Goal: Task Accomplishment & Management: Manage account settings

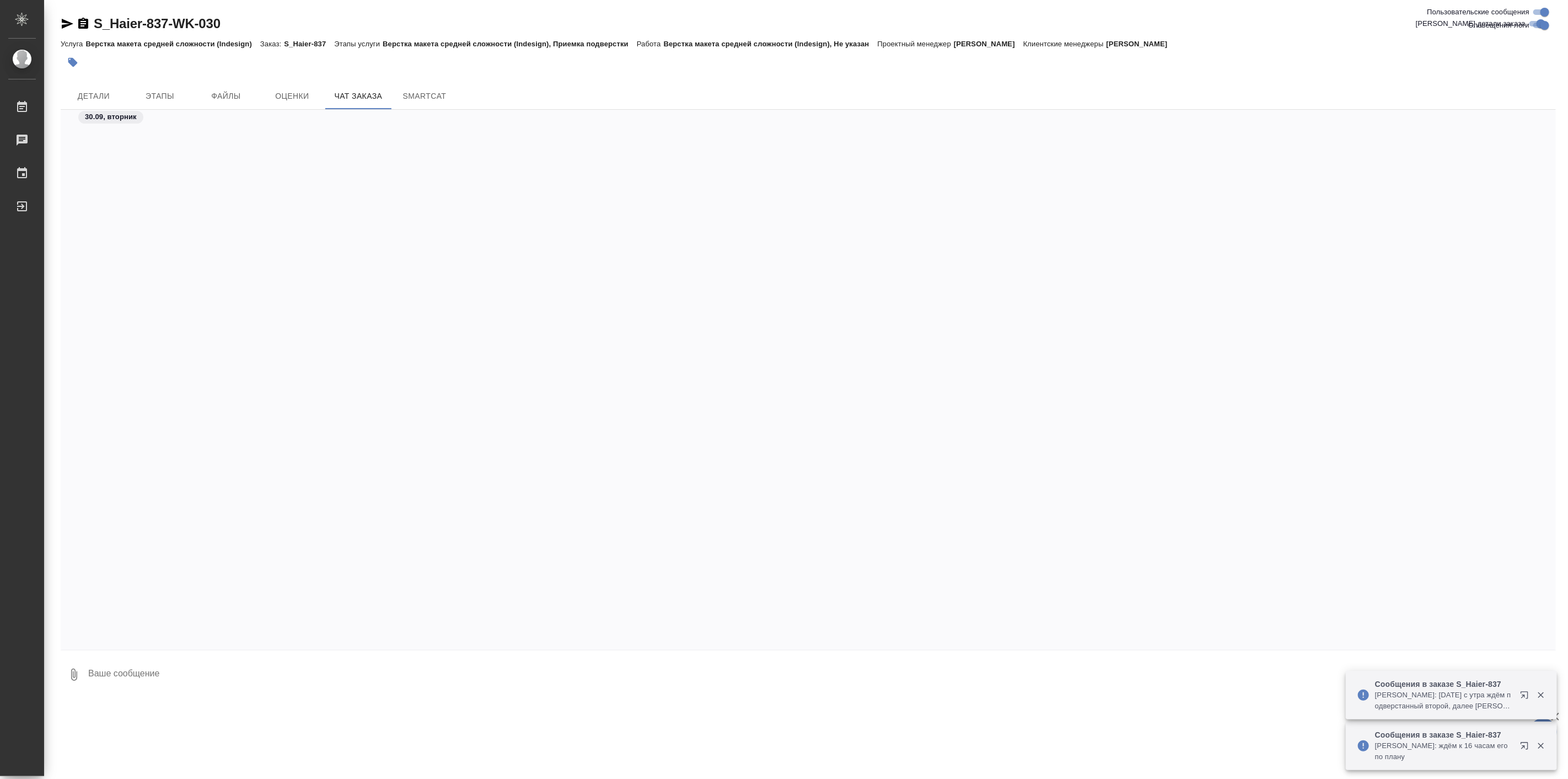
scroll to position [44623, 0]
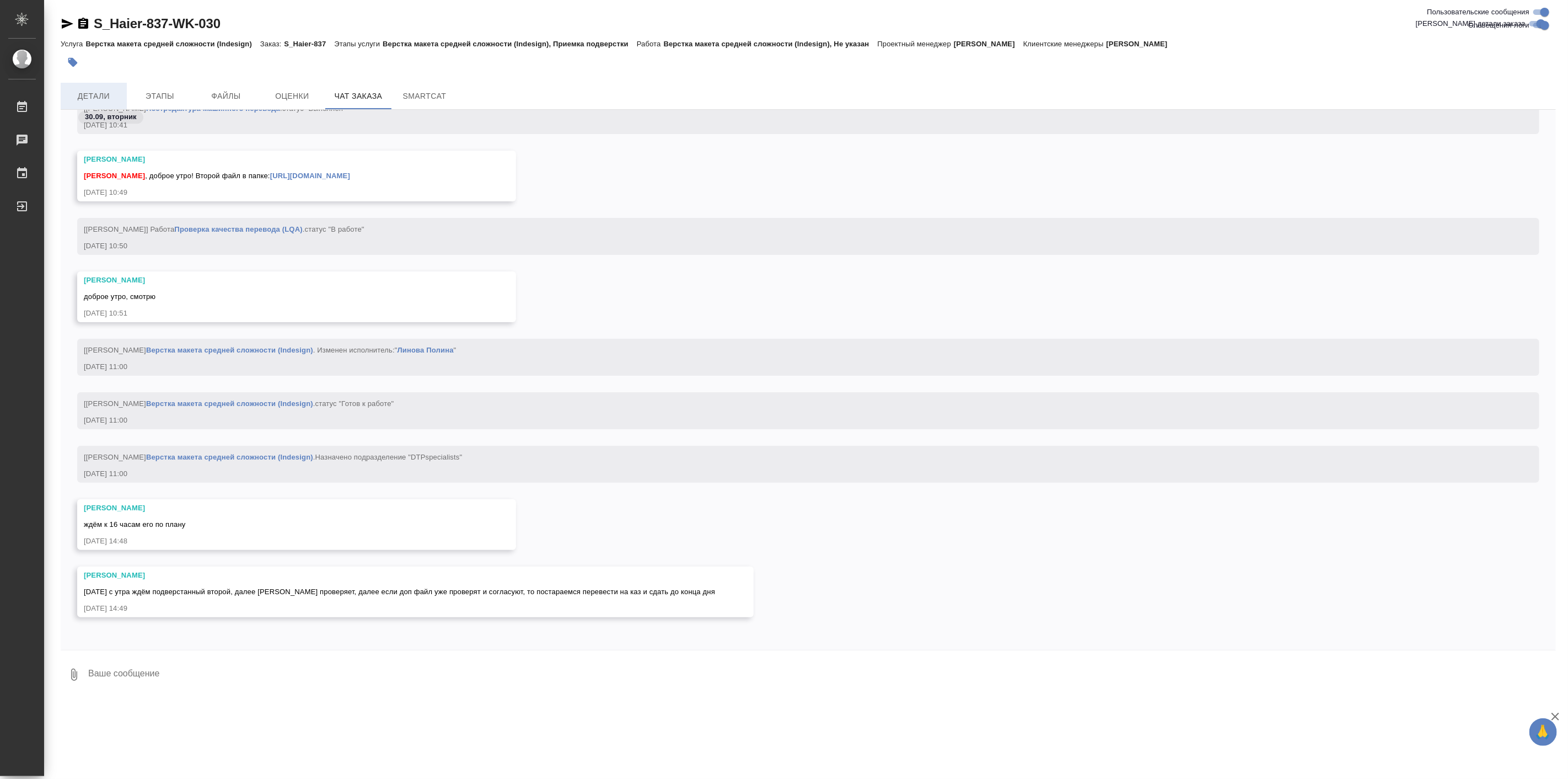
click at [102, 92] on span "Детали" at bounding box center [94, 96] width 53 height 14
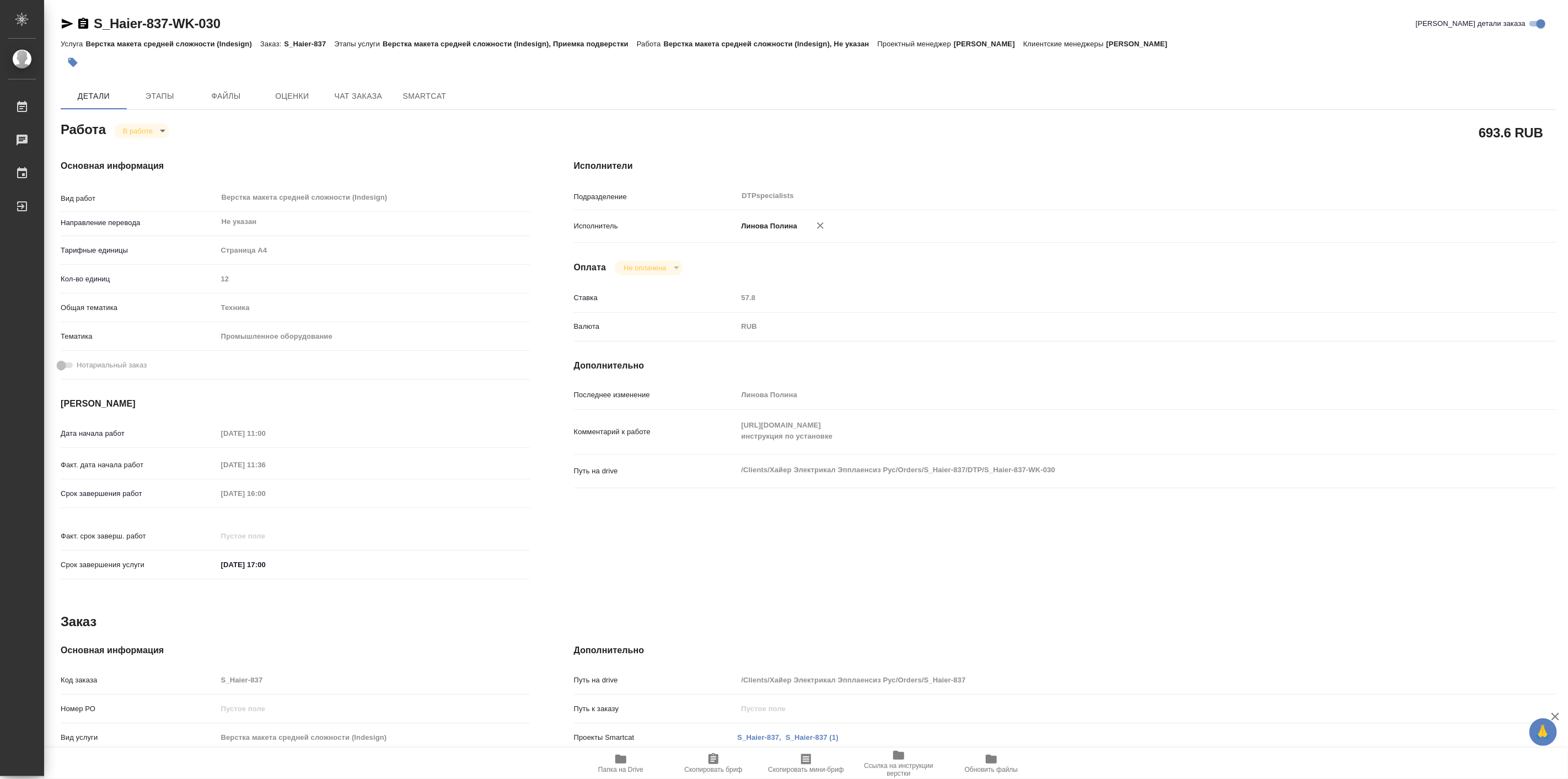
type textarea "x"
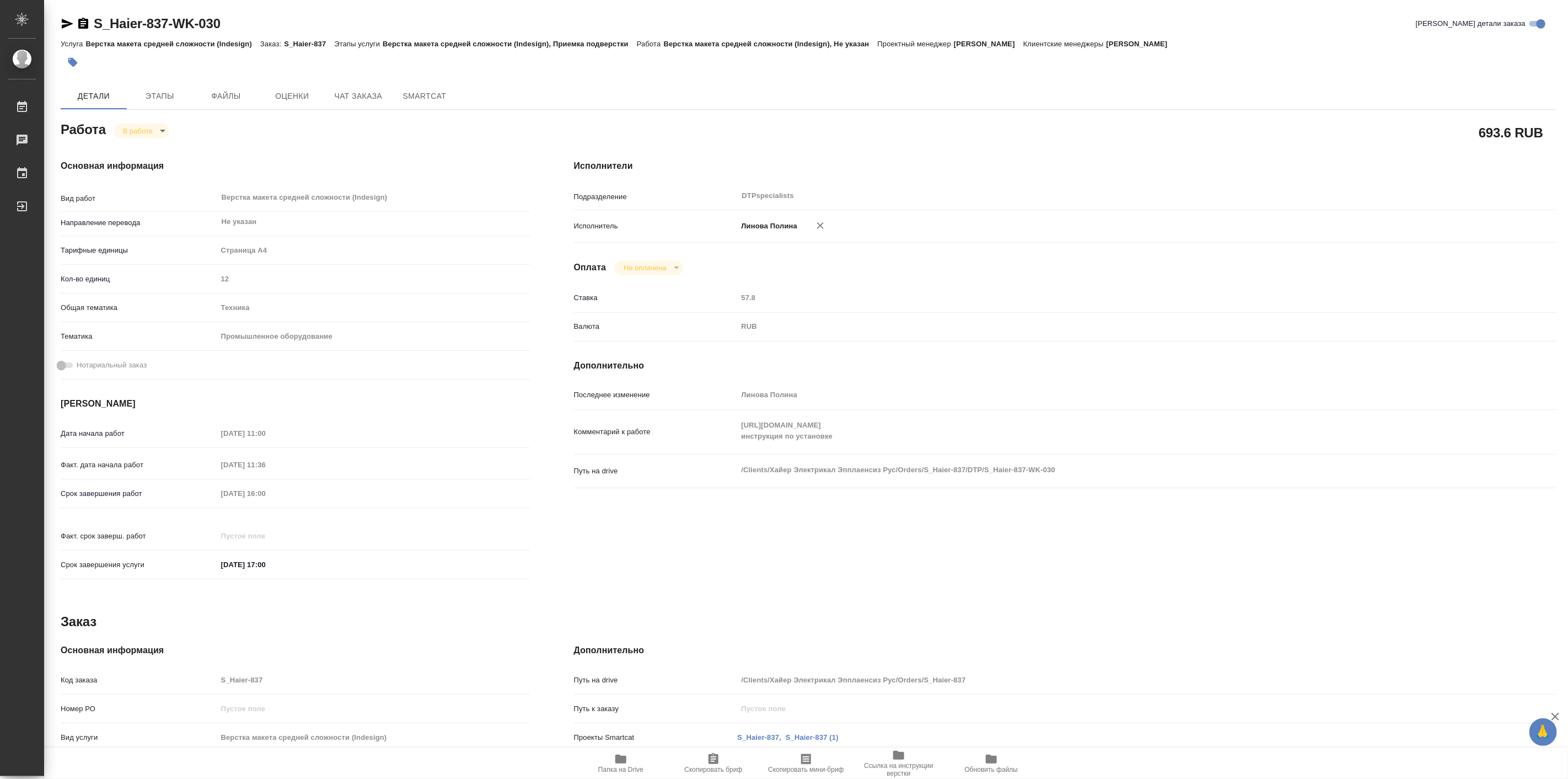
type textarea "x"
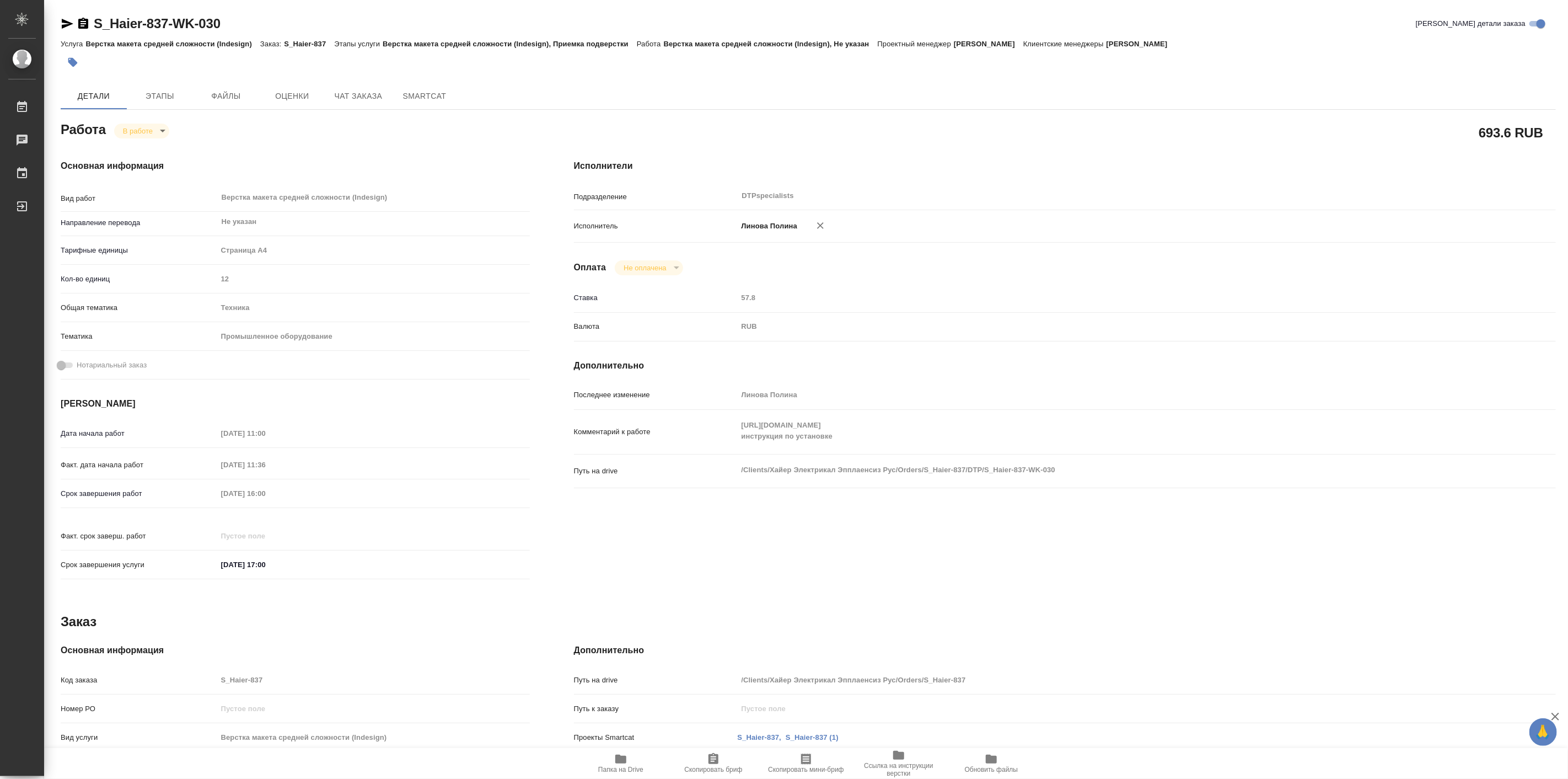
type textarea "x"
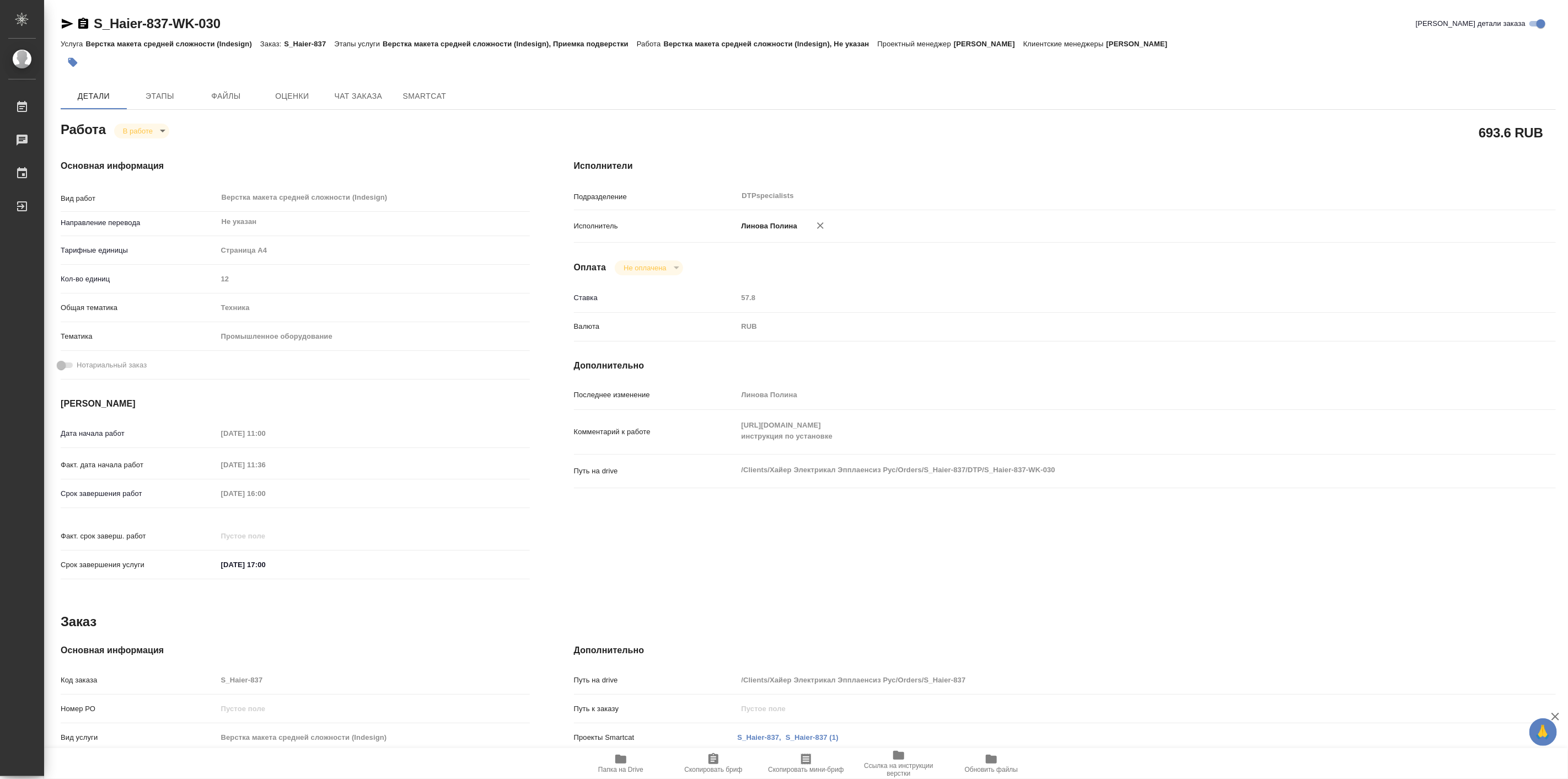
type textarea "x"
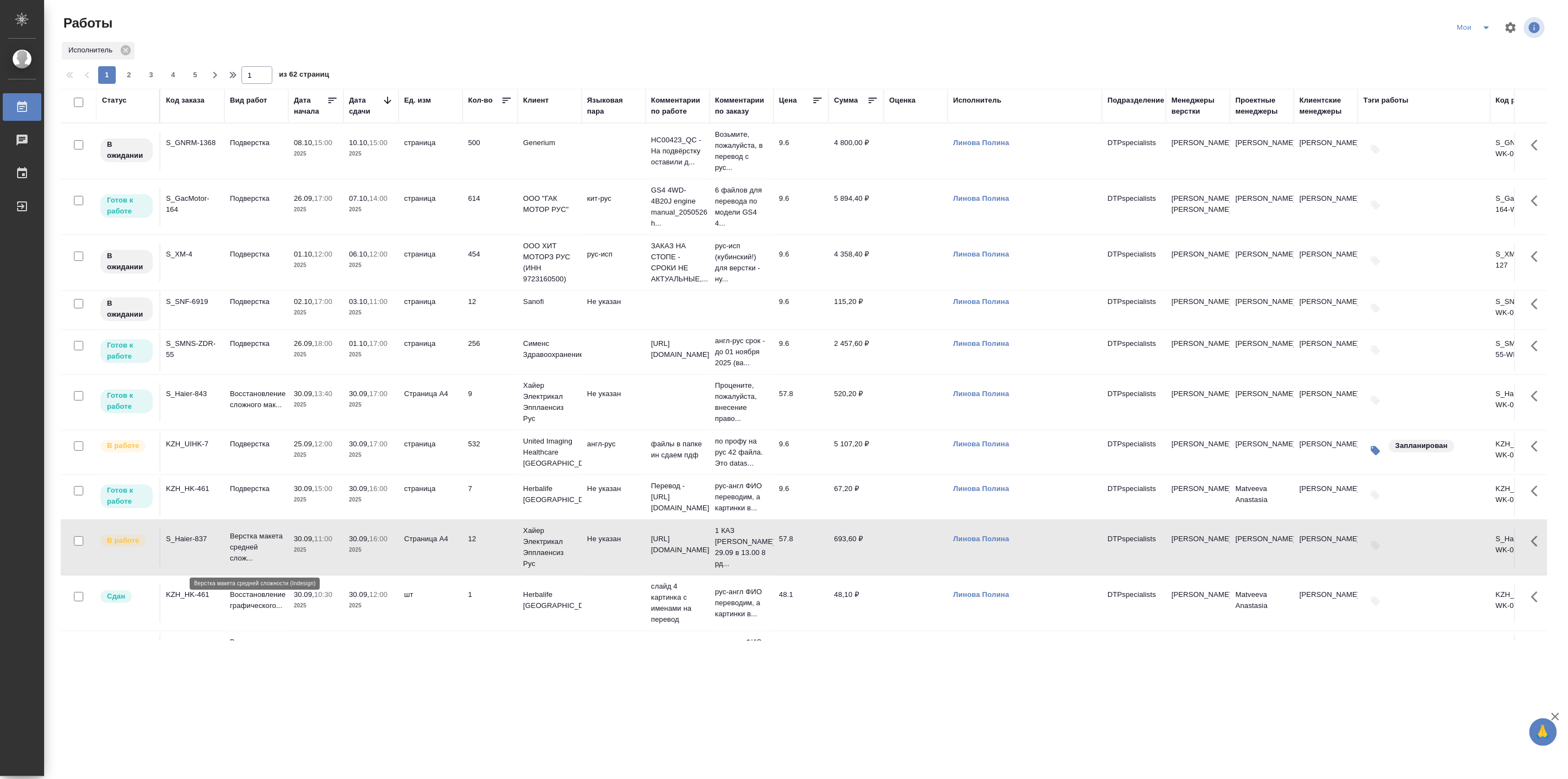
click at [243, 552] on p "Верстка макета средней слож..." at bounding box center [256, 547] width 53 height 33
click at [314, 488] on p "30.09," at bounding box center [304, 488] width 21 height 9
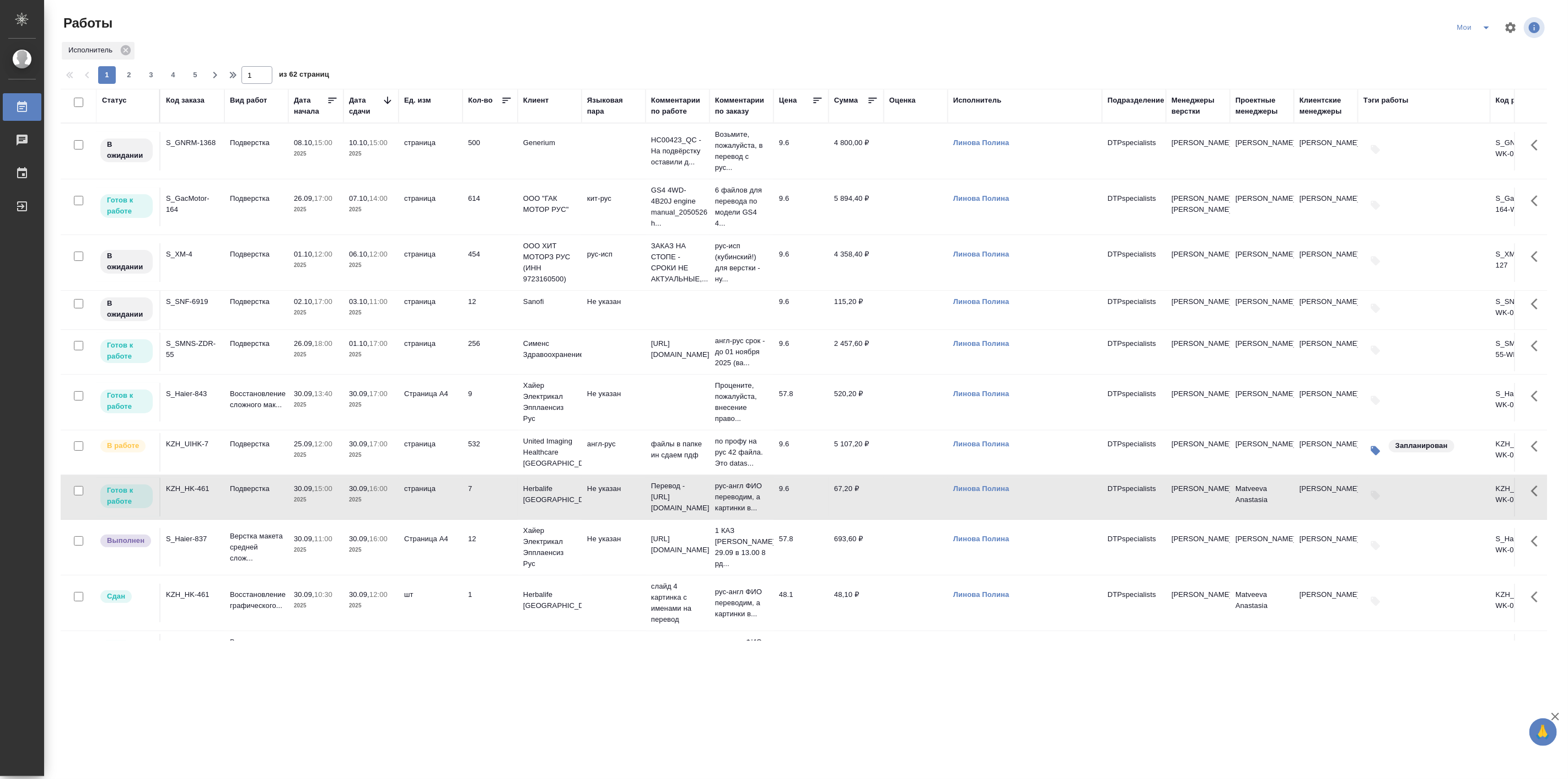
click at [314, 488] on p "30.09," at bounding box center [304, 488] width 21 height 9
click at [342, 400] on td "30.09, 13:40 2025" at bounding box center [316, 402] width 55 height 38
click at [342, 399] on td "30.09, 13:40 2025" at bounding box center [316, 402] width 55 height 38
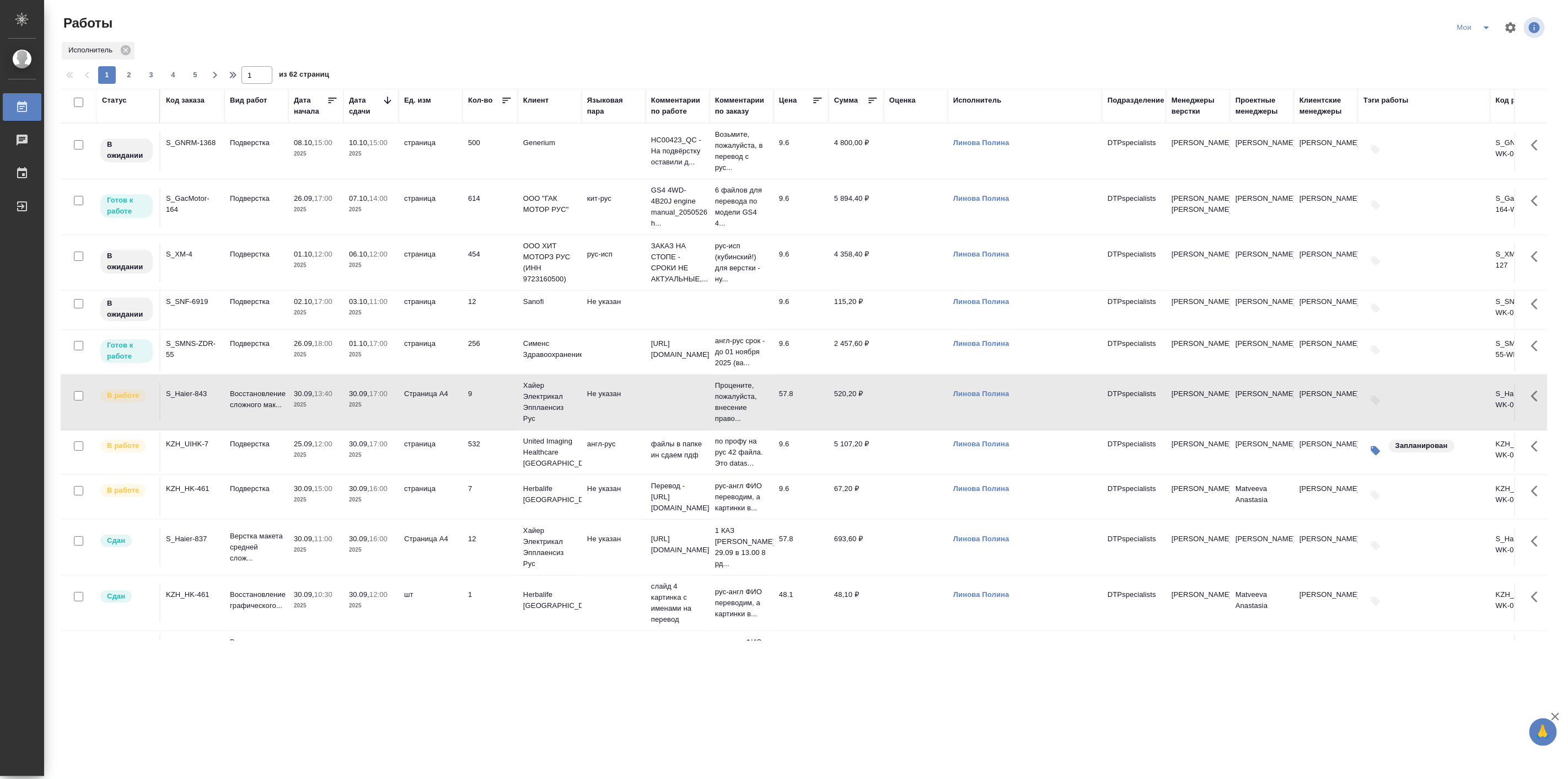
click at [368, 445] on p "30.09," at bounding box center [359, 444] width 21 height 9
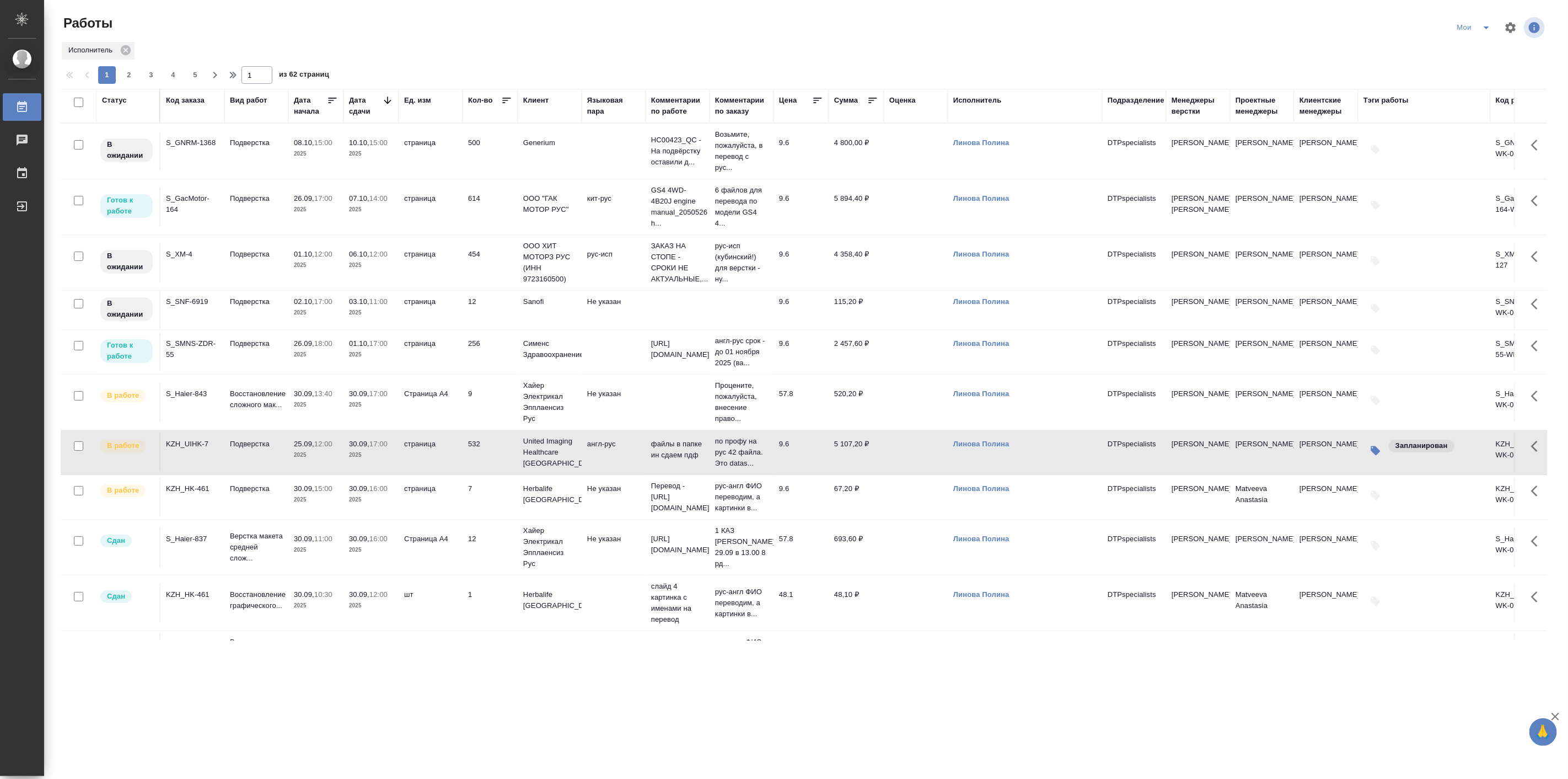
click at [368, 445] on p "30.09," at bounding box center [359, 444] width 21 height 9
click at [264, 393] on p "Восстановление сложного мак..." at bounding box center [256, 400] width 53 height 22
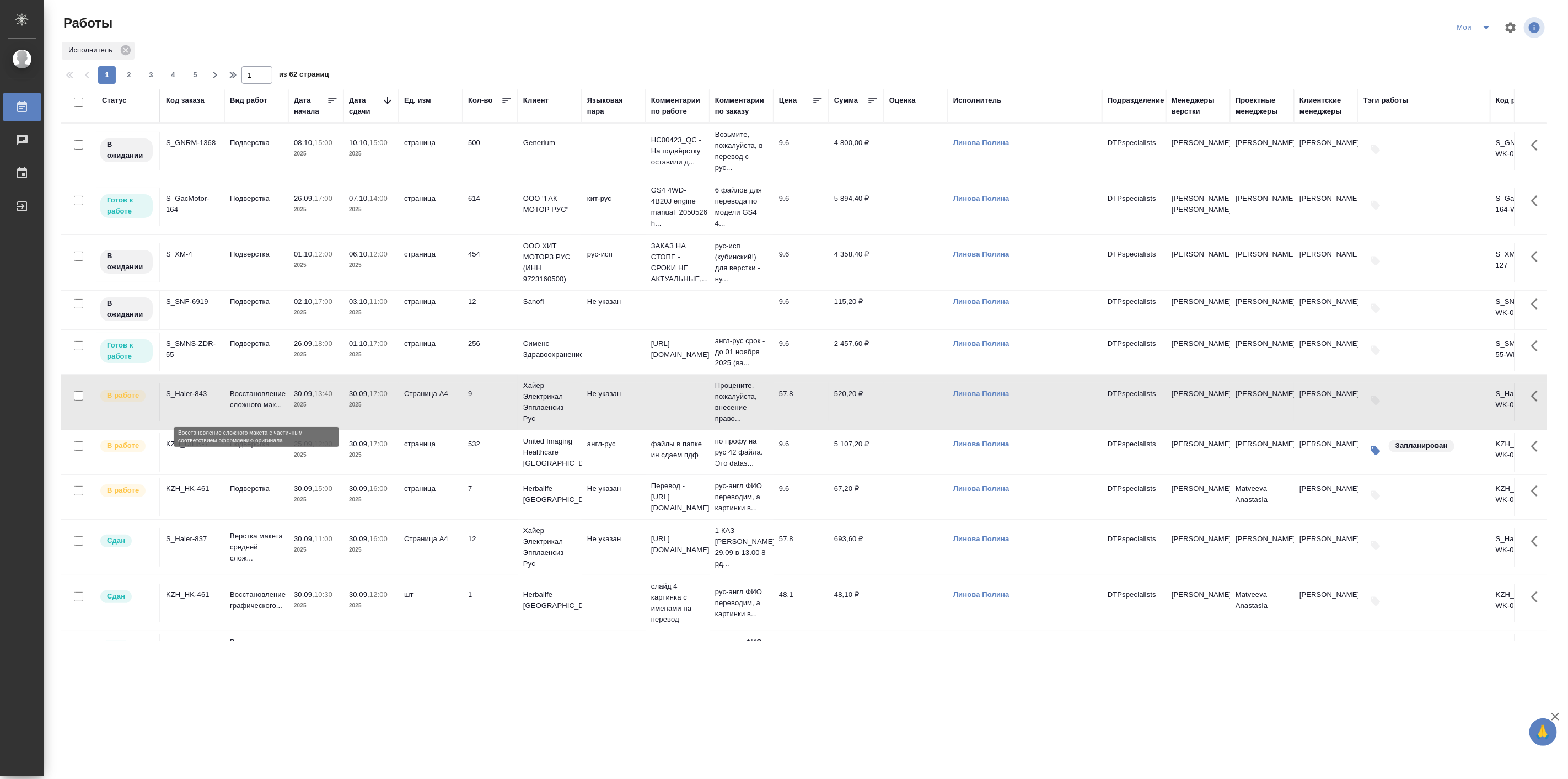
click at [264, 393] on p "Восстановление сложного мак..." at bounding box center [256, 400] width 53 height 22
click at [150, 708] on div ".cls-1 fill:#fff; AWATERA Linova Polina Работы 0 Чаты График Выйти Работы Мои И…" at bounding box center [784, 389] width 1568 height 779
click at [271, 492] on p "Подверстка" at bounding box center [256, 488] width 53 height 11
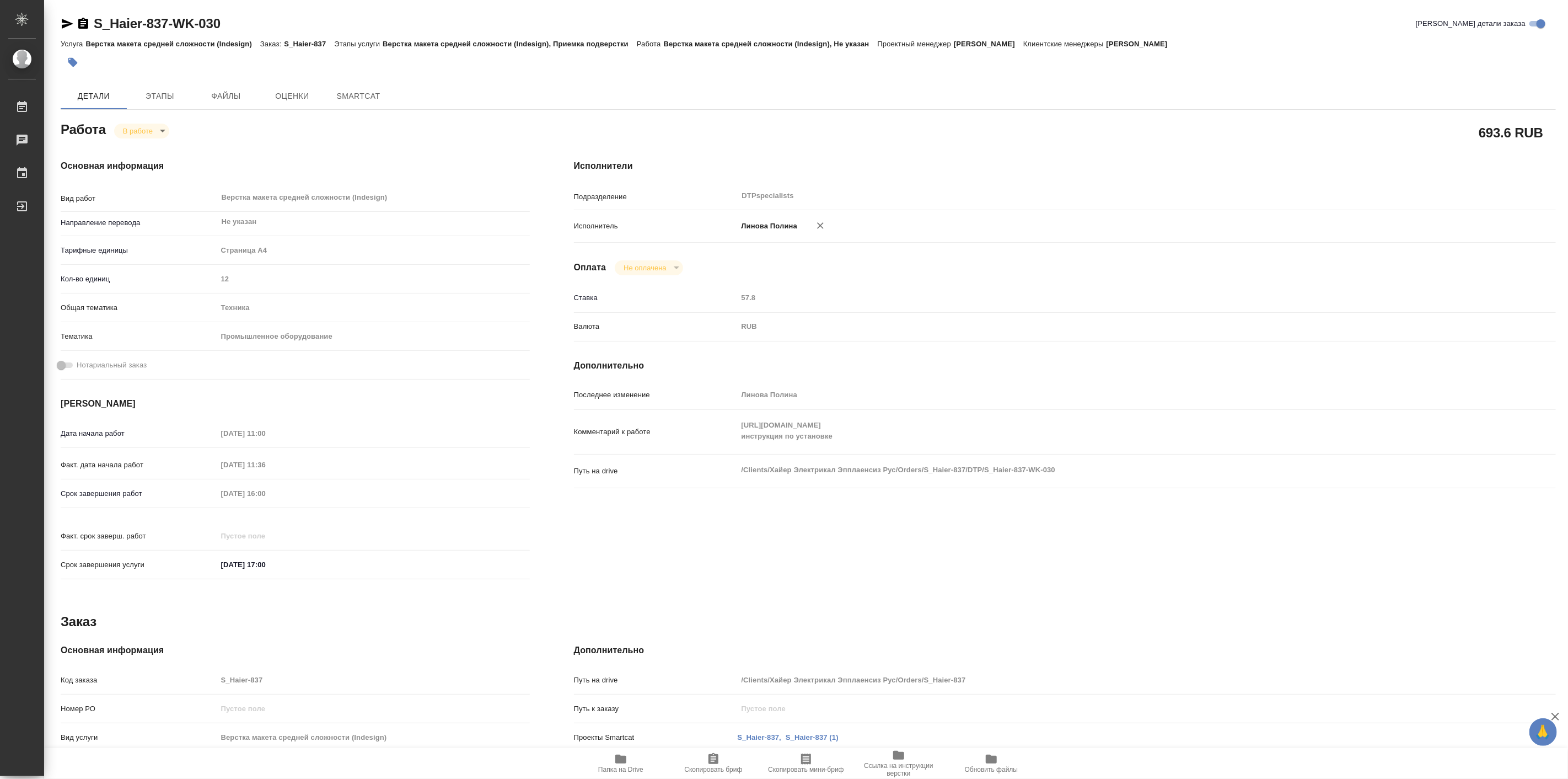
type textarea "x"
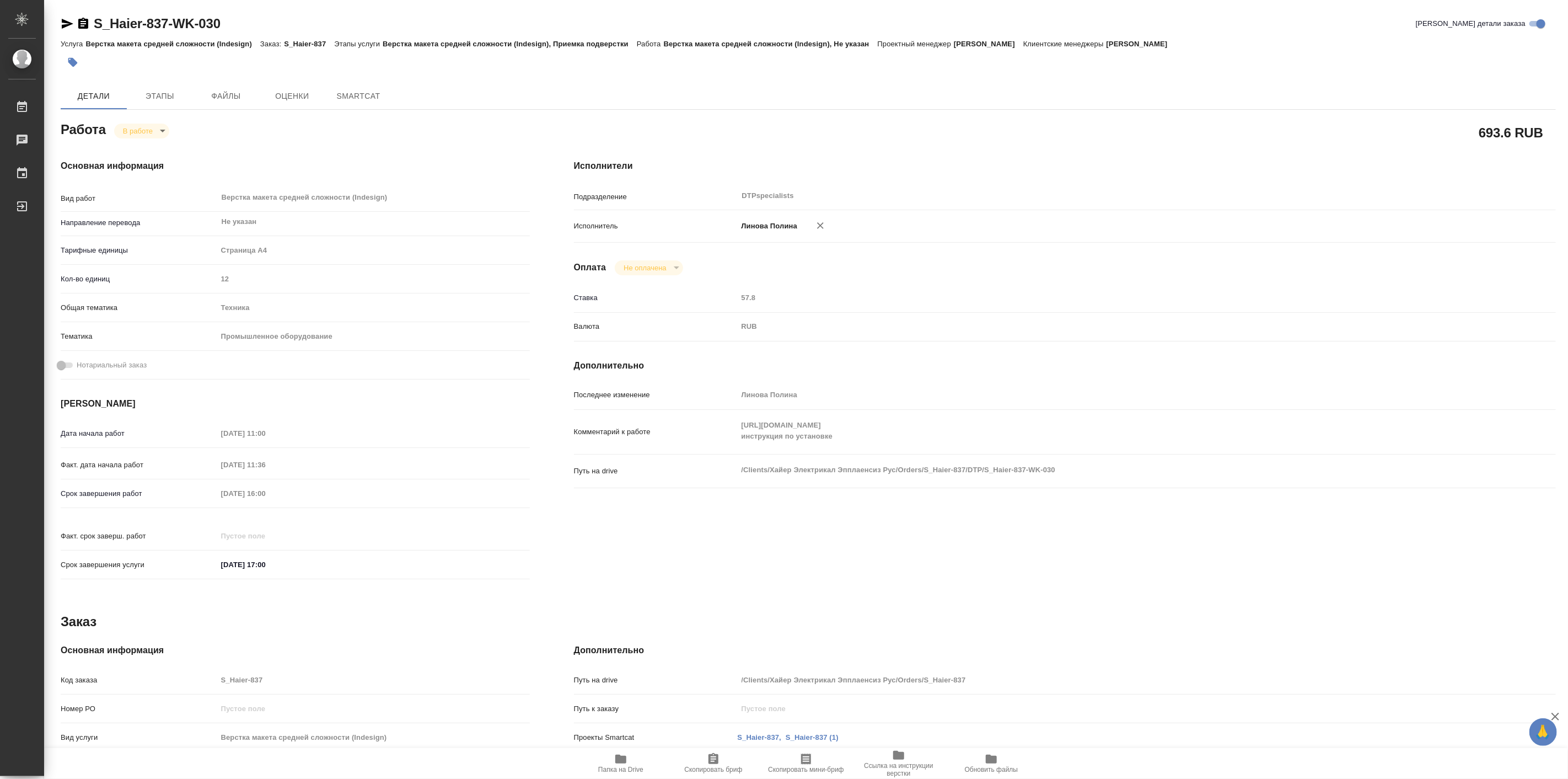
type textarea "x"
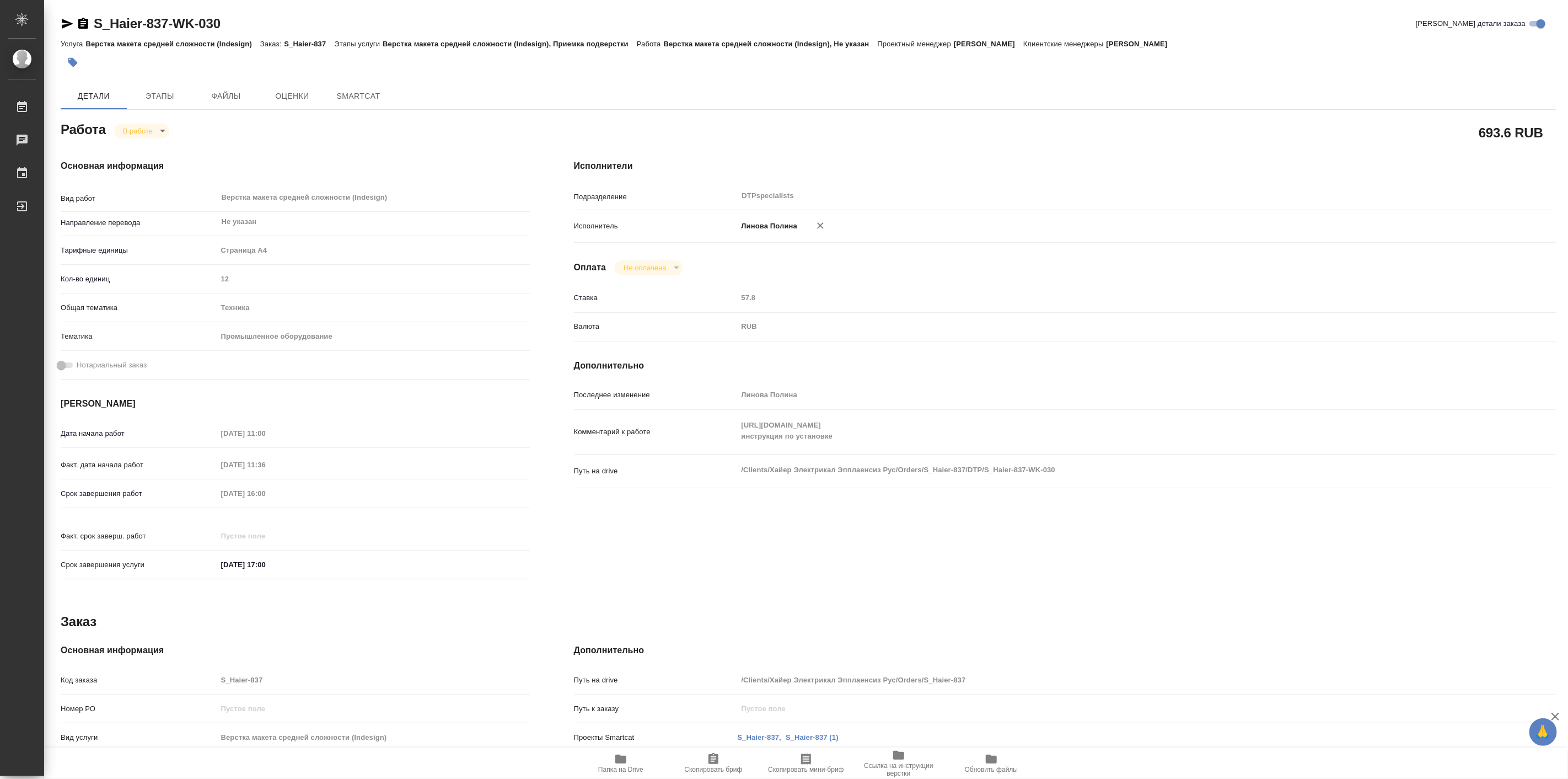
type textarea "x"
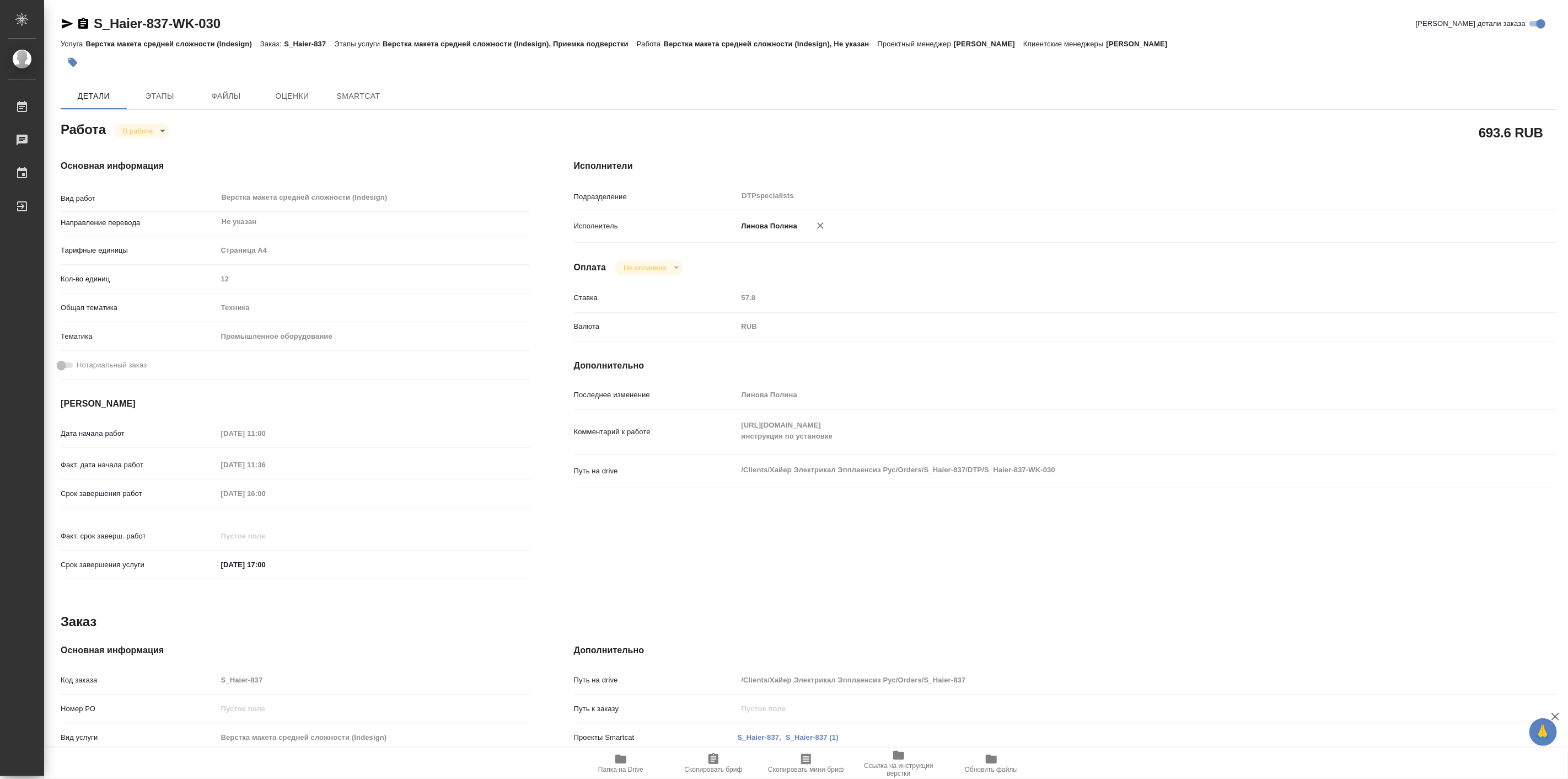
type textarea "x"
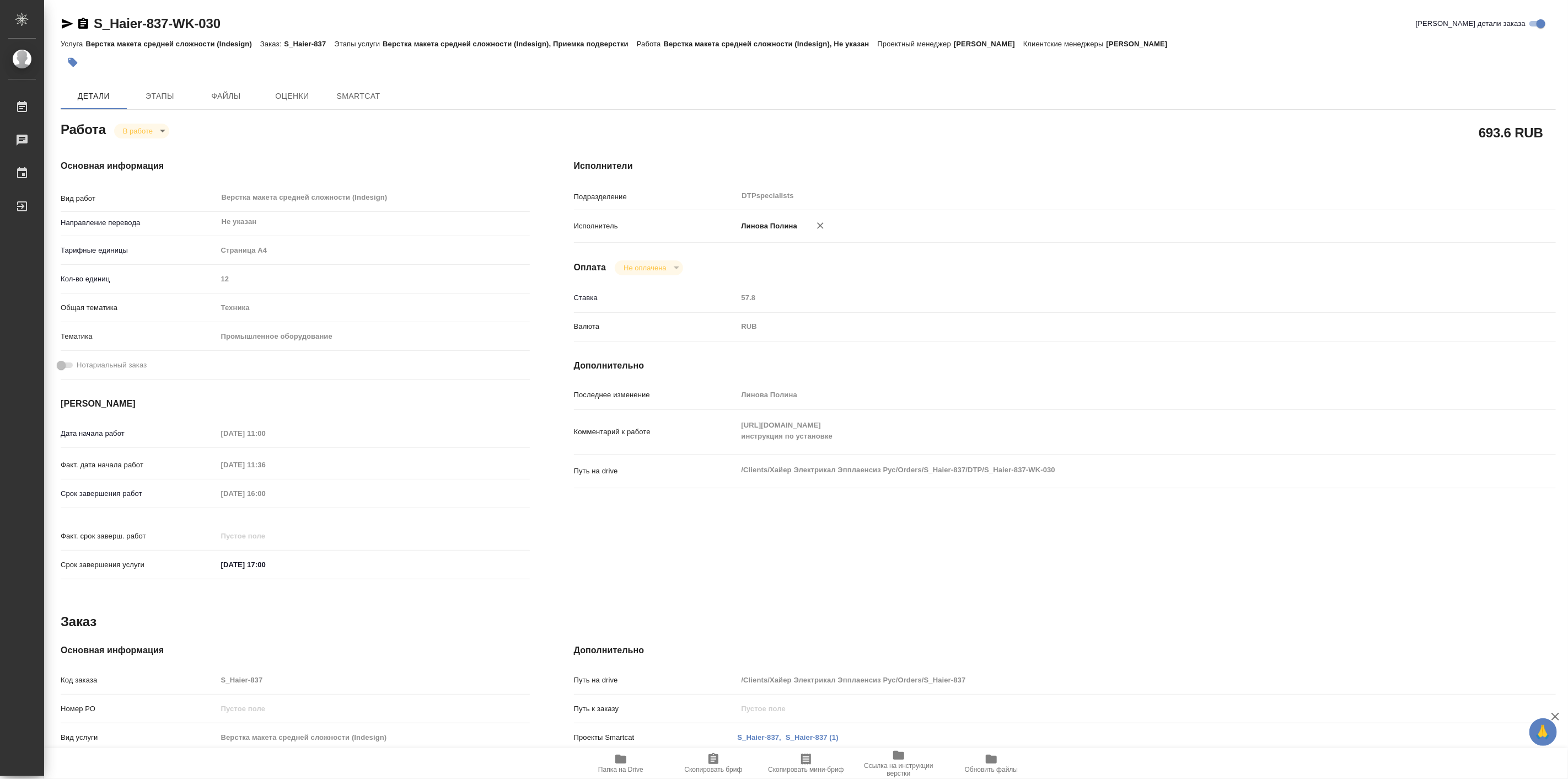
type textarea "x"
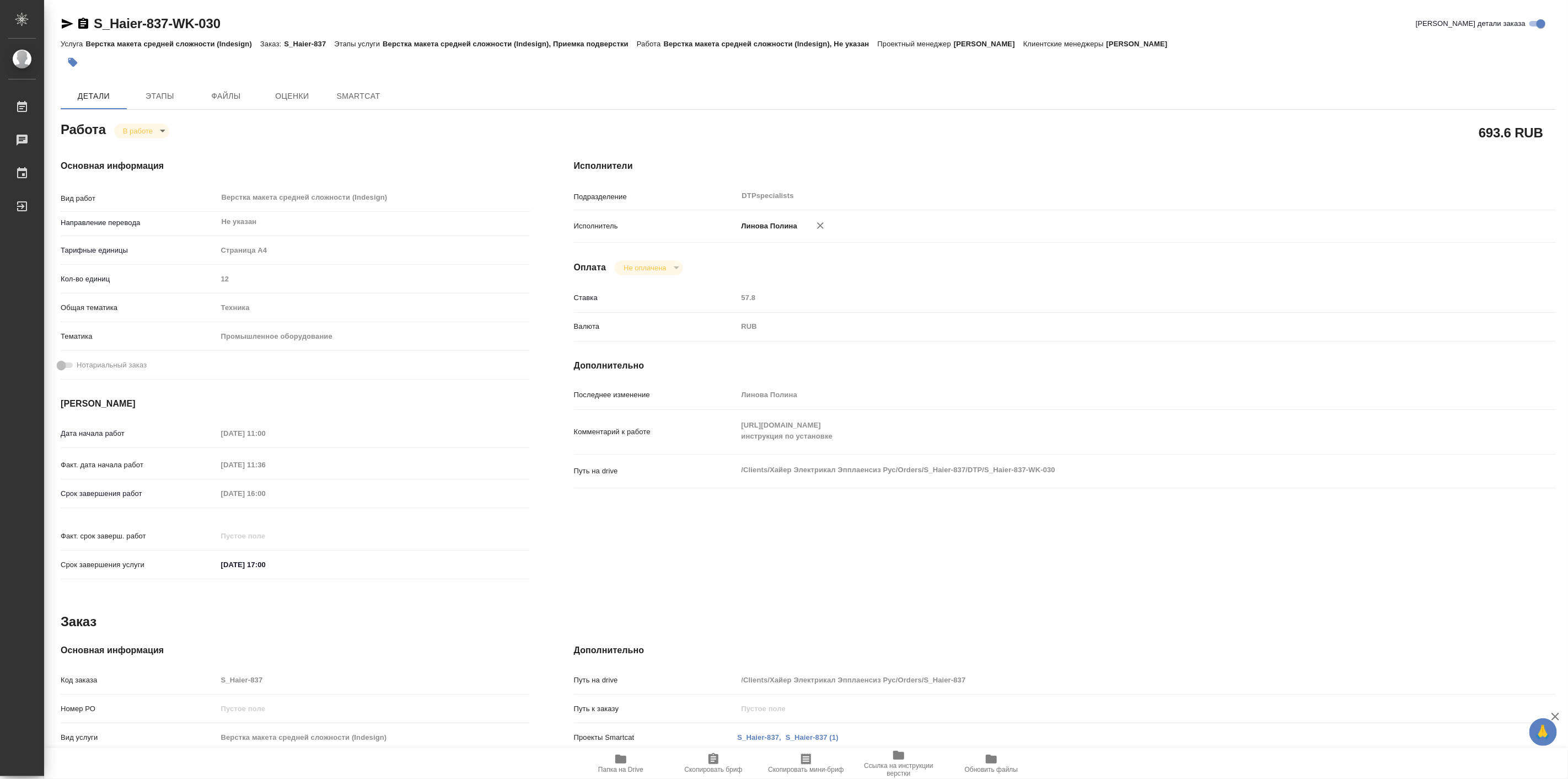
type textarea "x"
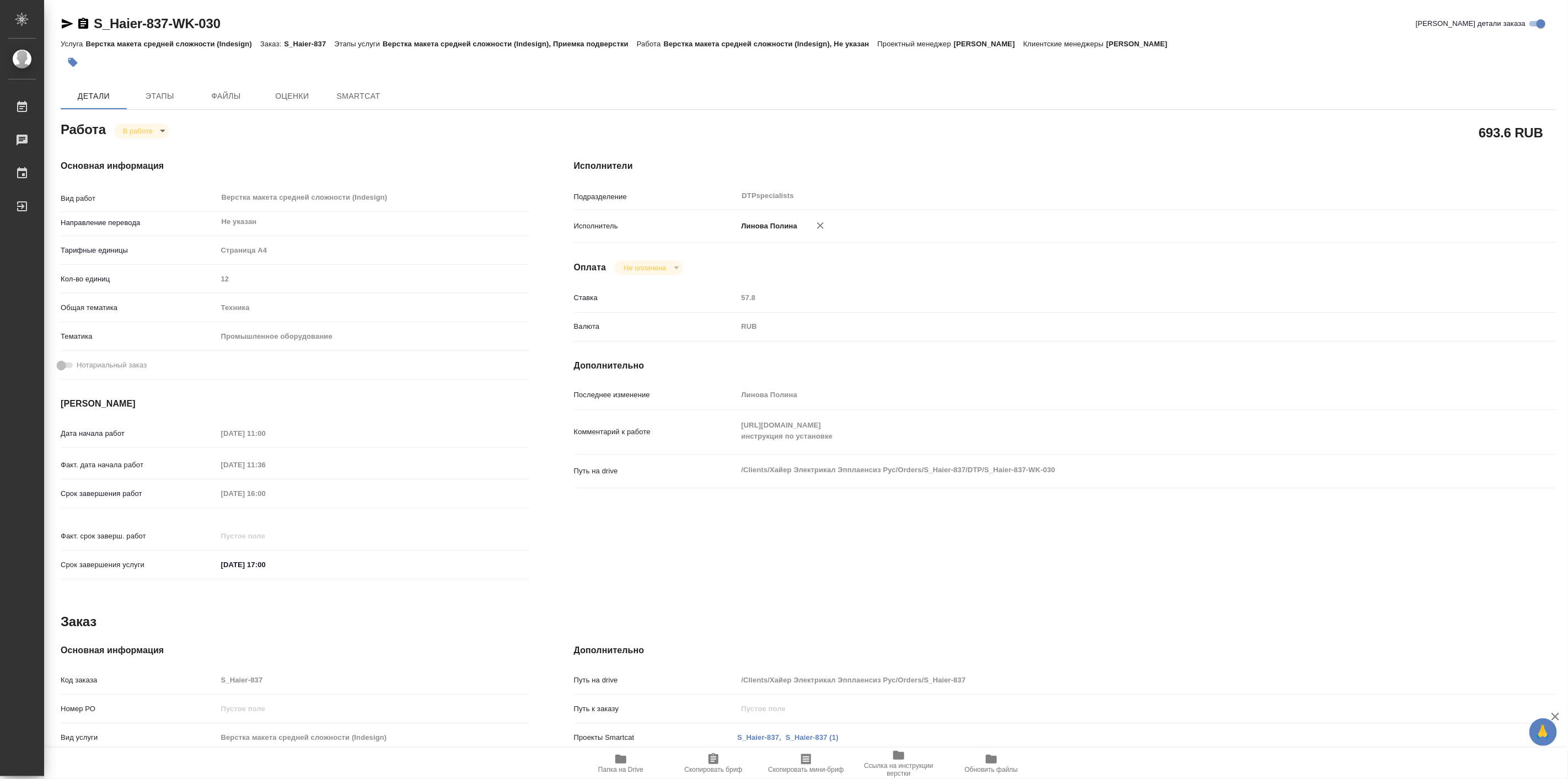
type textarea "x"
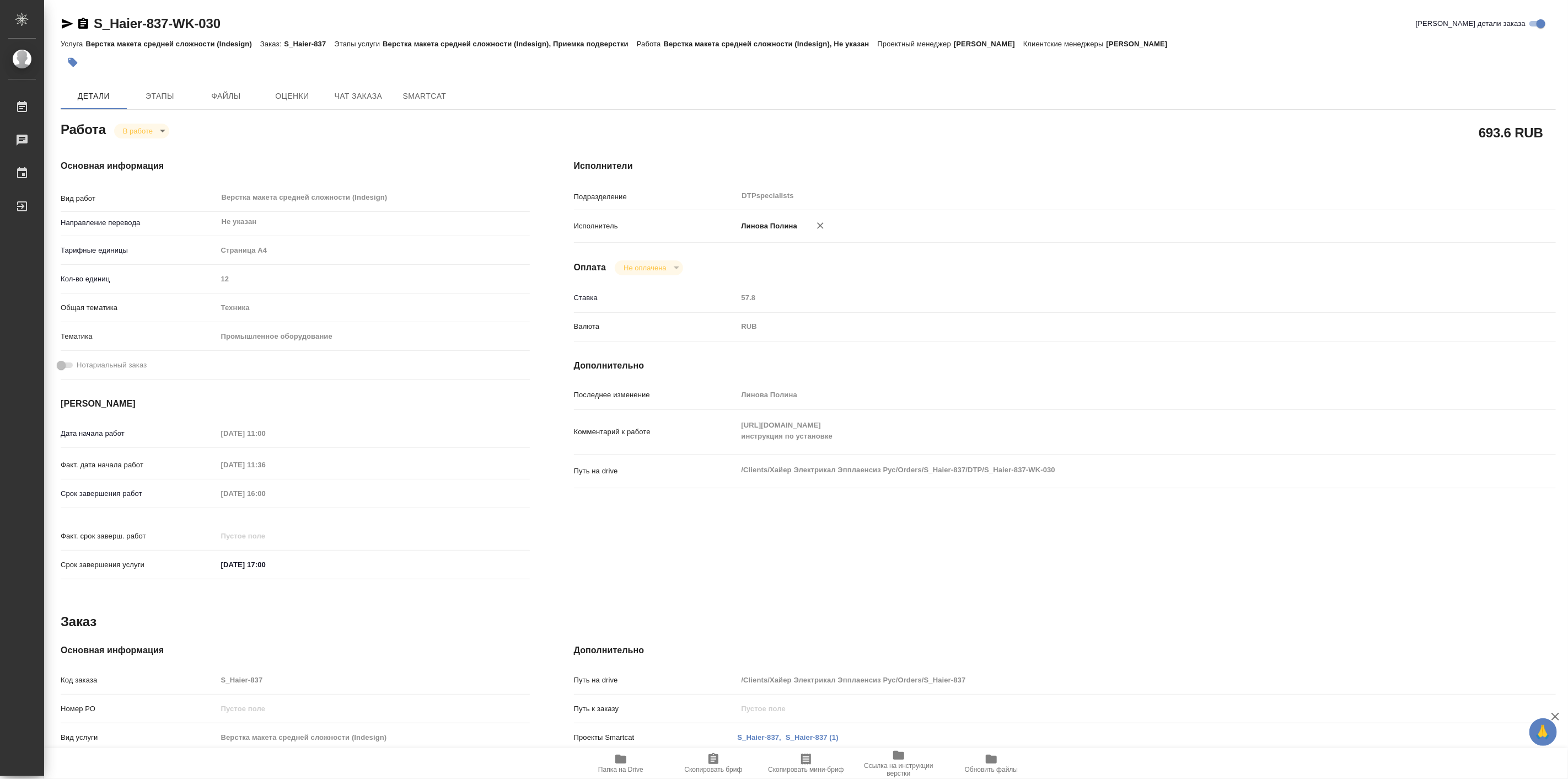
type textarea "x"
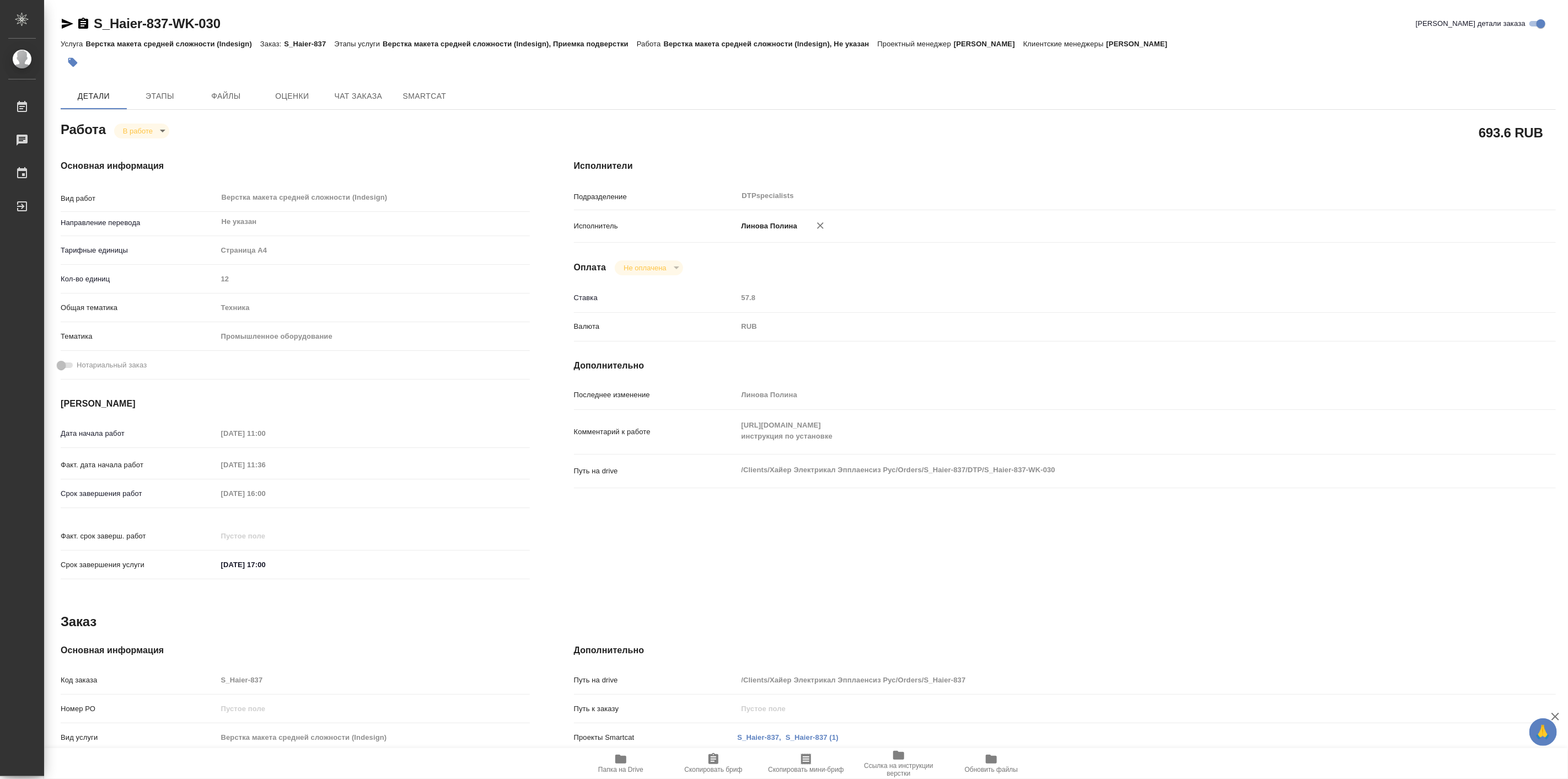
click at [640, 761] on span "Папка на Drive" at bounding box center [621, 763] width 79 height 21
type textarea "x"
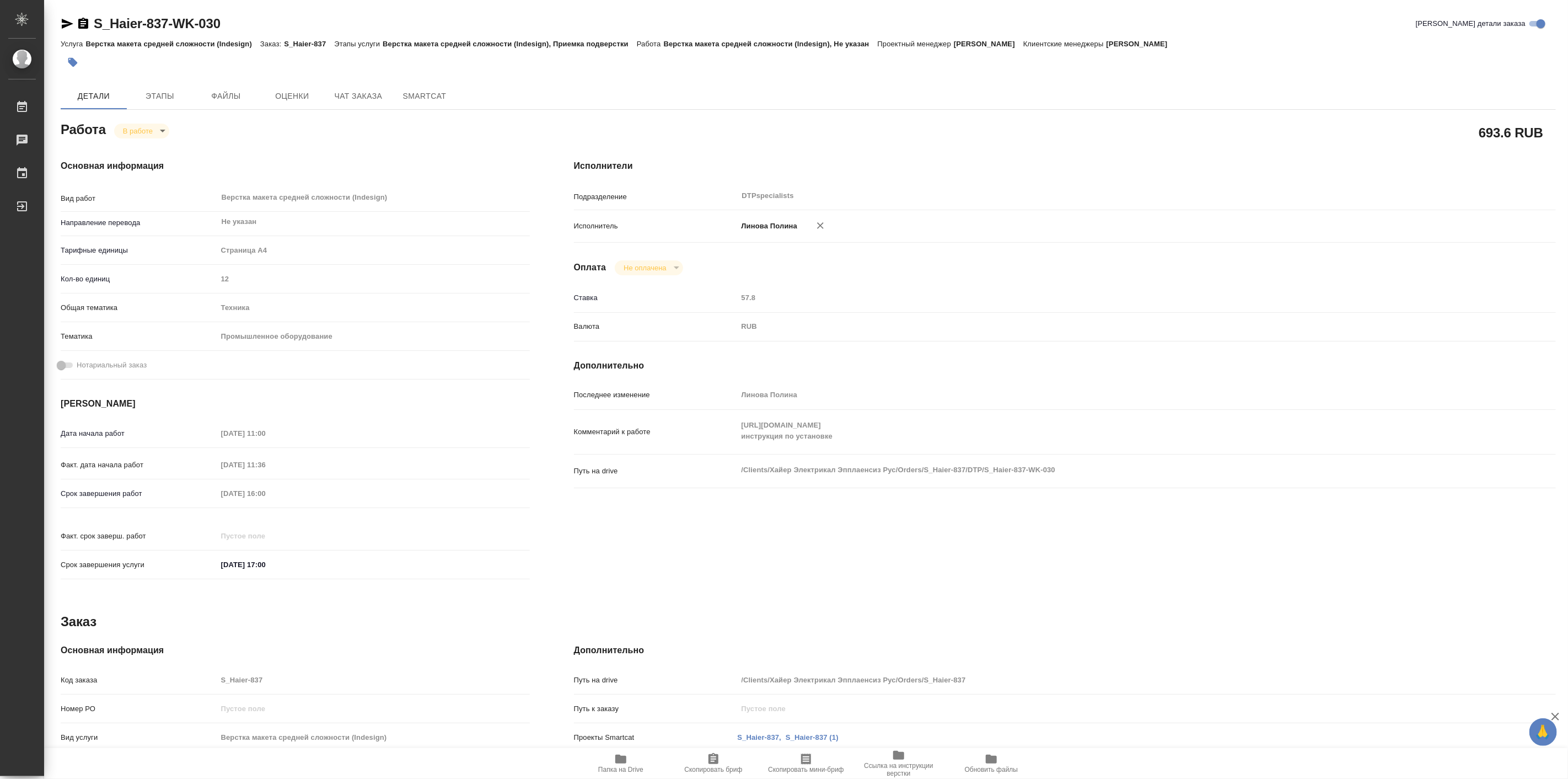
type textarea "x"
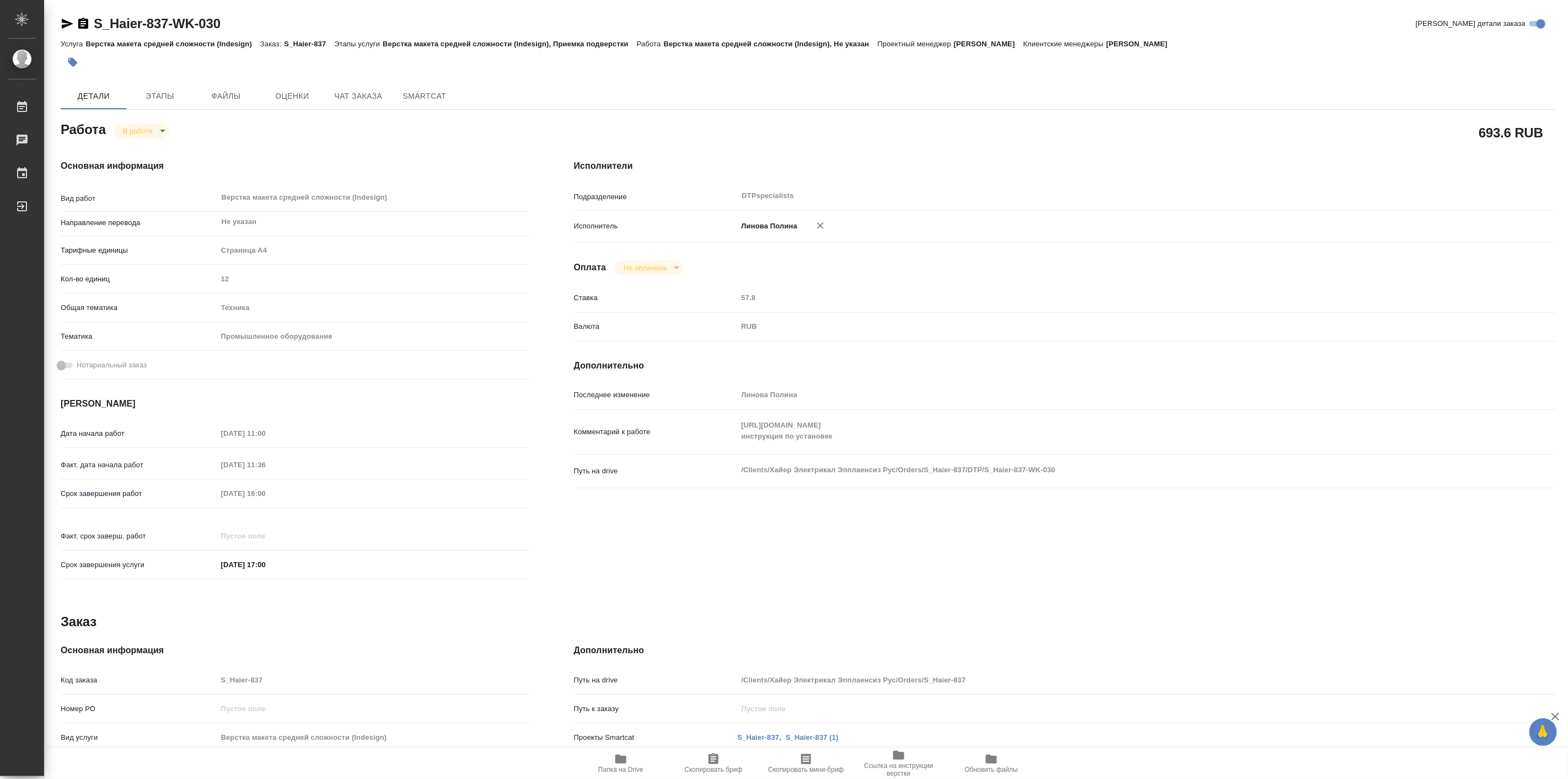
type textarea "x"
click at [137, 130] on body "🙏 .cls-1 fill:#fff; AWATERA Linova Polina Работы 0 Чаты График Выйти S_Haier-83…" at bounding box center [784, 389] width 1568 height 779
click at [155, 152] on button "Выполнен" at bounding box center [142, 149] width 40 height 12
type textarea "x"
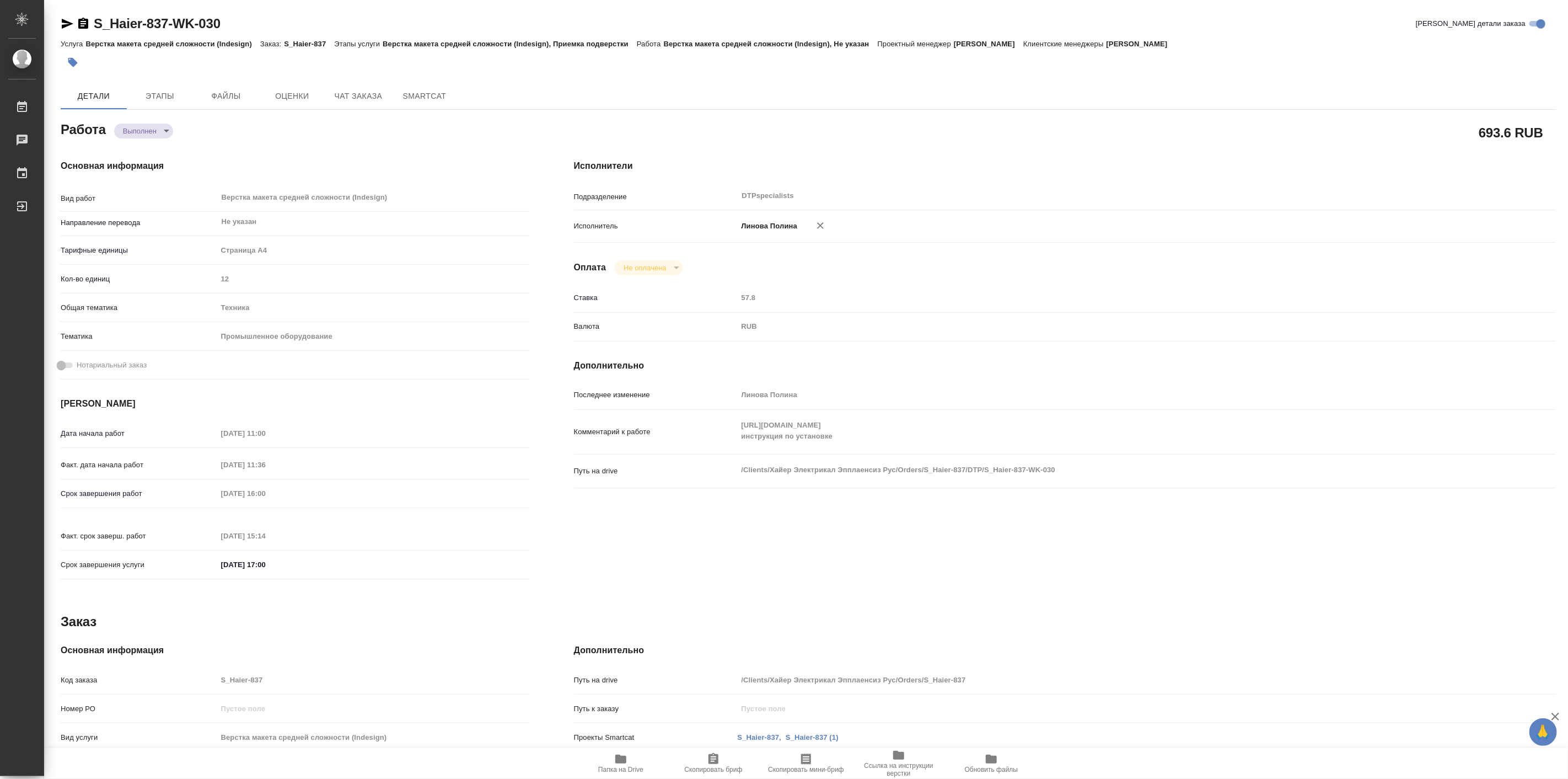
type textarea "x"
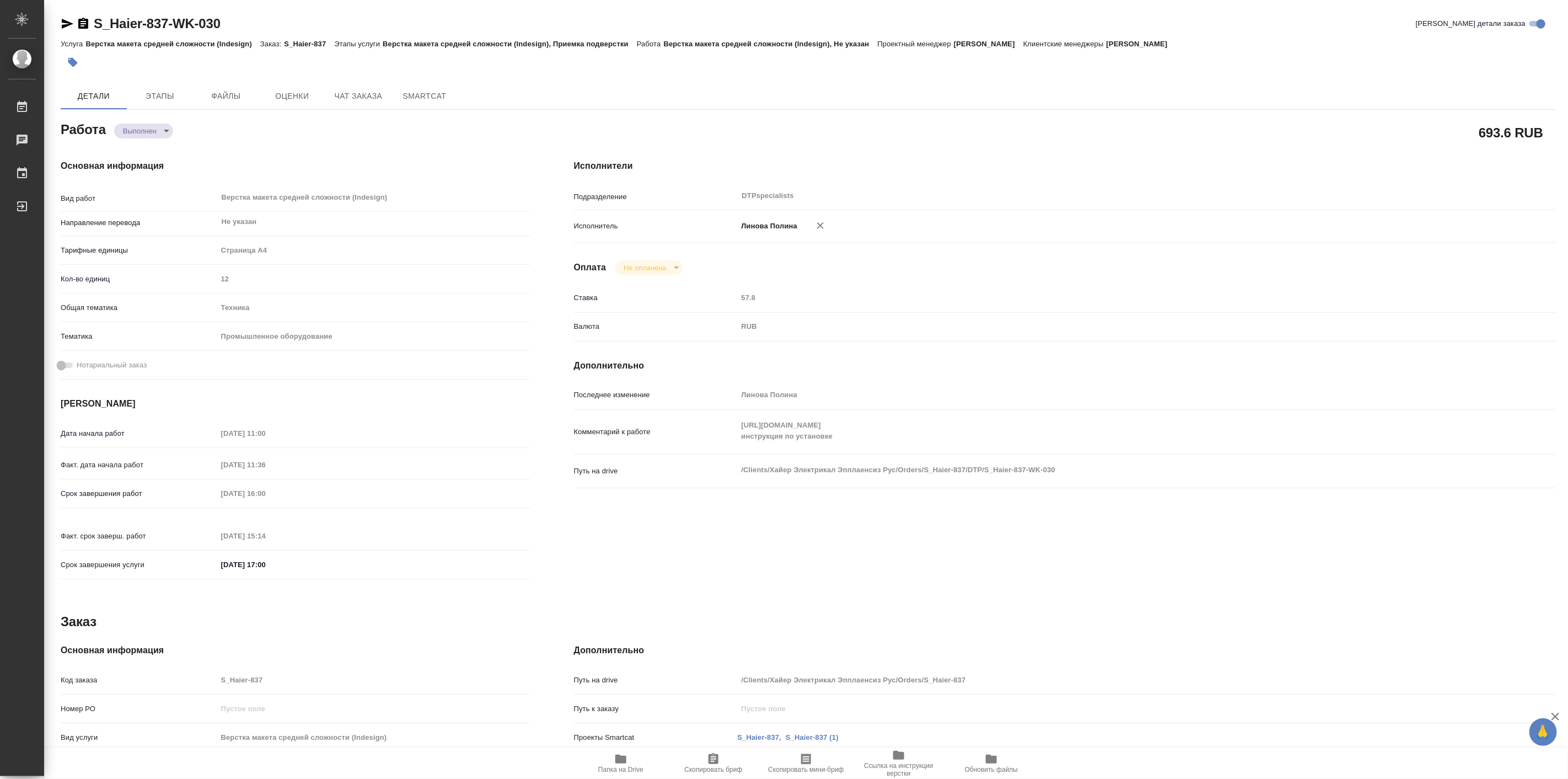
type textarea "x"
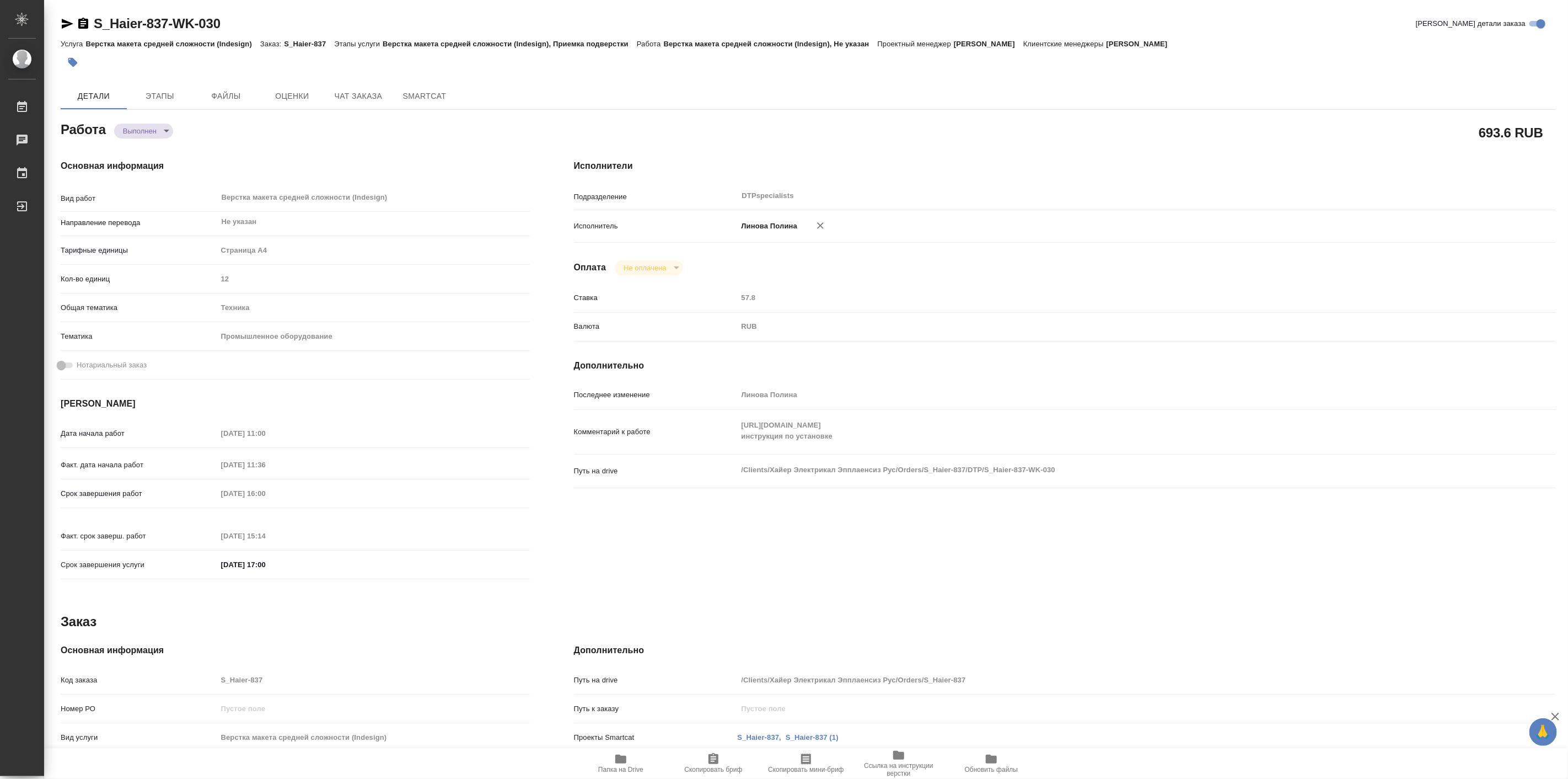
type textarea "x"
click at [360, 103] on button "Чат заказа" at bounding box center [358, 96] width 66 height 26
type textarea "x"
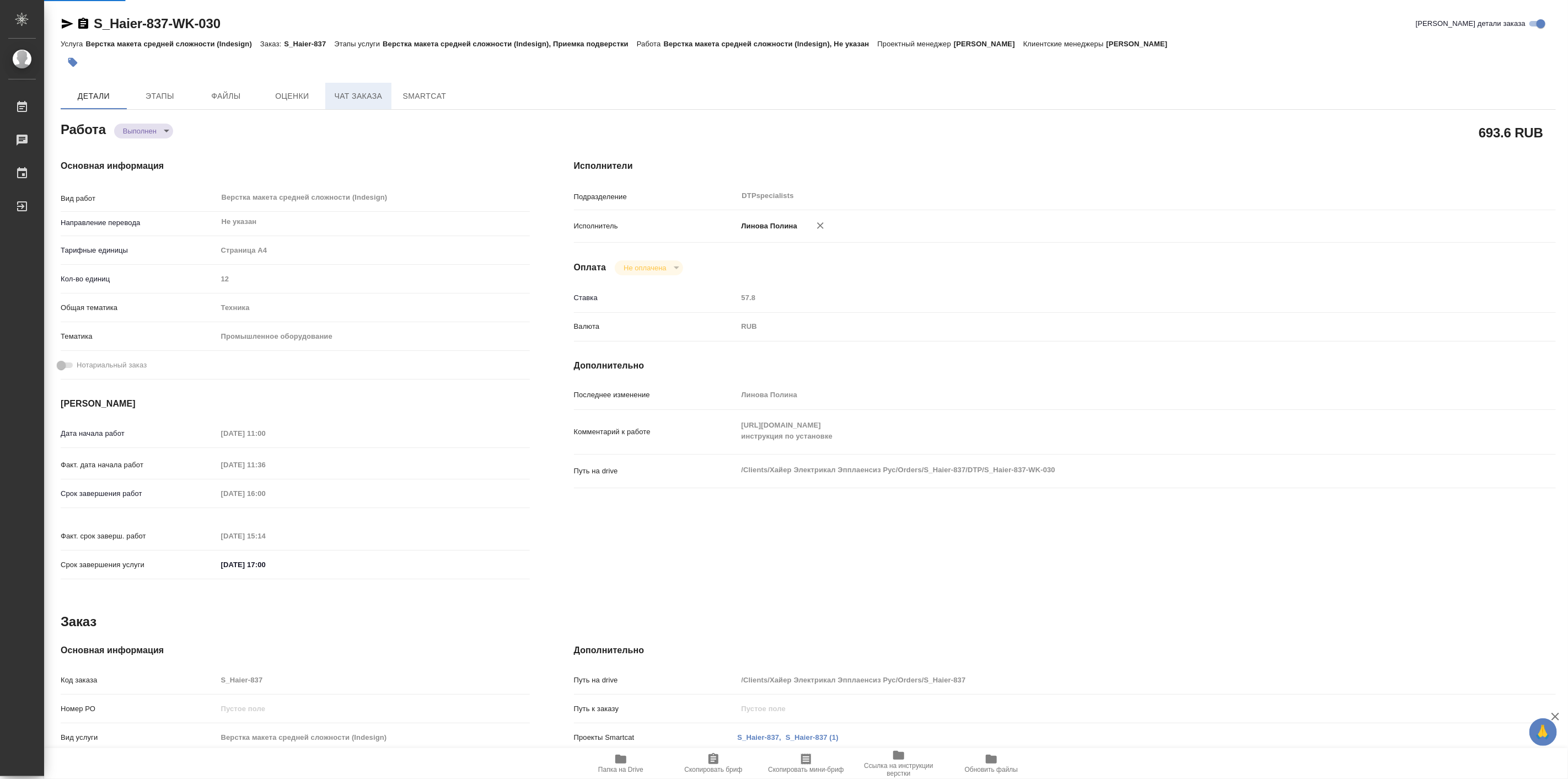
type textarea "x"
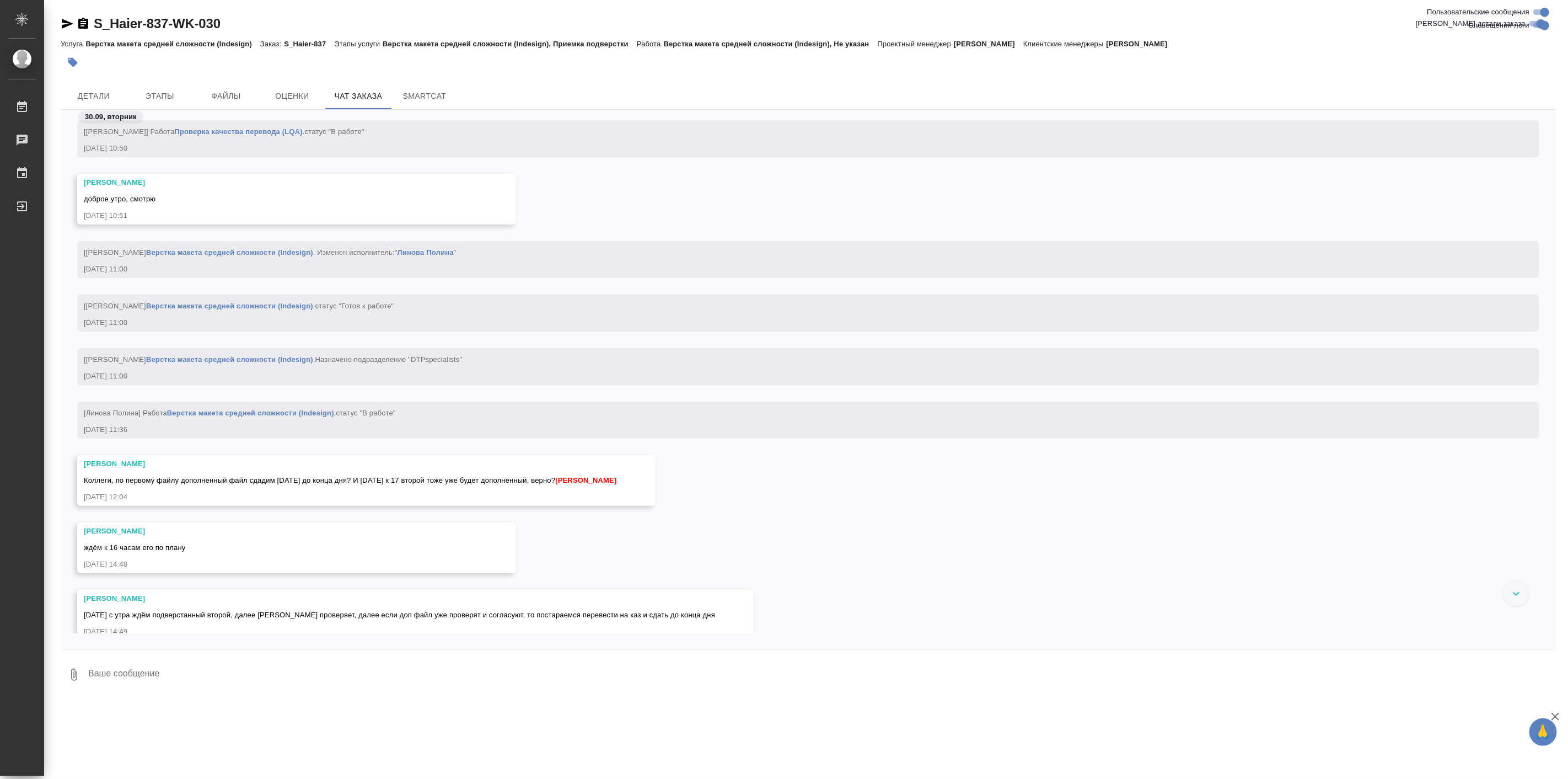
scroll to position [47247, 0]
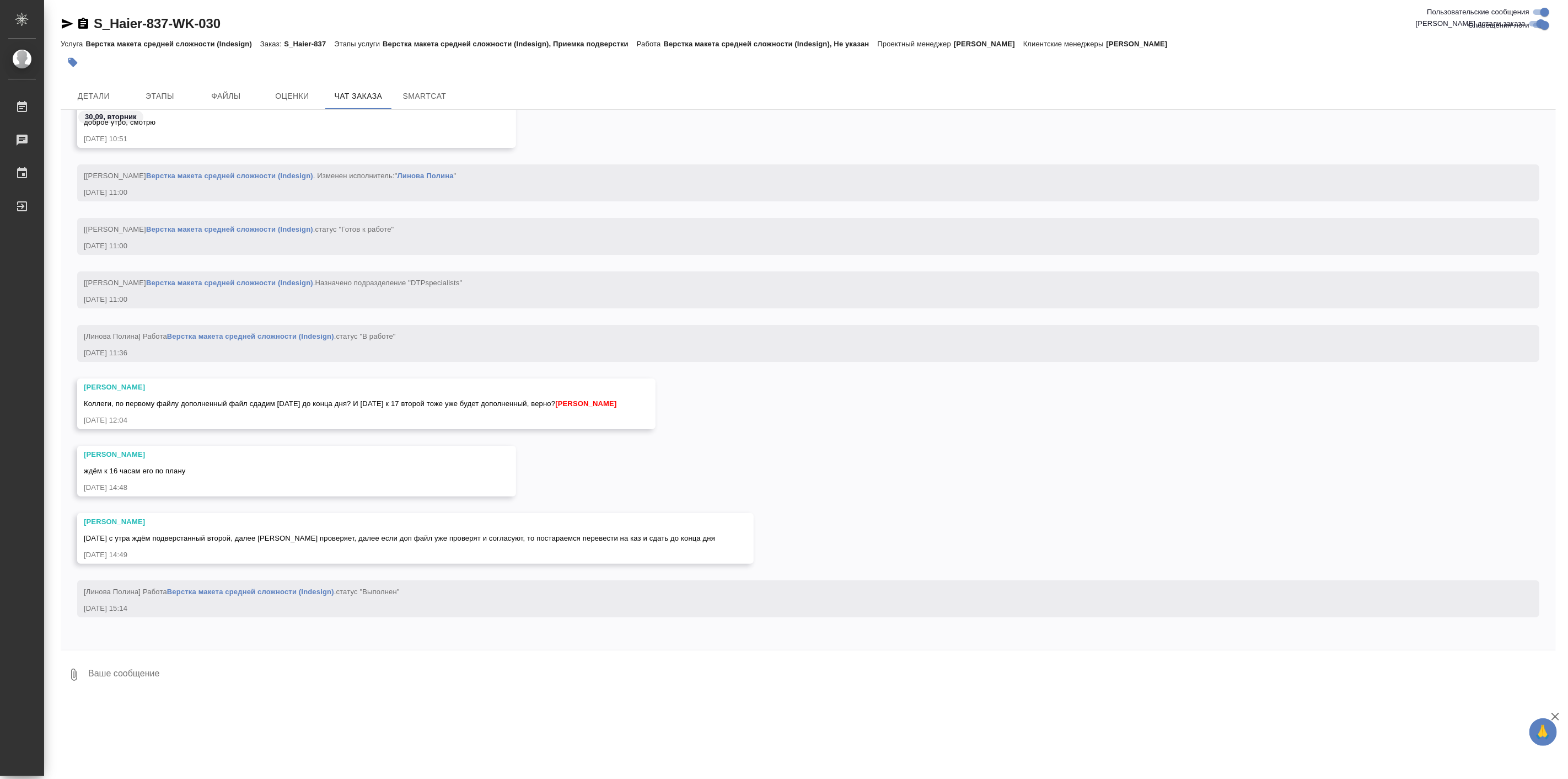
click at [180, 679] on textarea at bounding box center [821, 675] width 1469 height 38
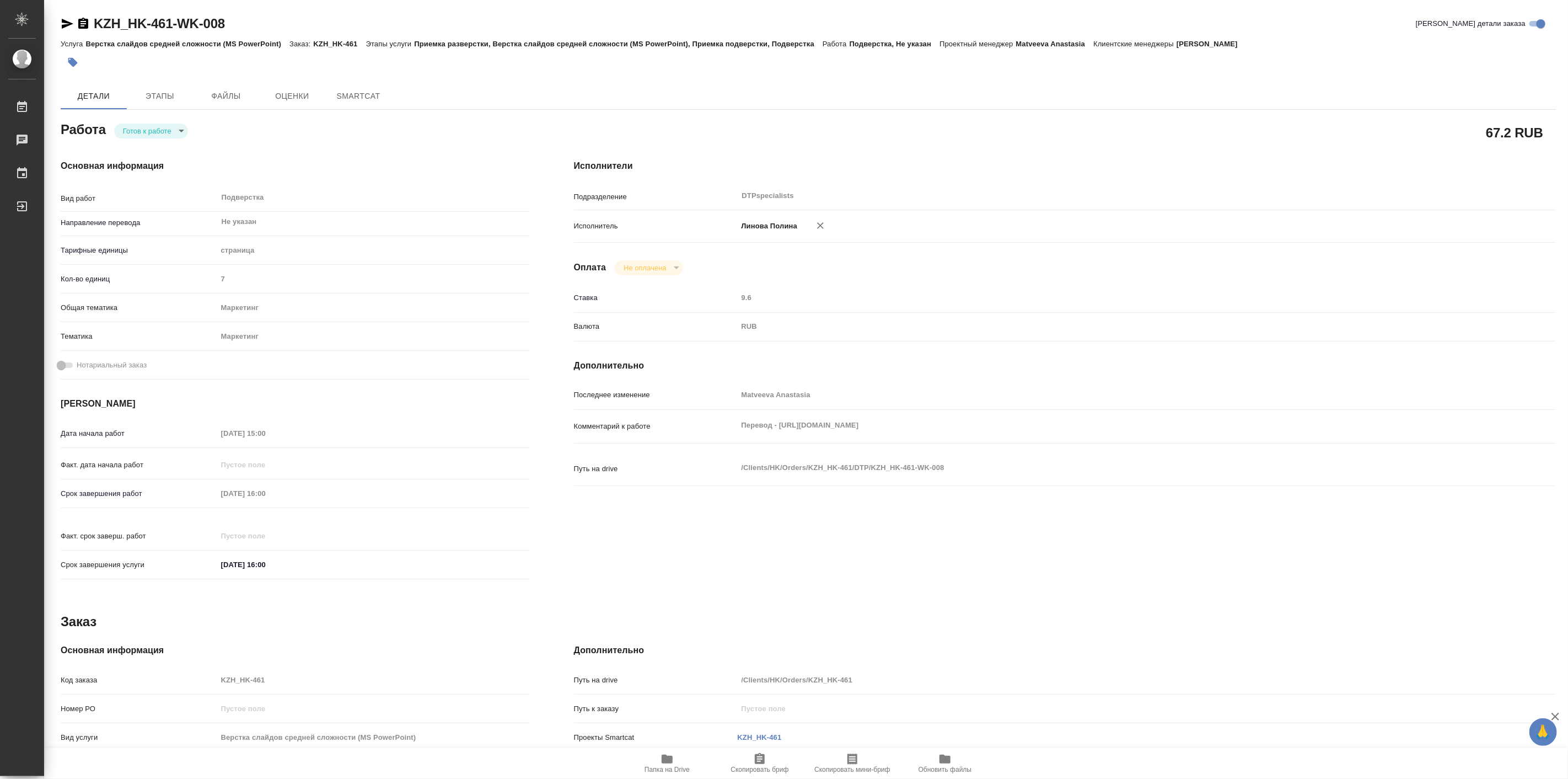
type textarea "x"
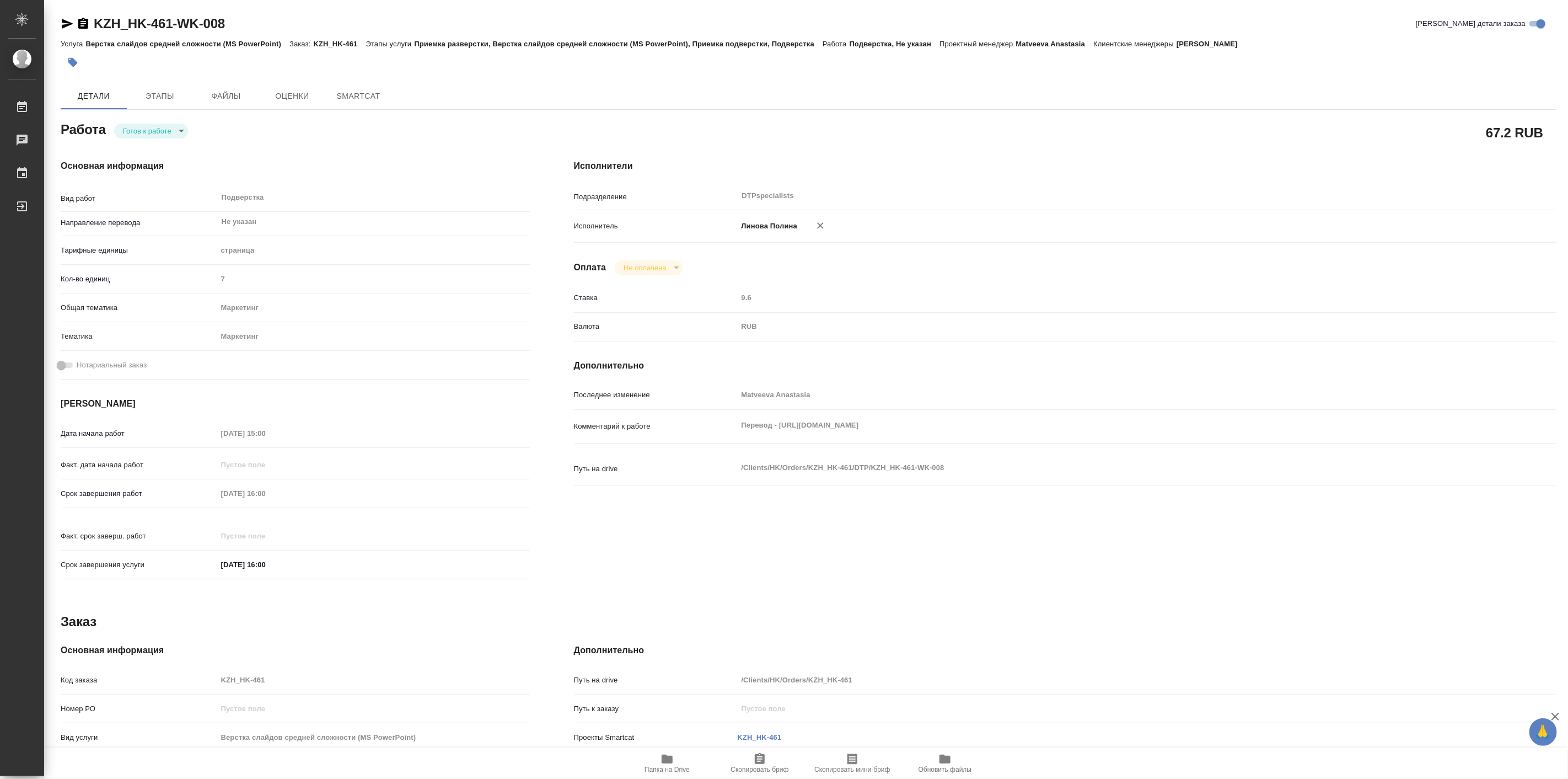
type textarea "x"
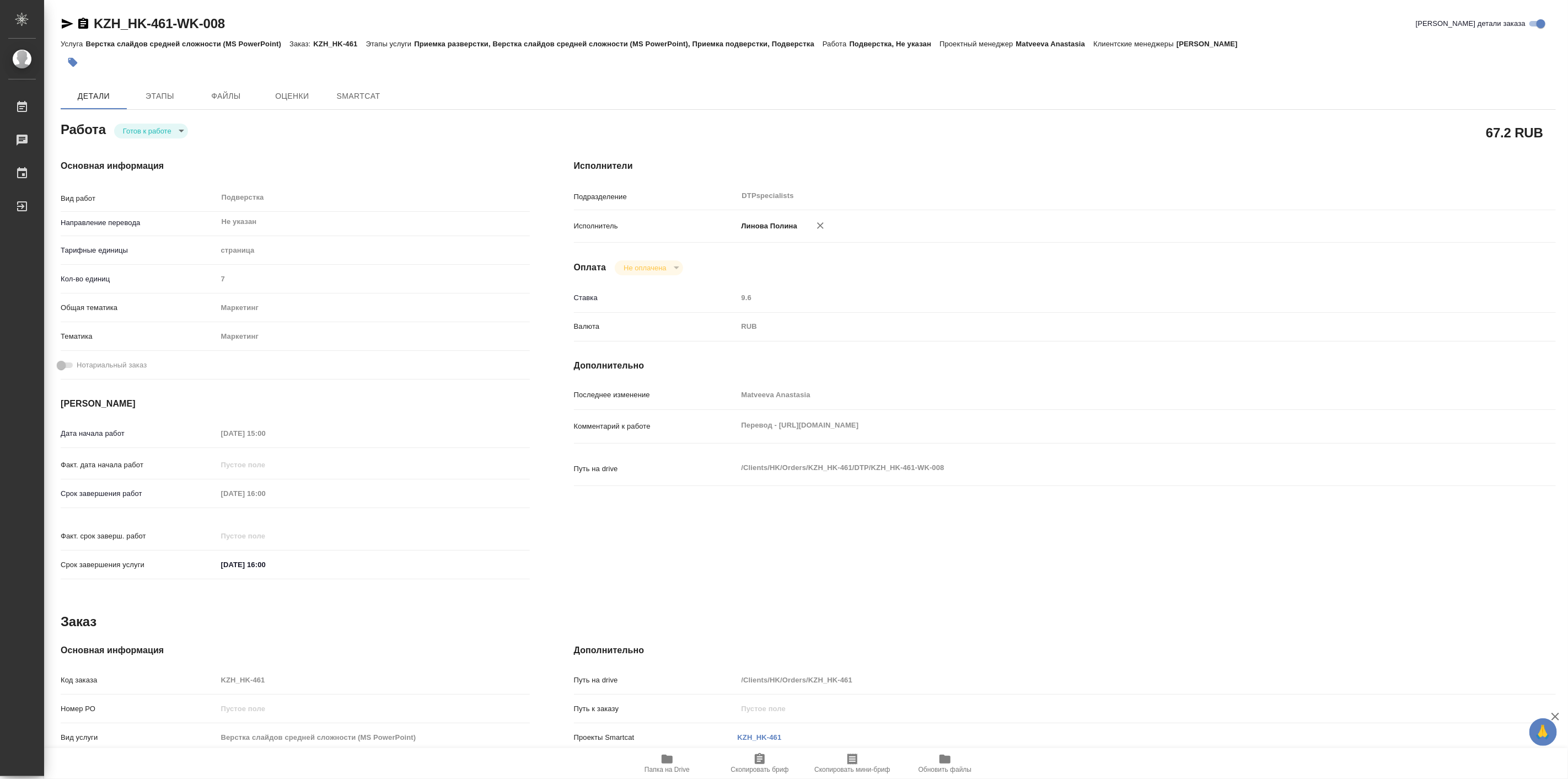
type textarea "x"
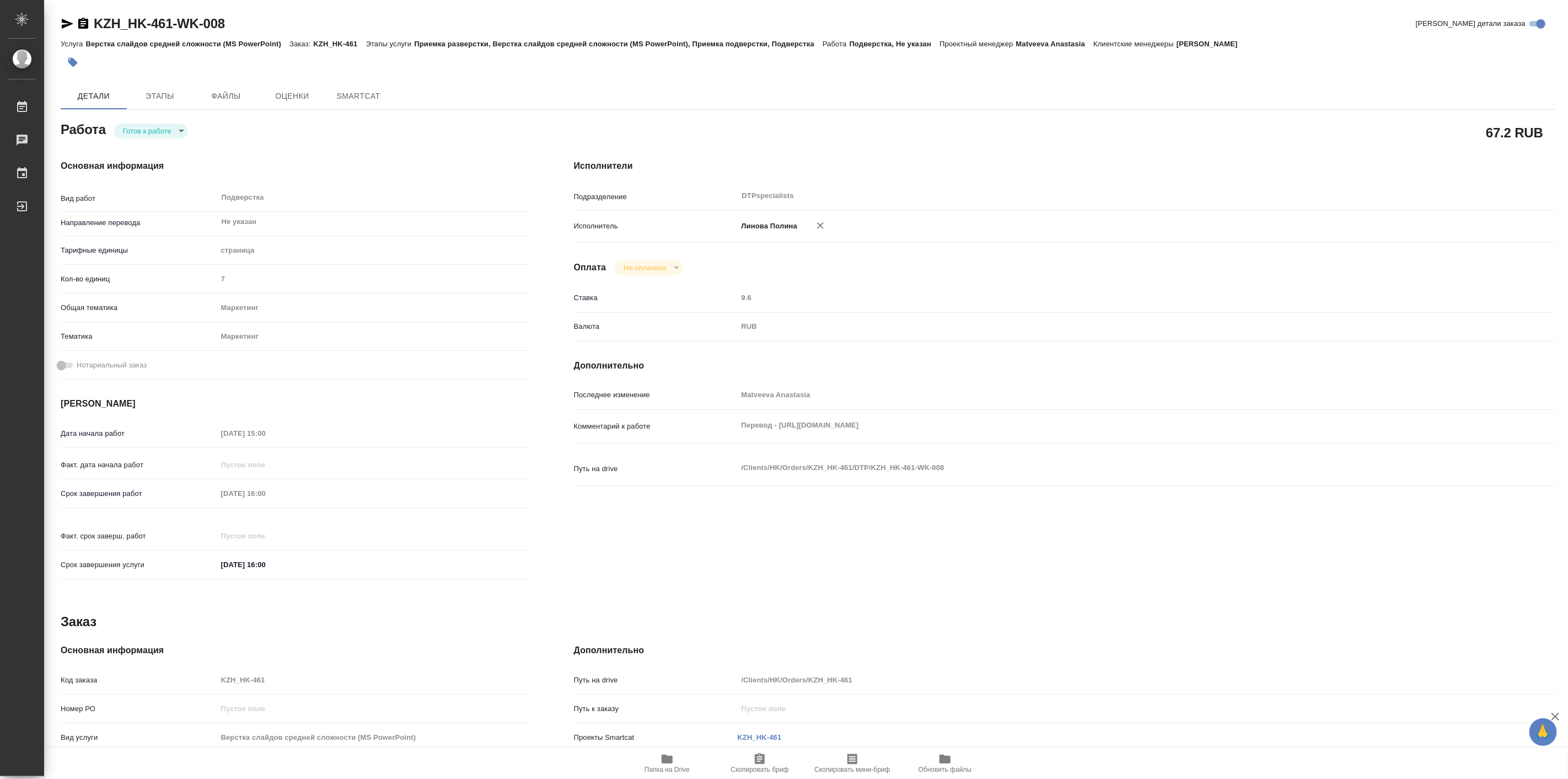
type textarea "x"
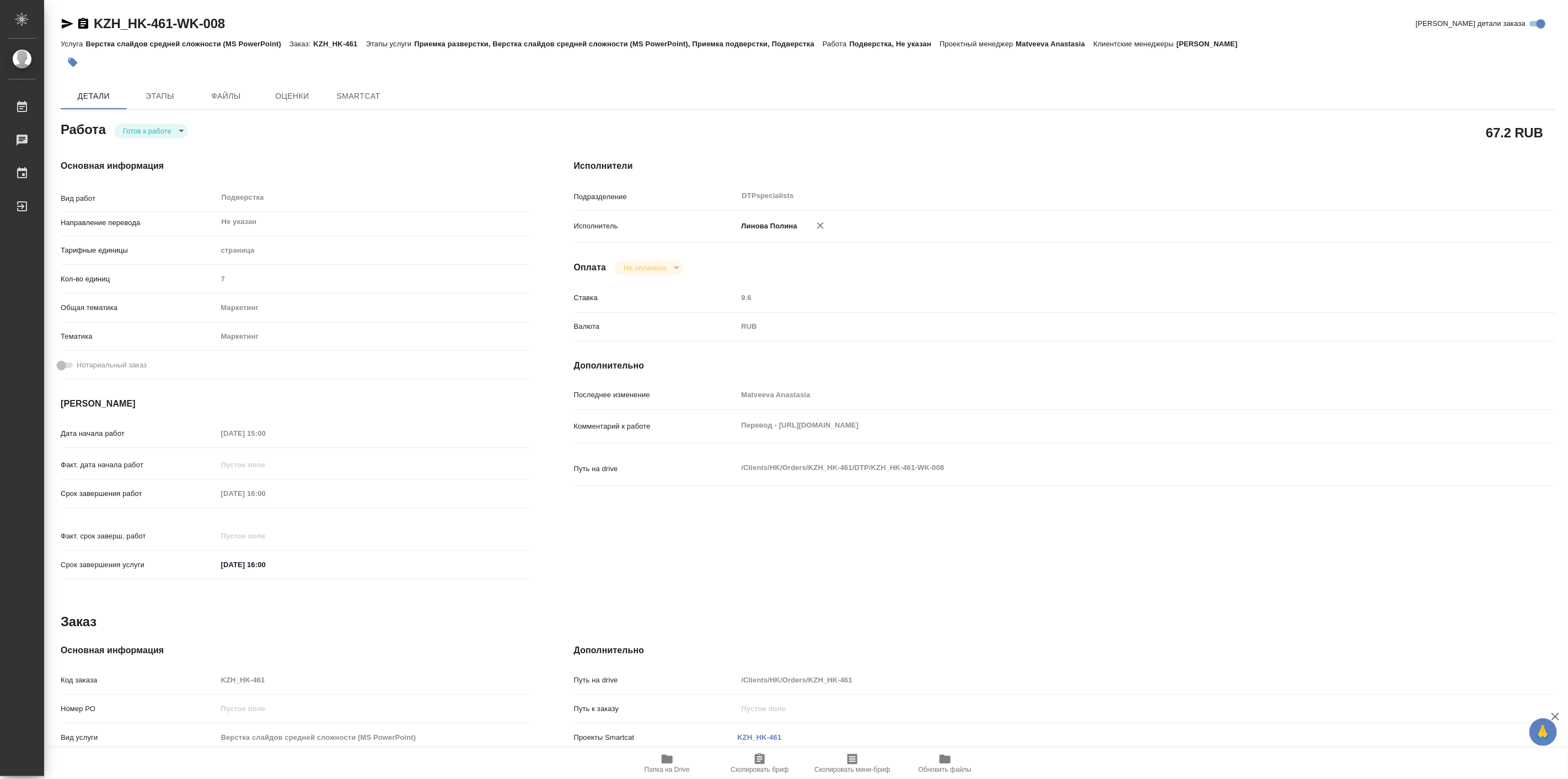
type textarea "x"
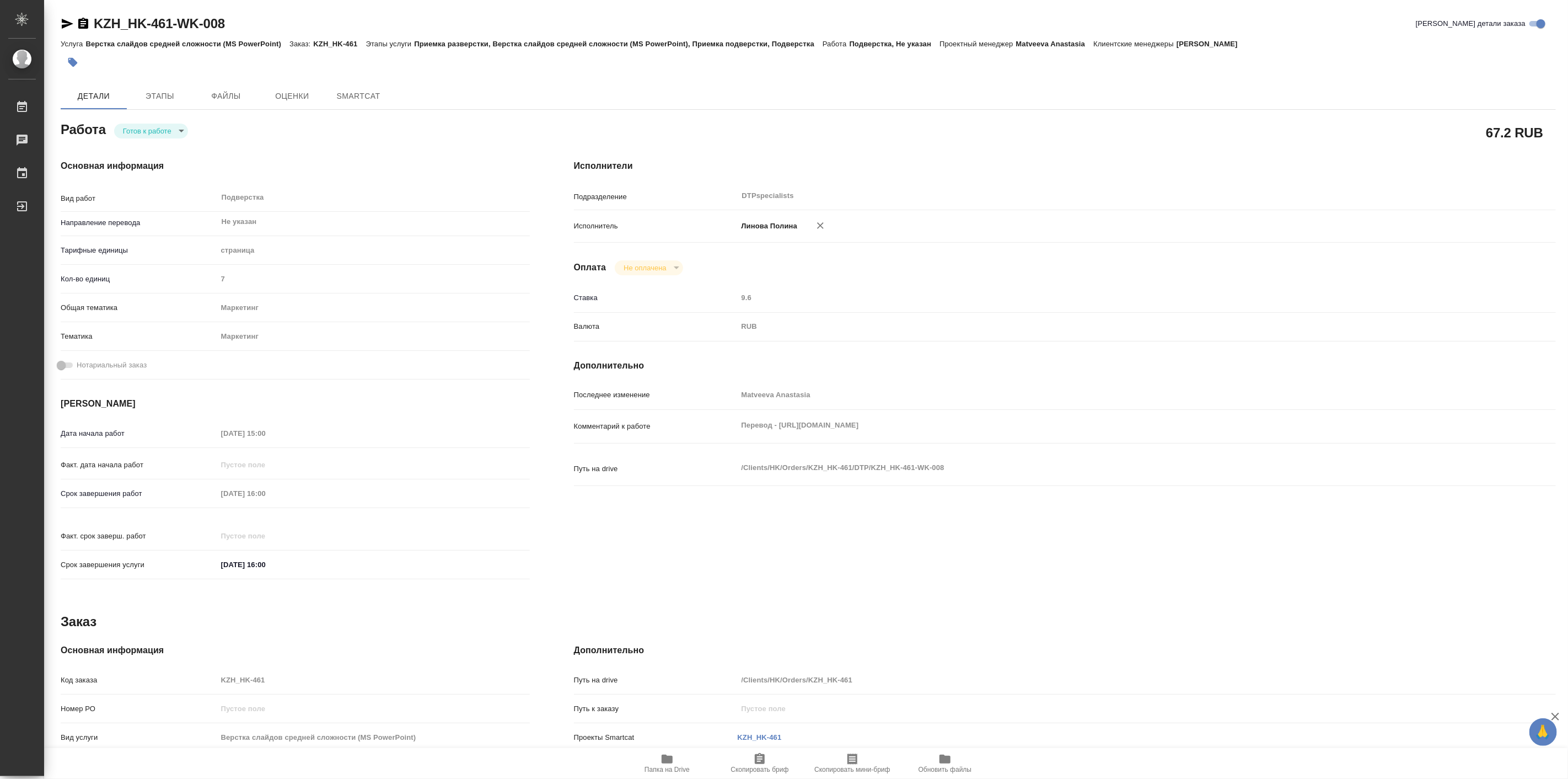
type textarea "x"
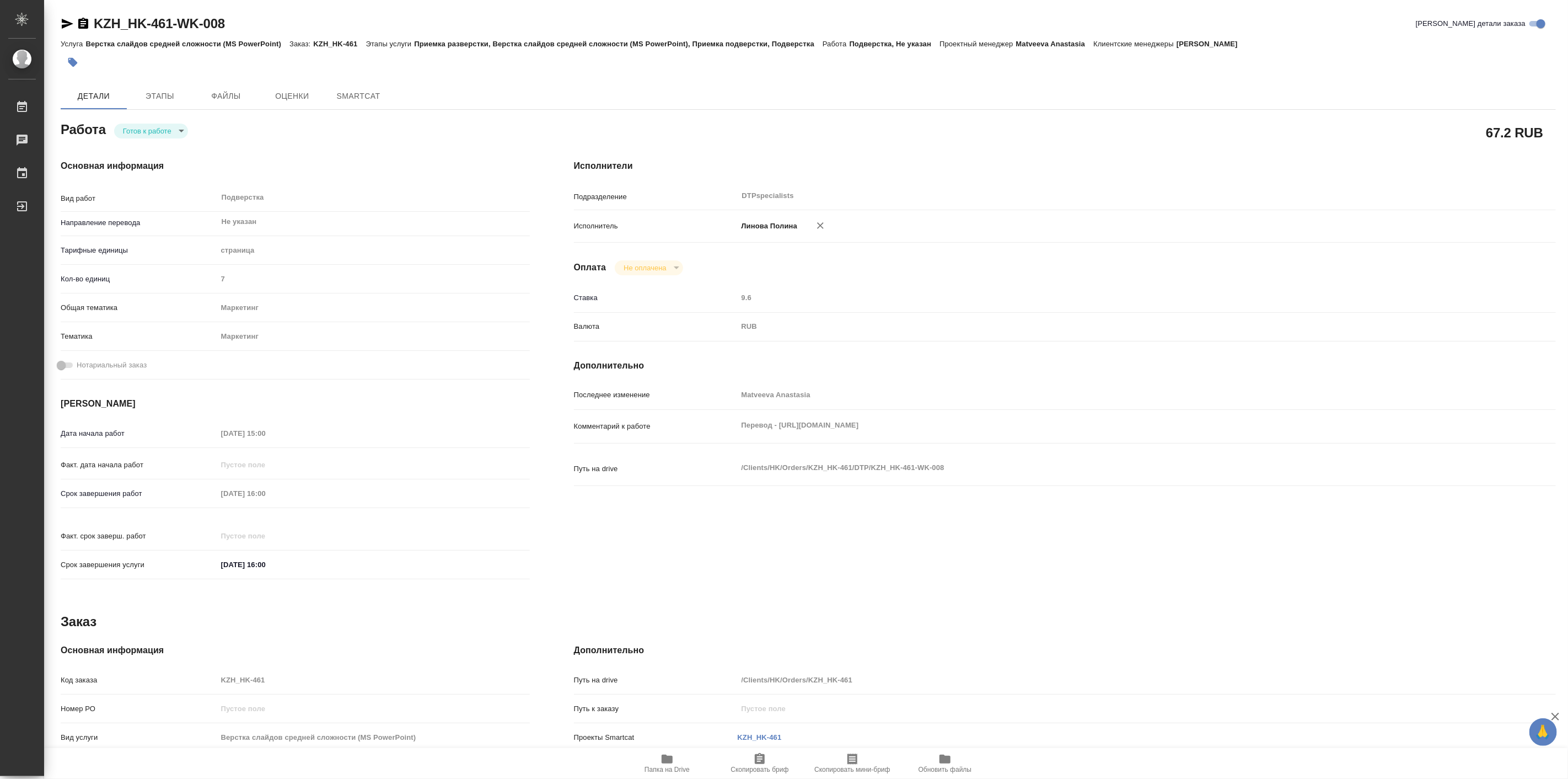
type textarea "x"
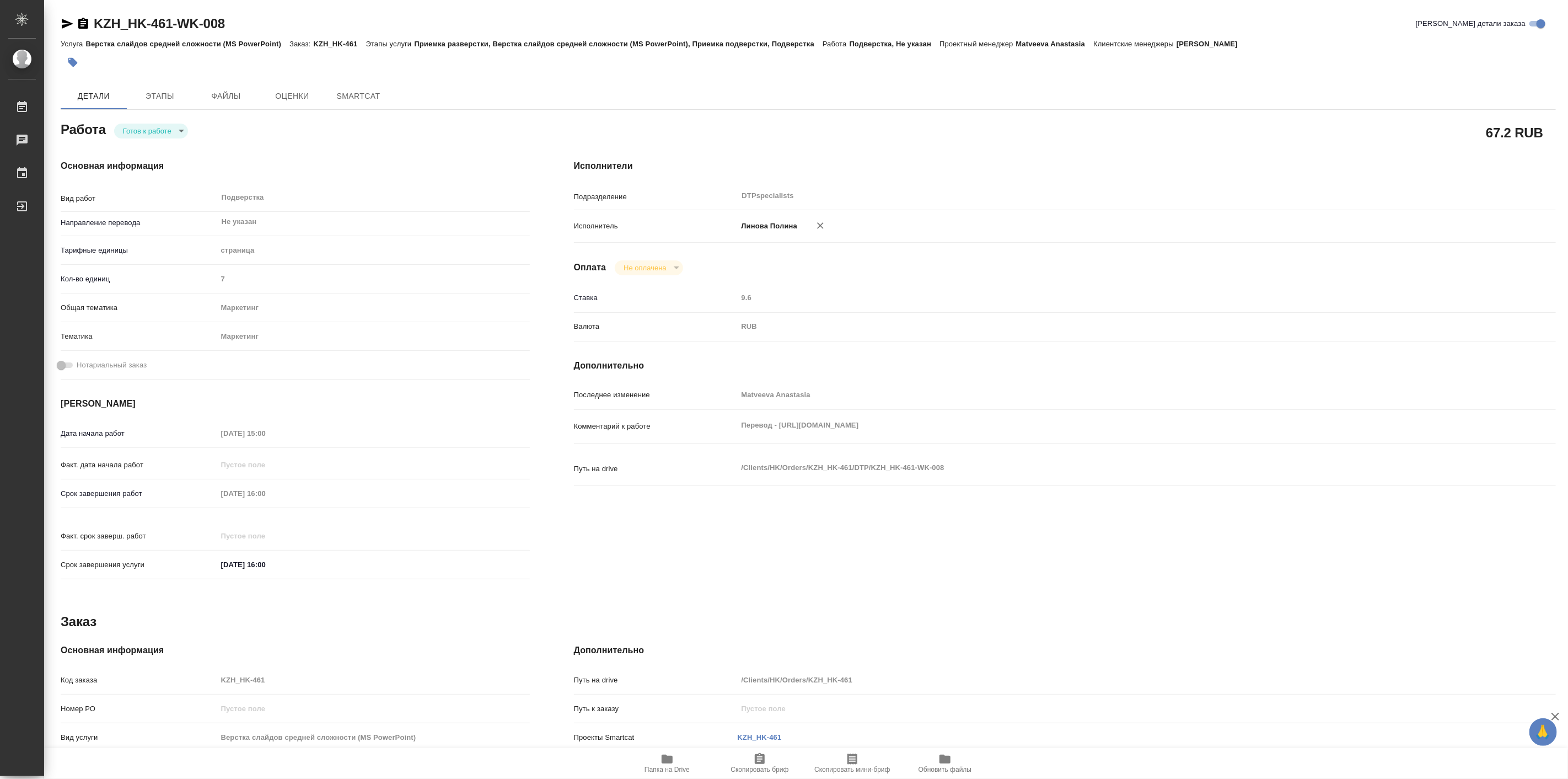
type textarea "x"
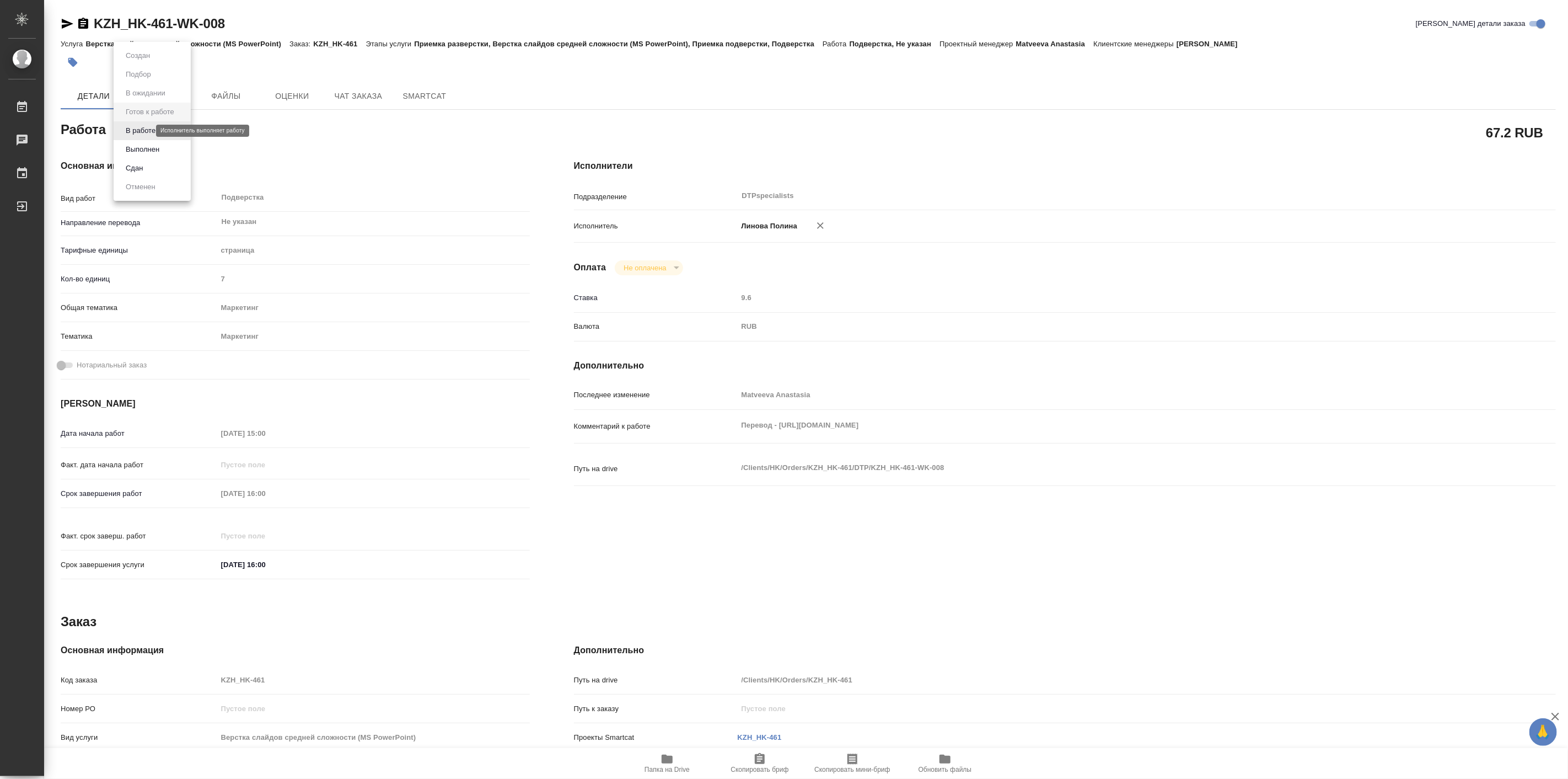
click at [147, 129] on body "🙏 .cls-1 fill:#fff; AWATERA Linova Polina Работы Чаты График Выйти KZH_HK-461-W…" at bounding box center [784, 389] width 1568 height 779
click at [155, 131] on button "В работе" at bounding box center [141, 131] width 37 height 12
type textarea "x"
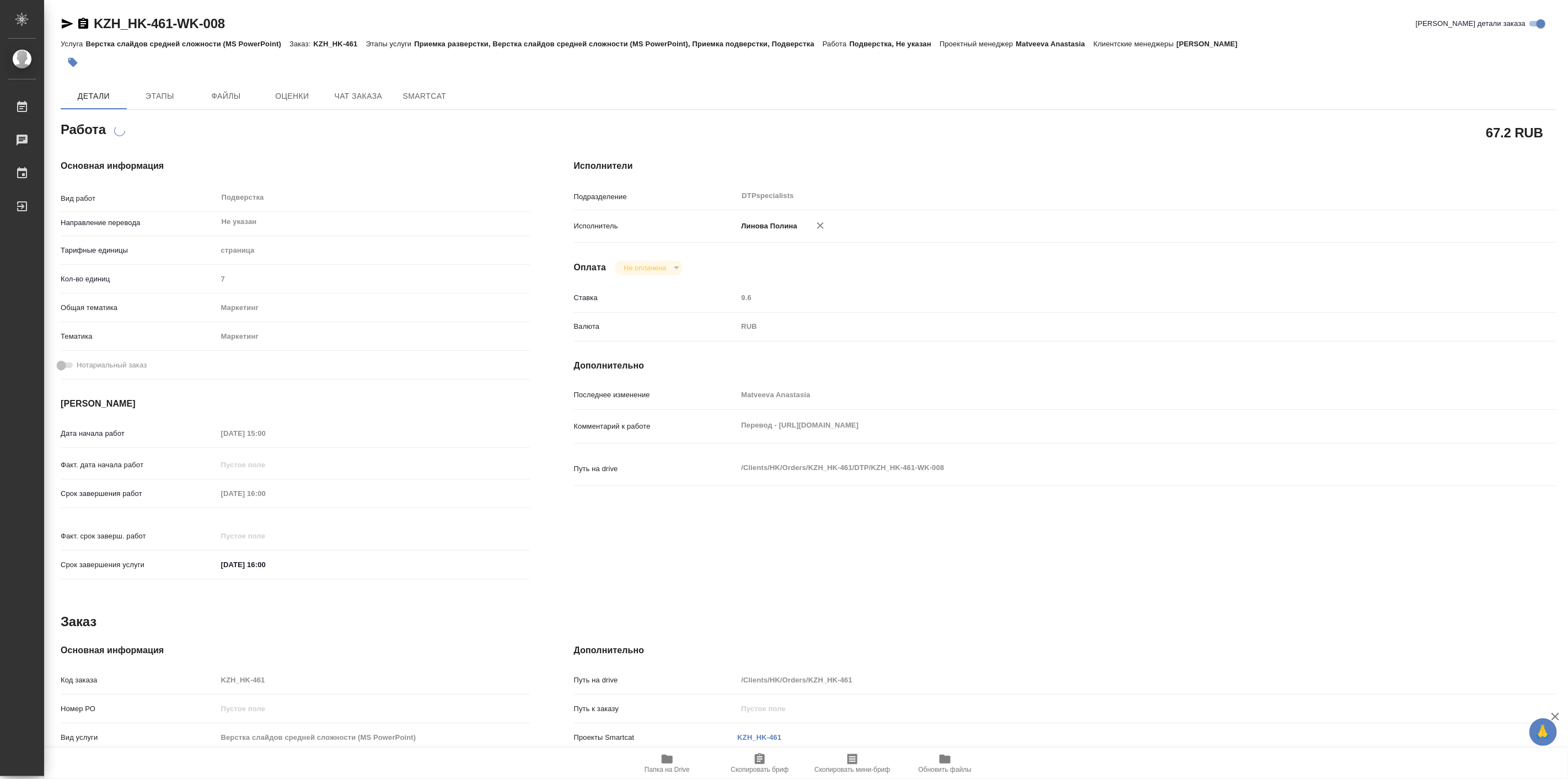
type textarea "x"
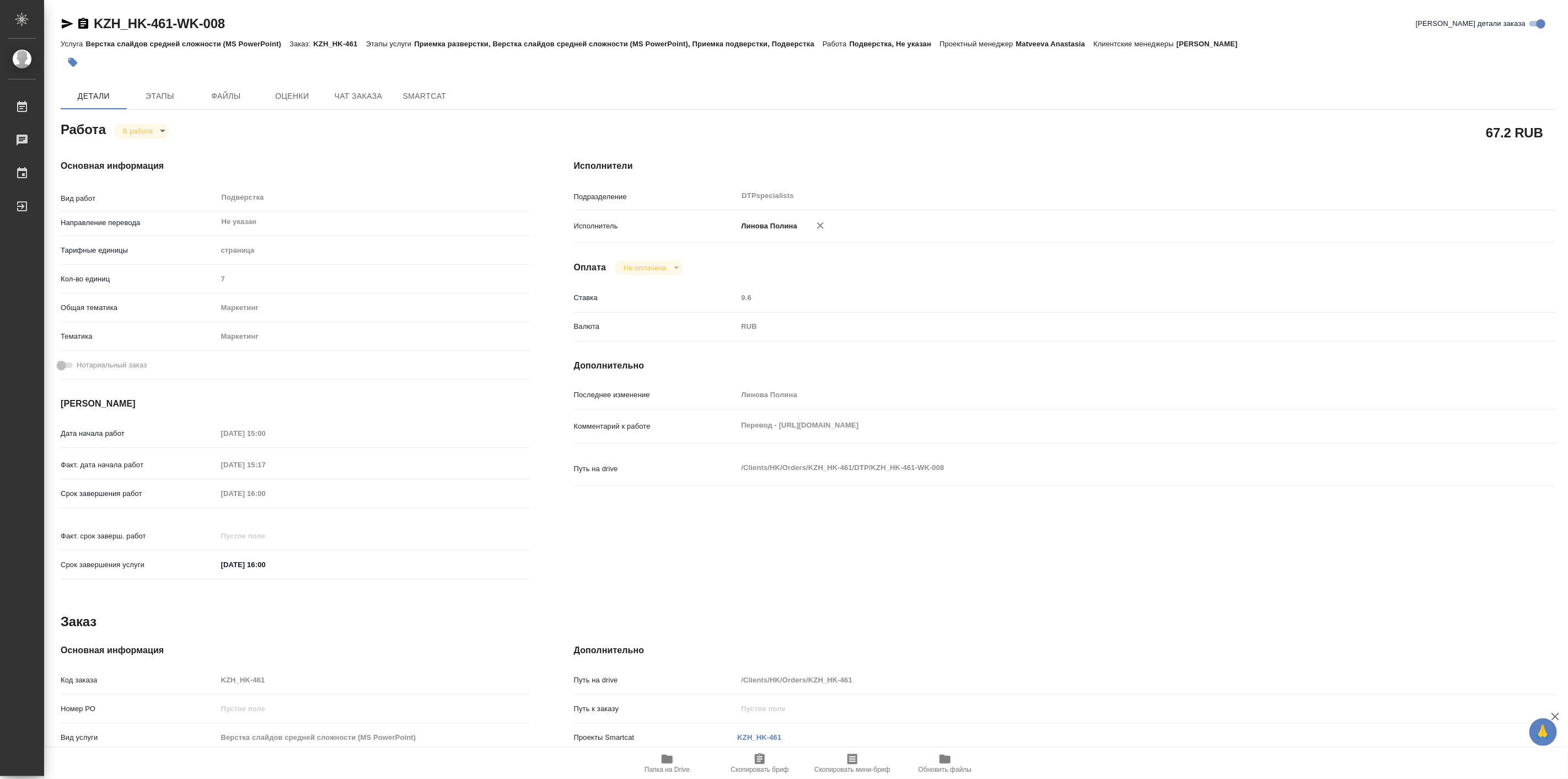
type textarea "x"
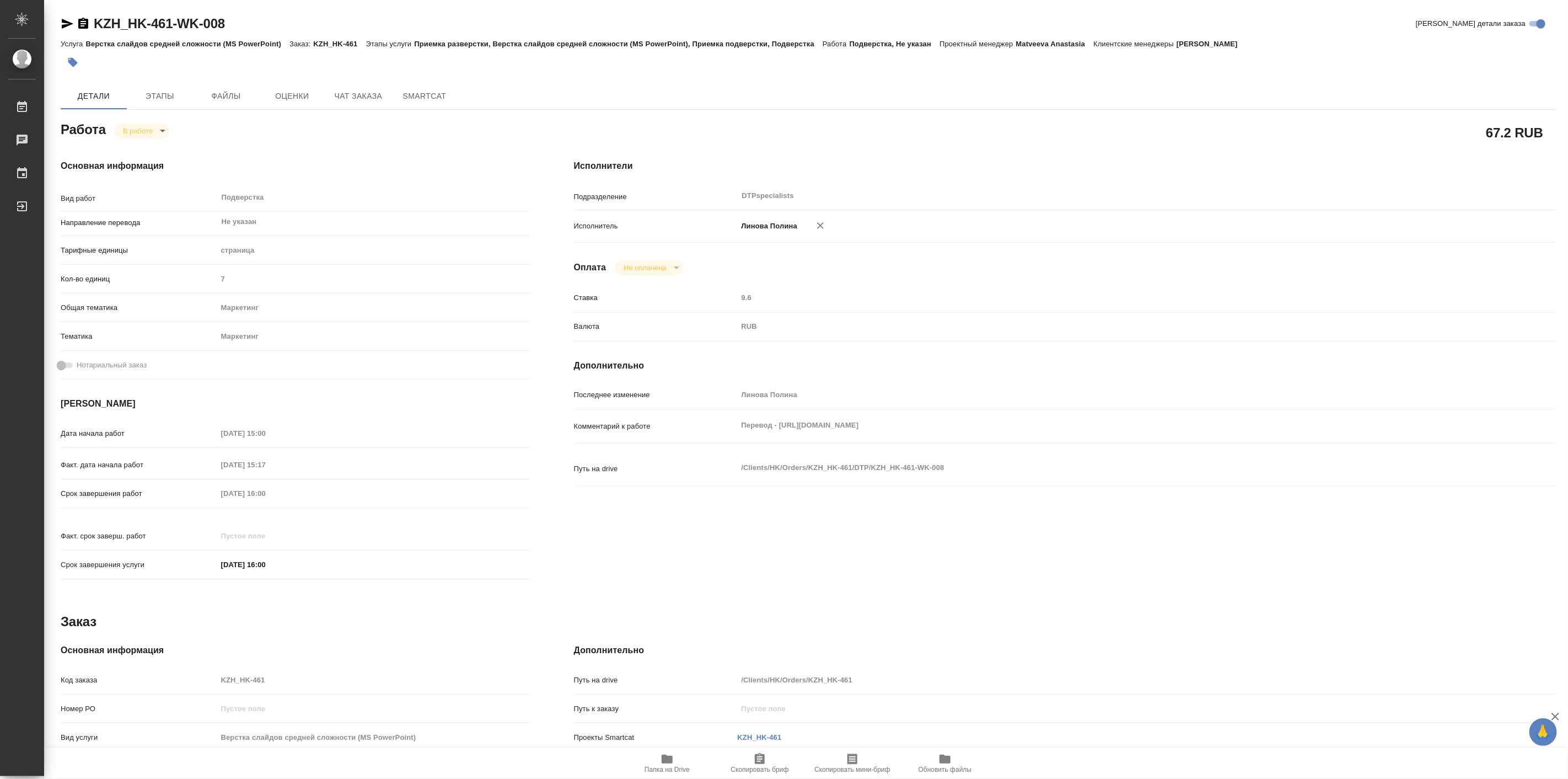
type textarea "x"
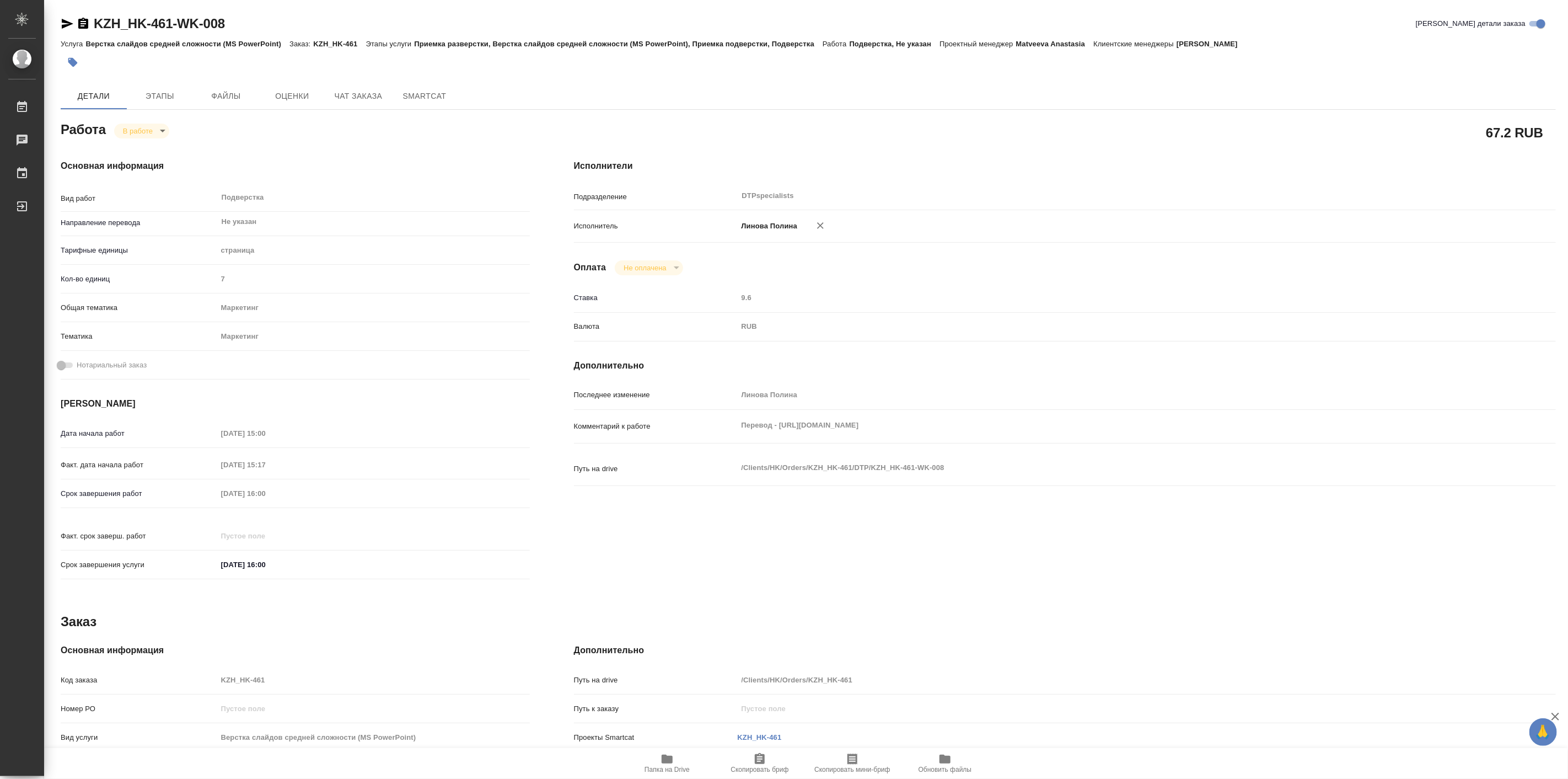
type textarea "x"
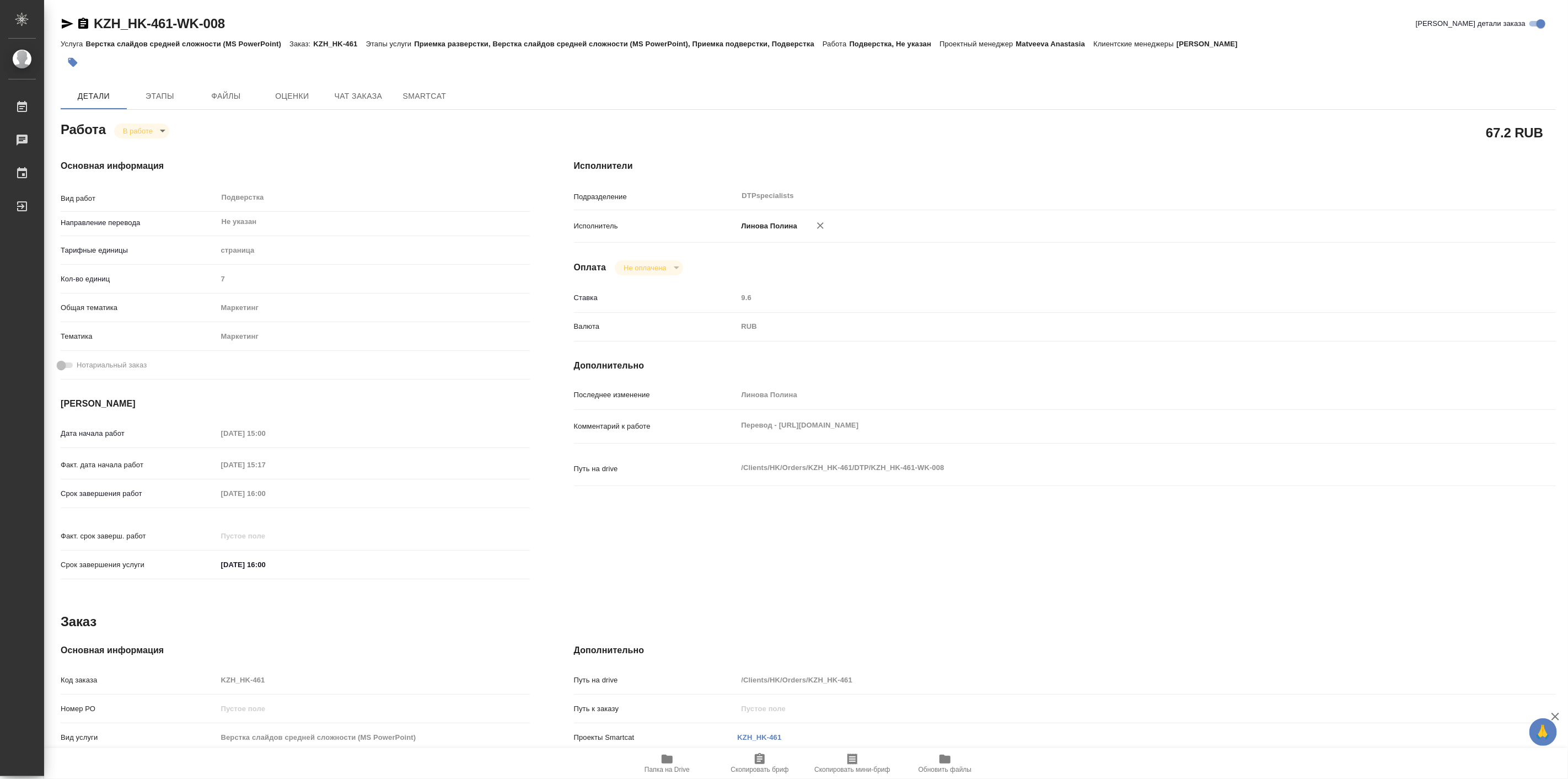
type textarea "x"
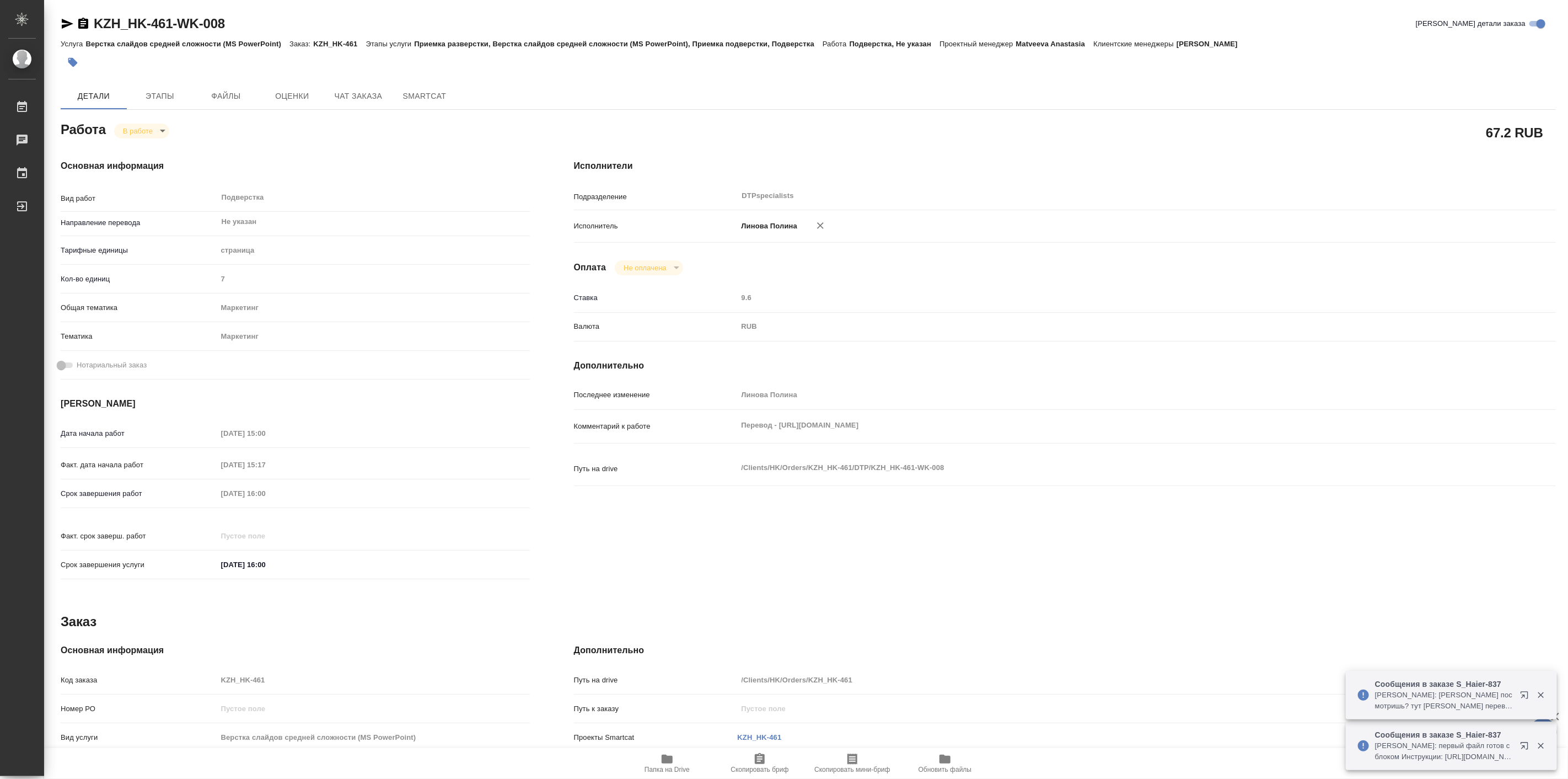
click at [666, 762] on icon "button" at bounding box center [667, 759] width 11 height 9
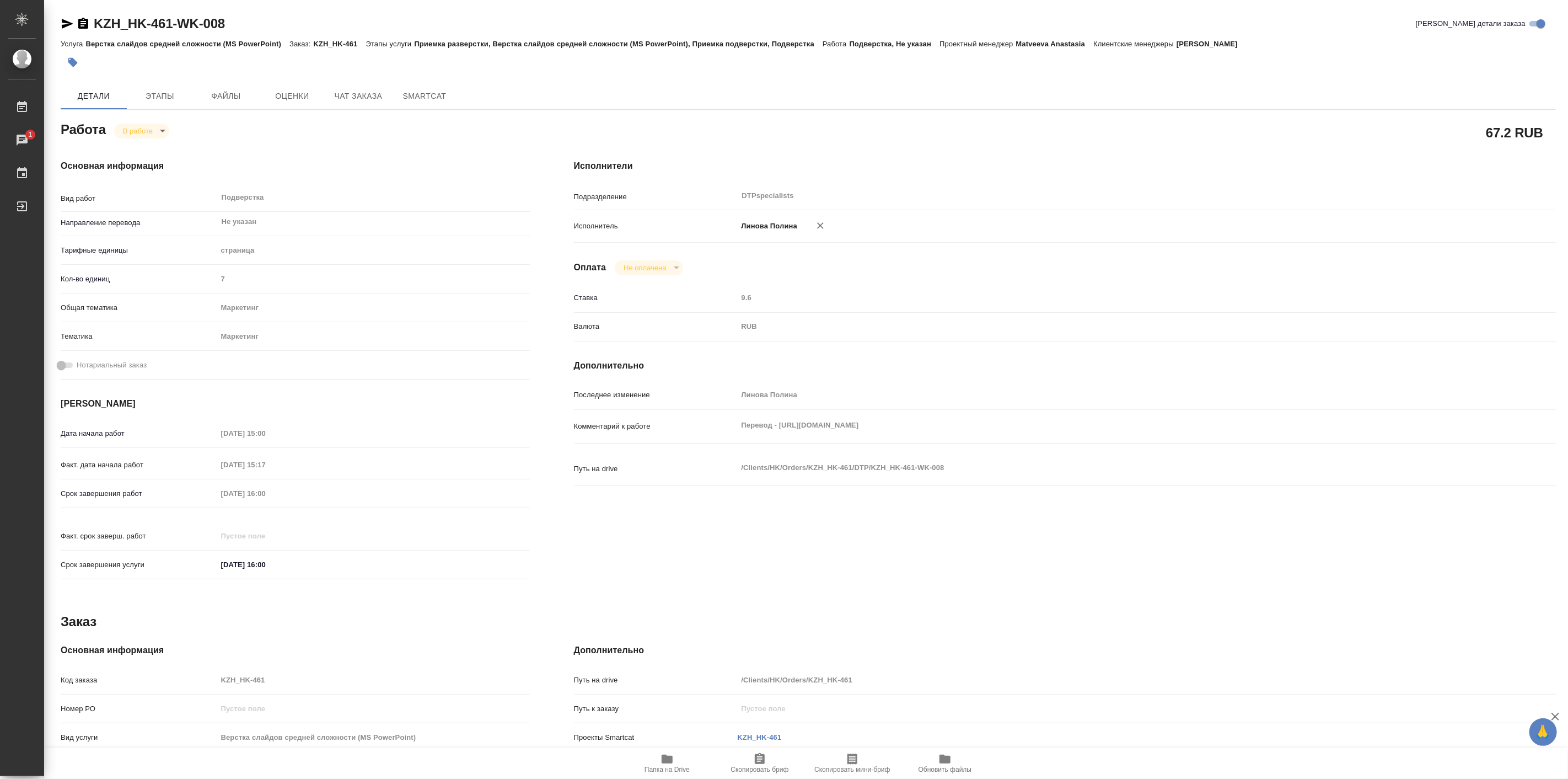
type textarea "x"
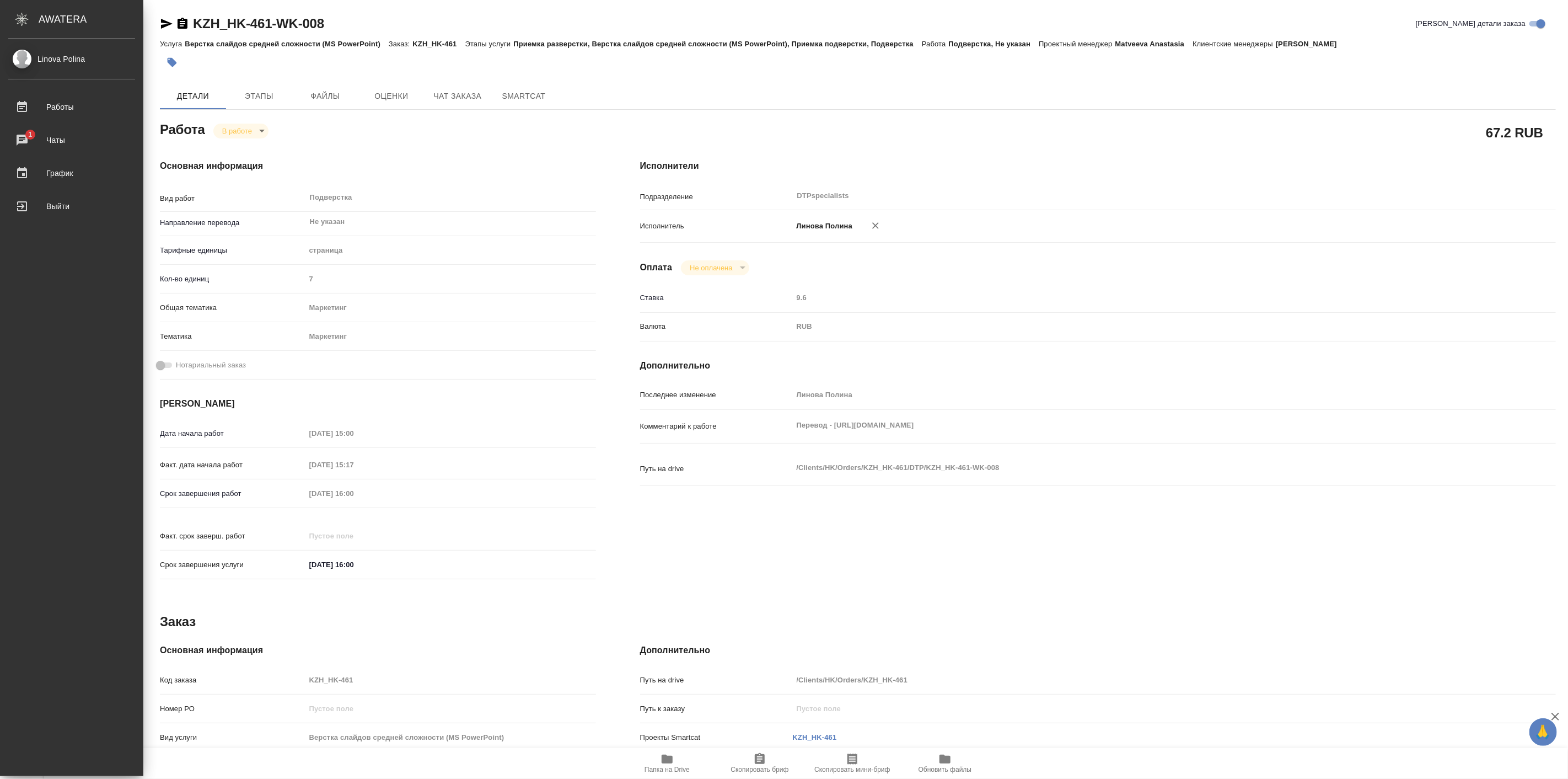
click at [47, 125] on ul "Работы 1 Чаты График Выйти" at bounding box center [71, 153] width 143 height 132
type textarea "x"
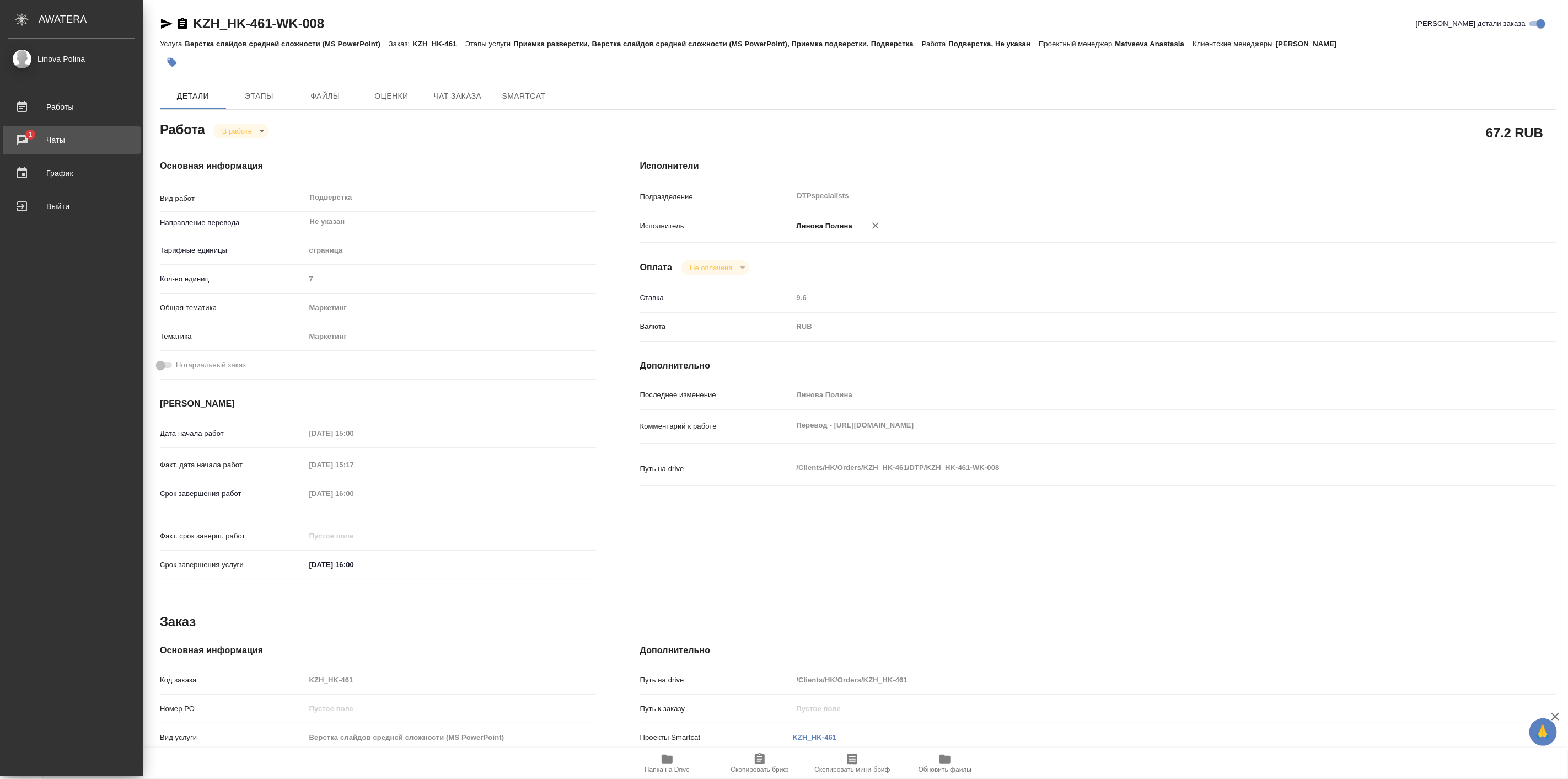
type textarea "x"
click at [49, 137] on div "Чаты" at bounding box center [72, 139] width 127 height 16
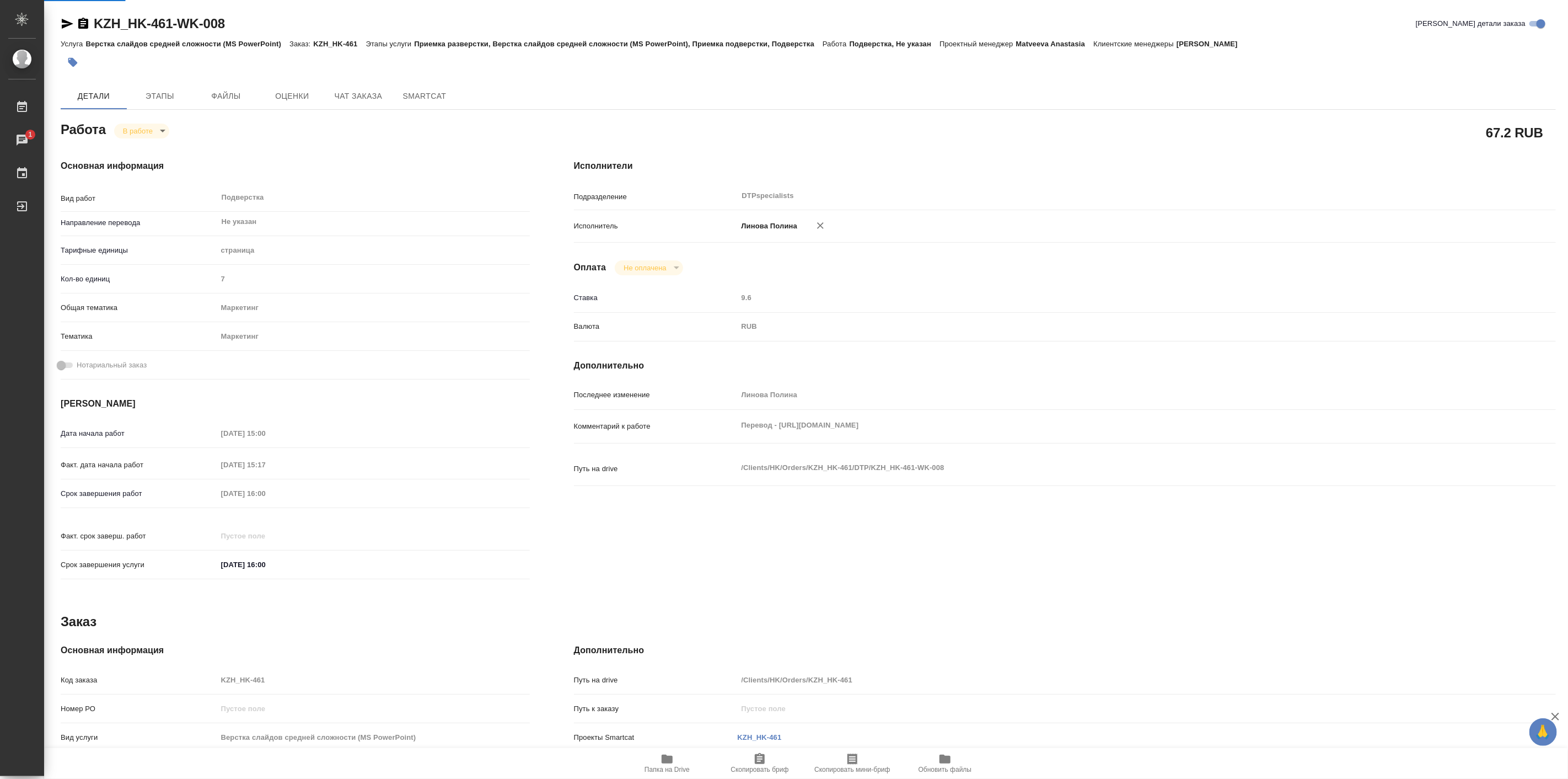
type textarea "x"
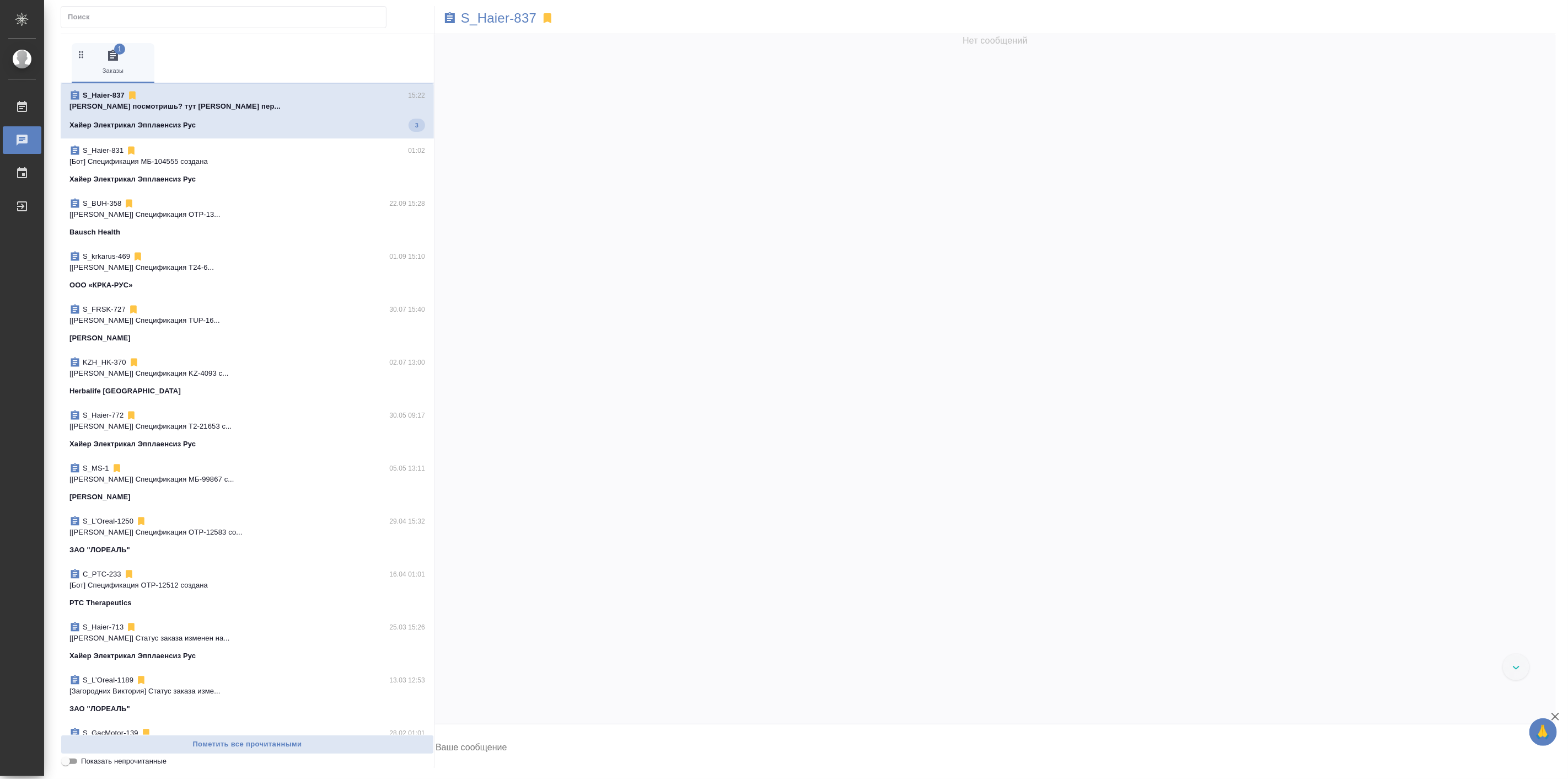
scroll to position [47689, 0]
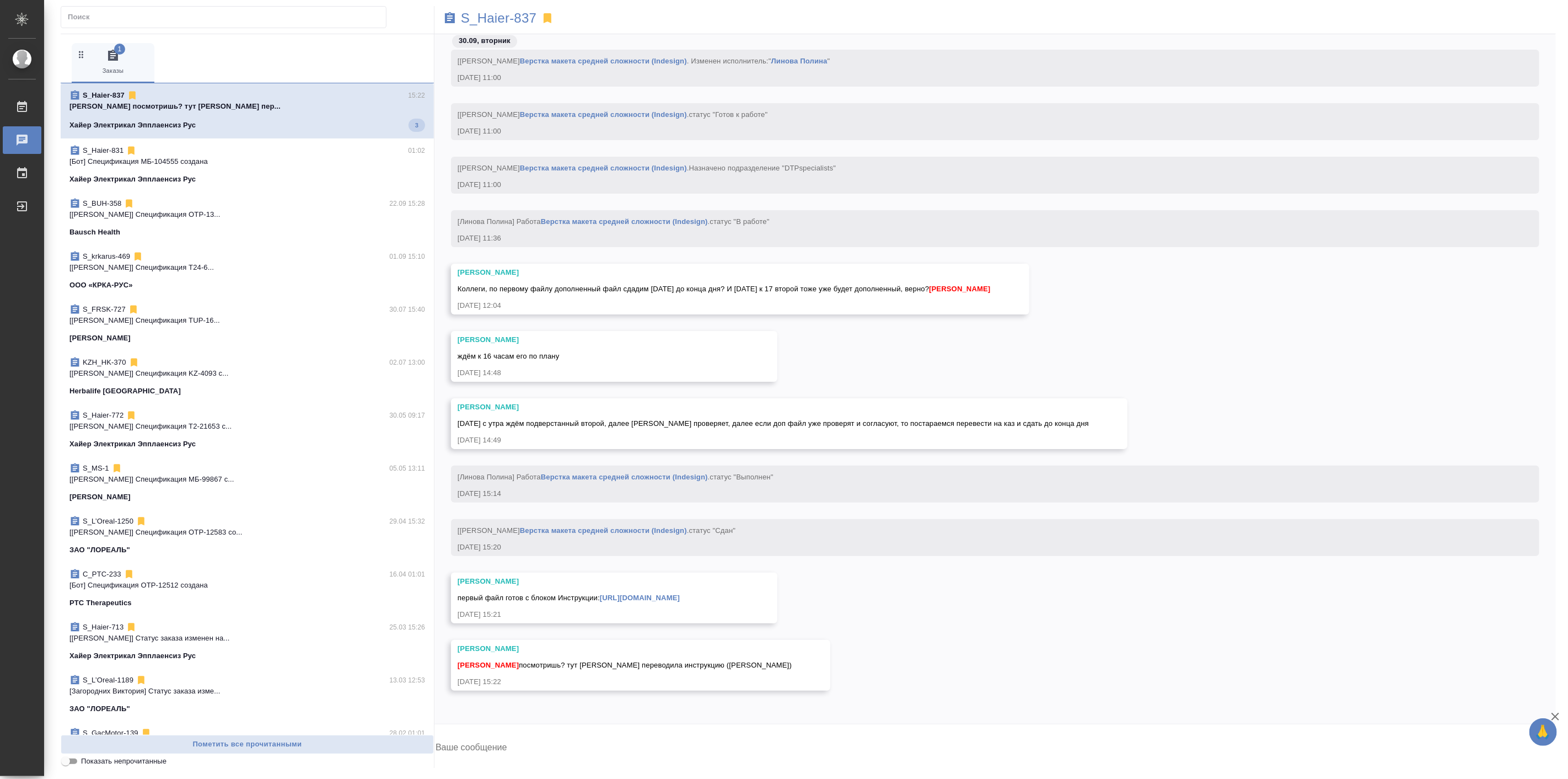
click at [244, 117] on span "S_Haier-837 15:22 Румянцева Дарья посмотришь? тут Саша пер... Хайер Электрикал …" at bounding box center [247, 111] width 355 height 42
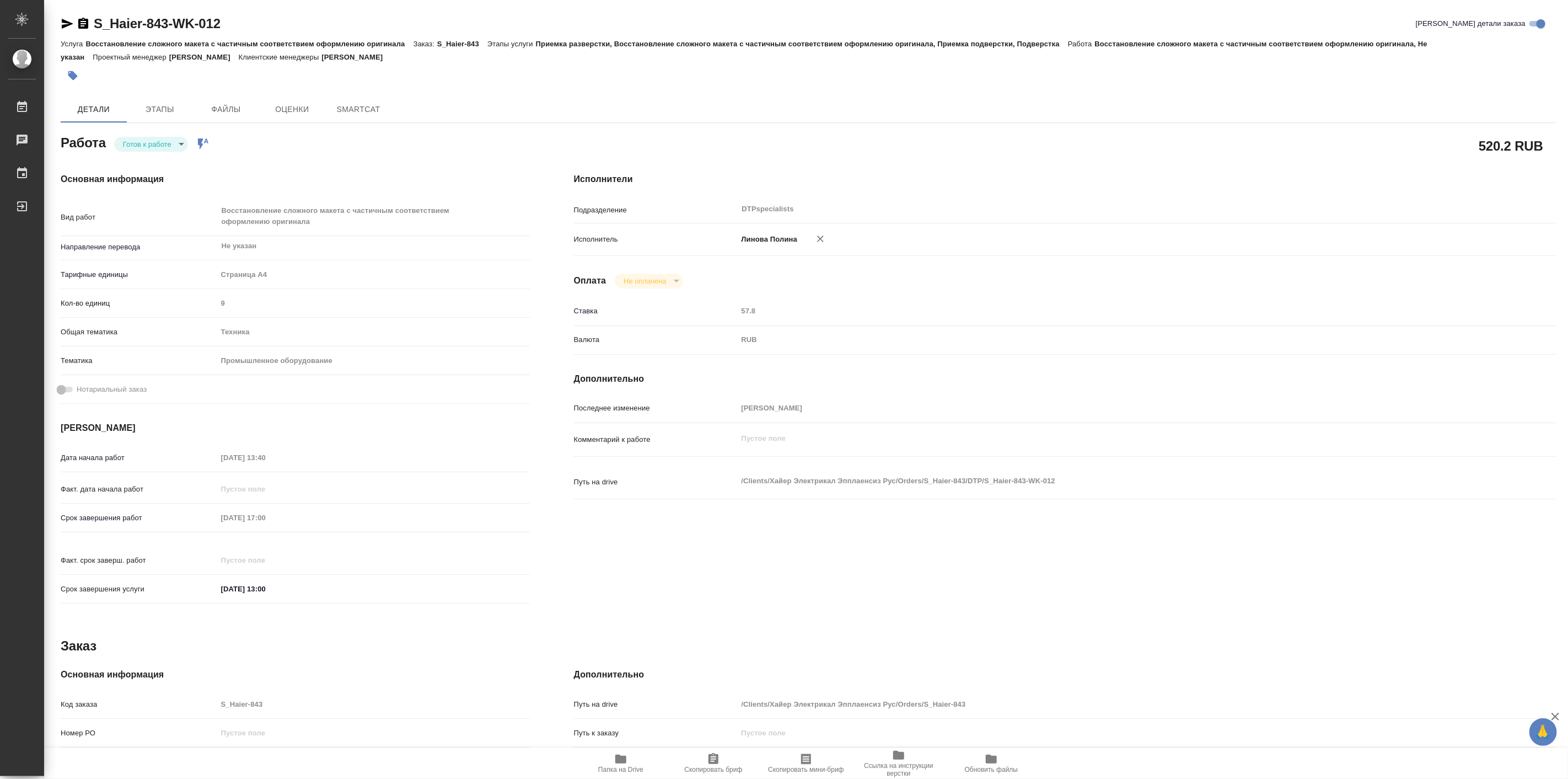
type textarea "x"
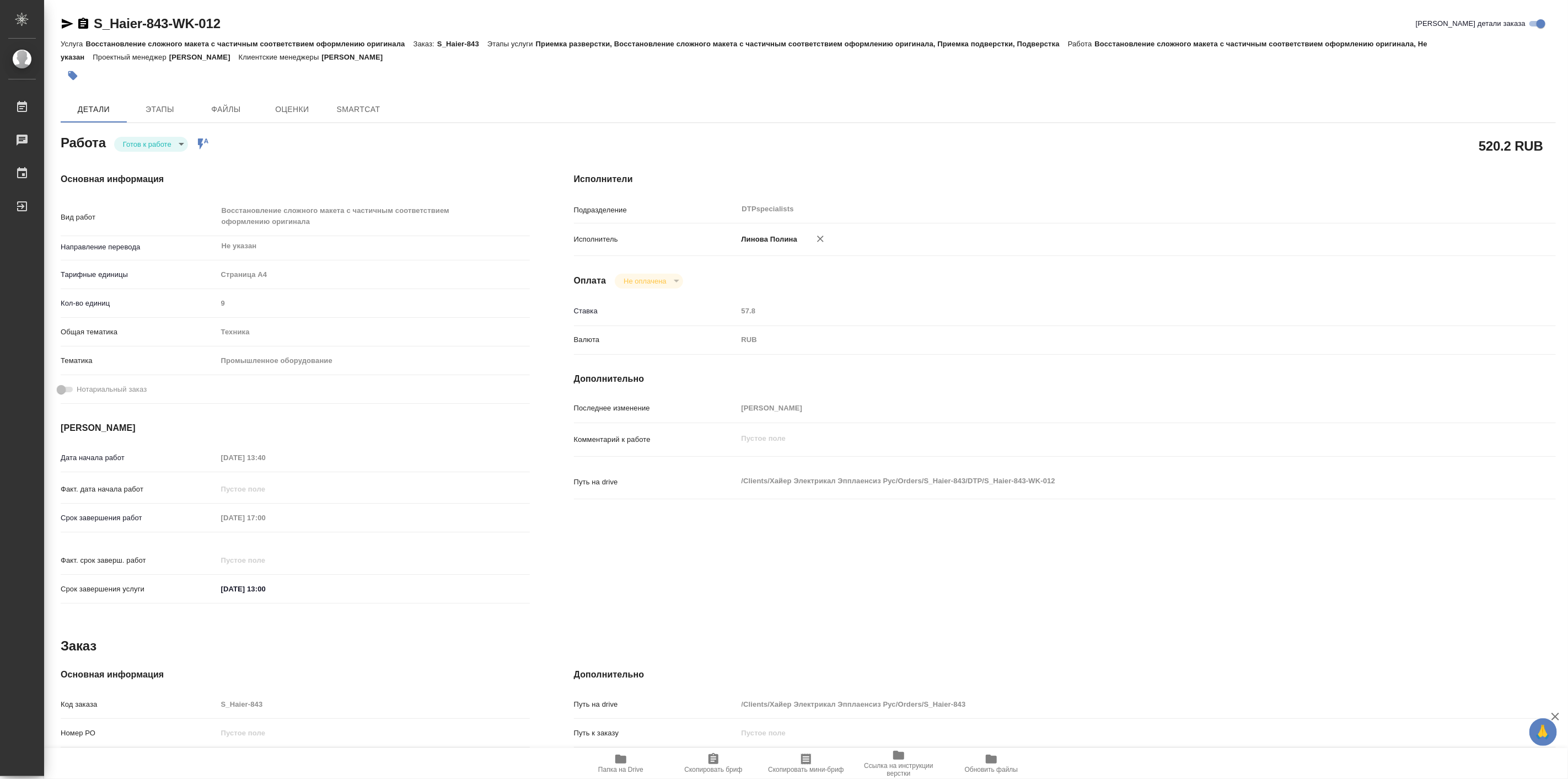
type textarea "x"
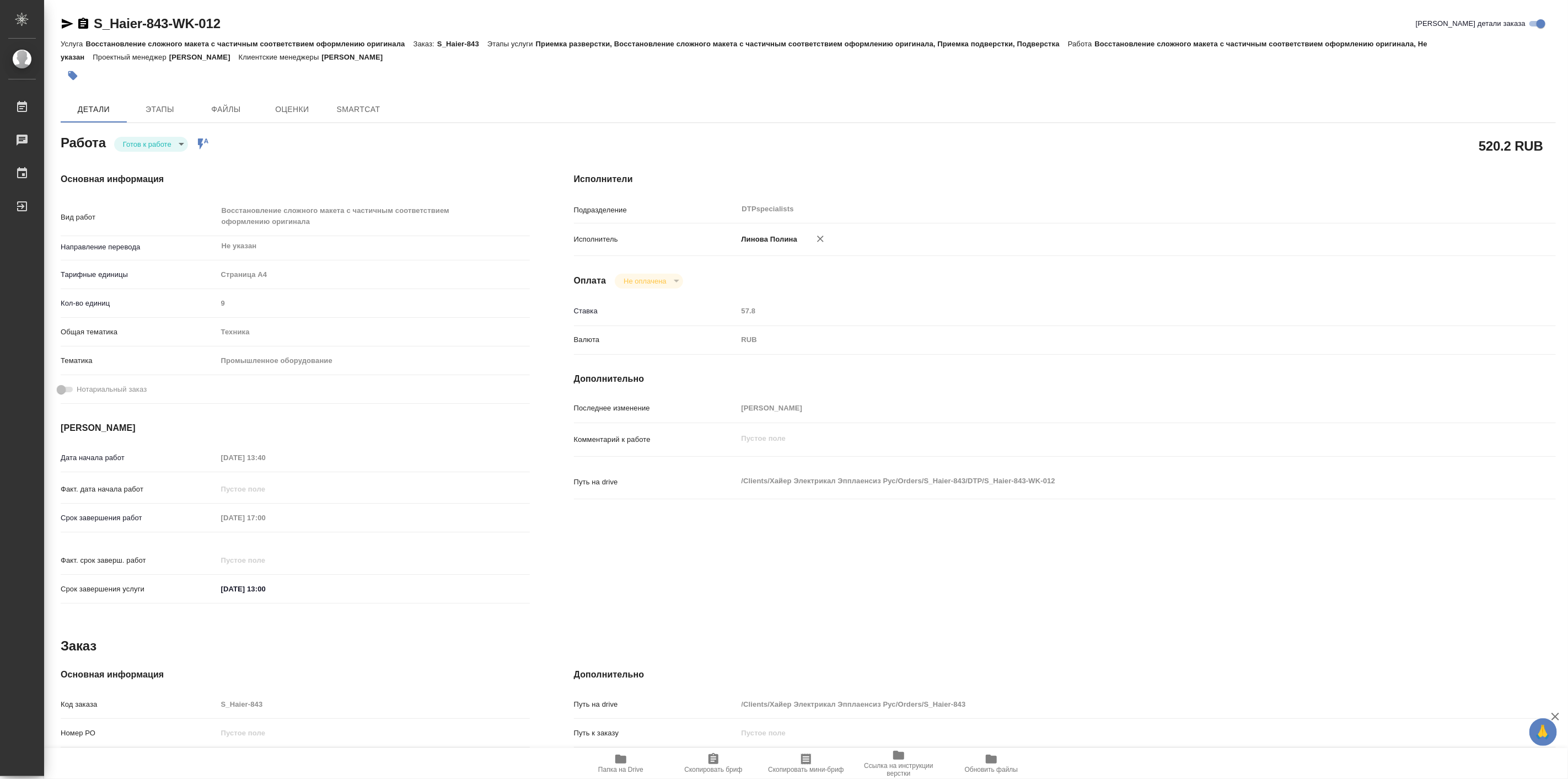
type textarea "x"
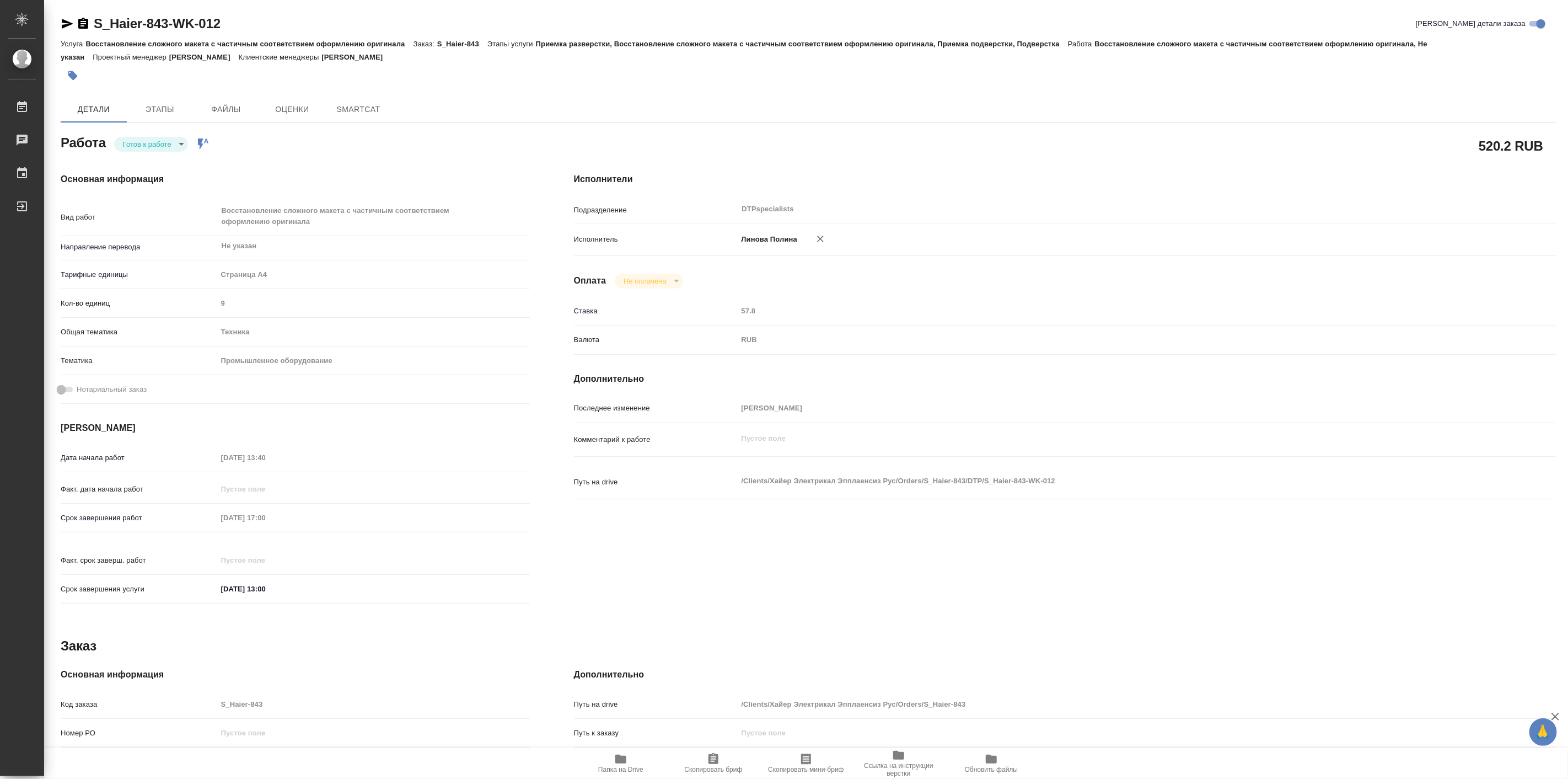
type textarea "x"
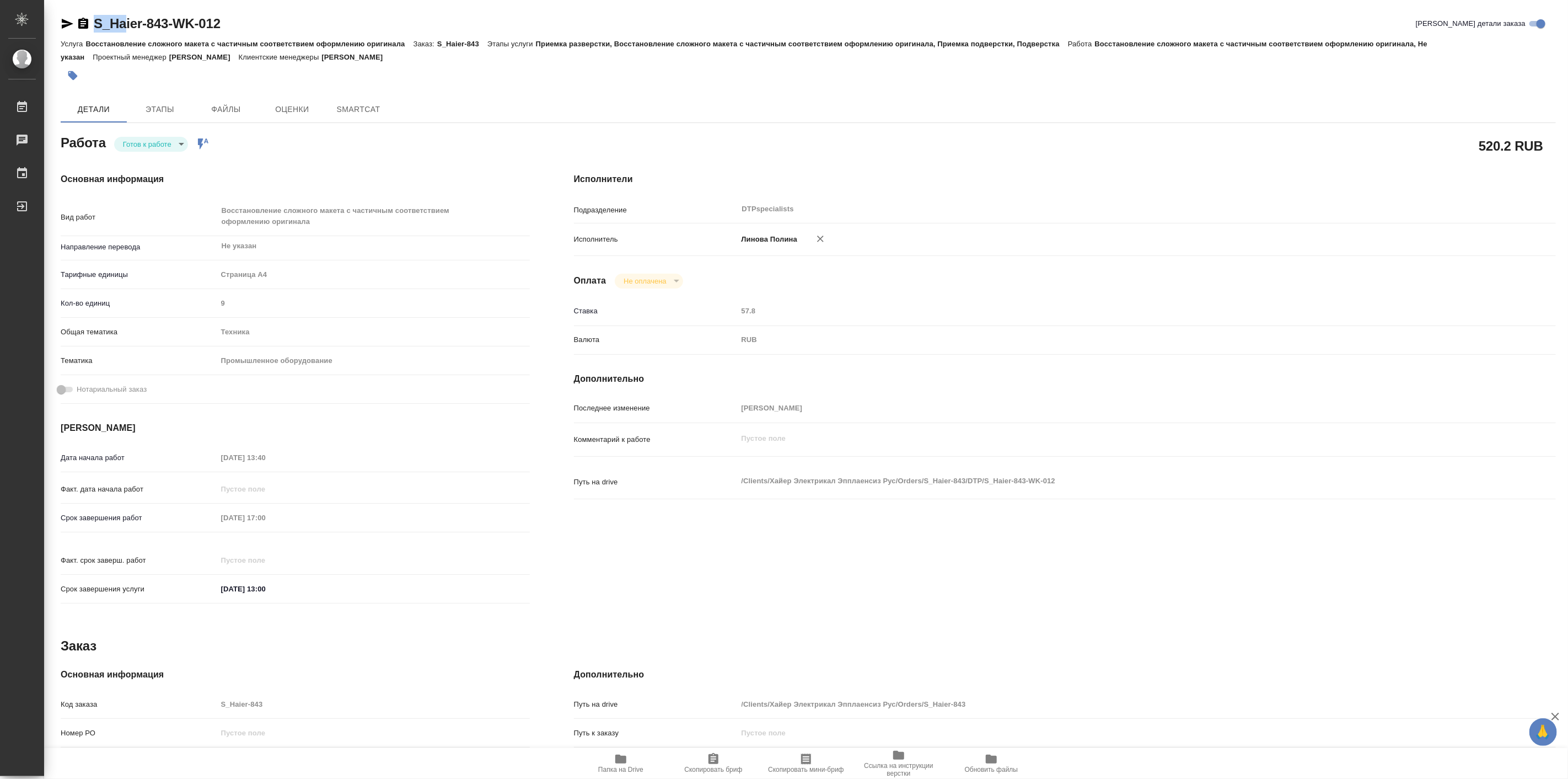
type textarea "x"
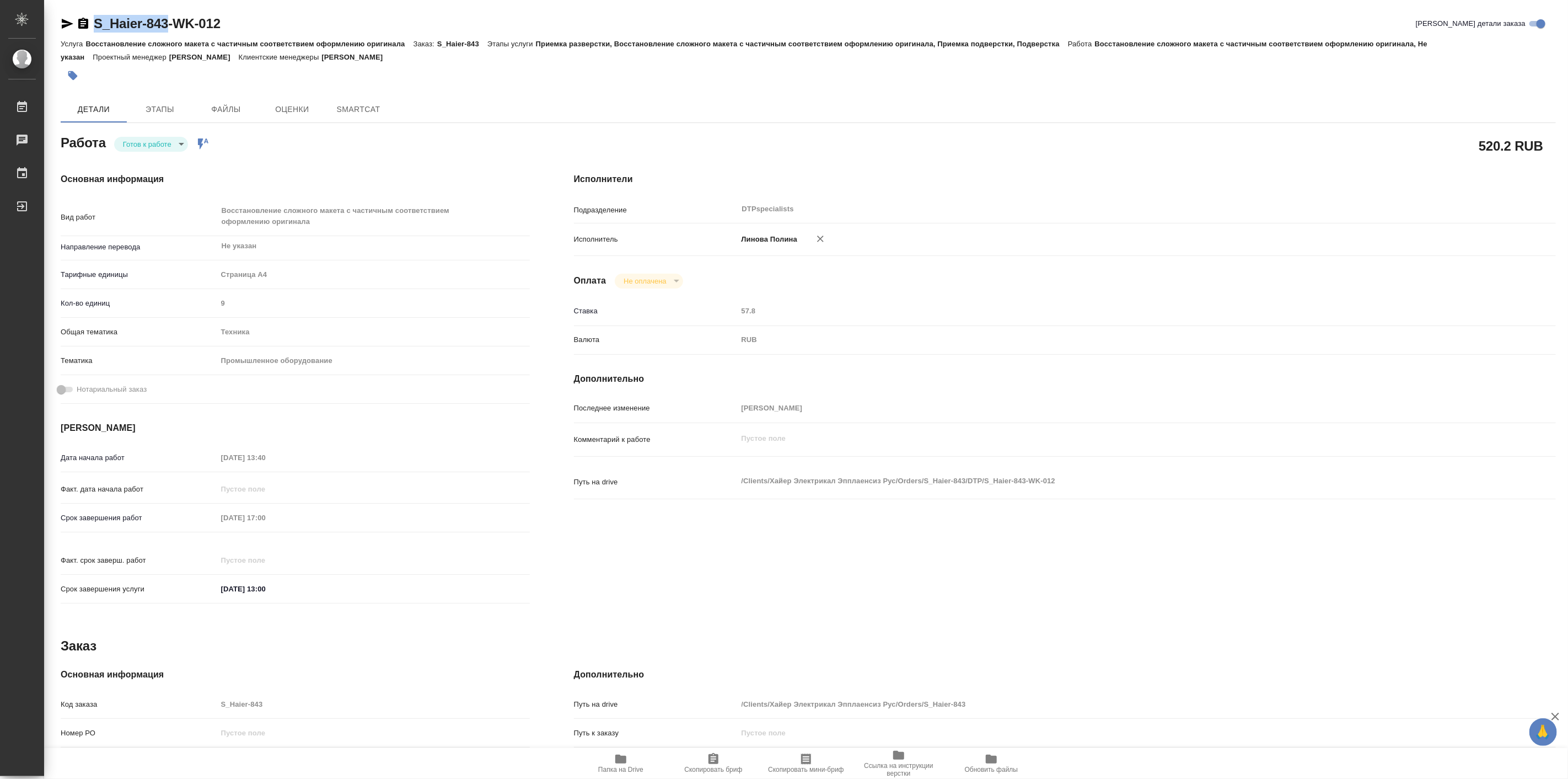
type textarea "x"
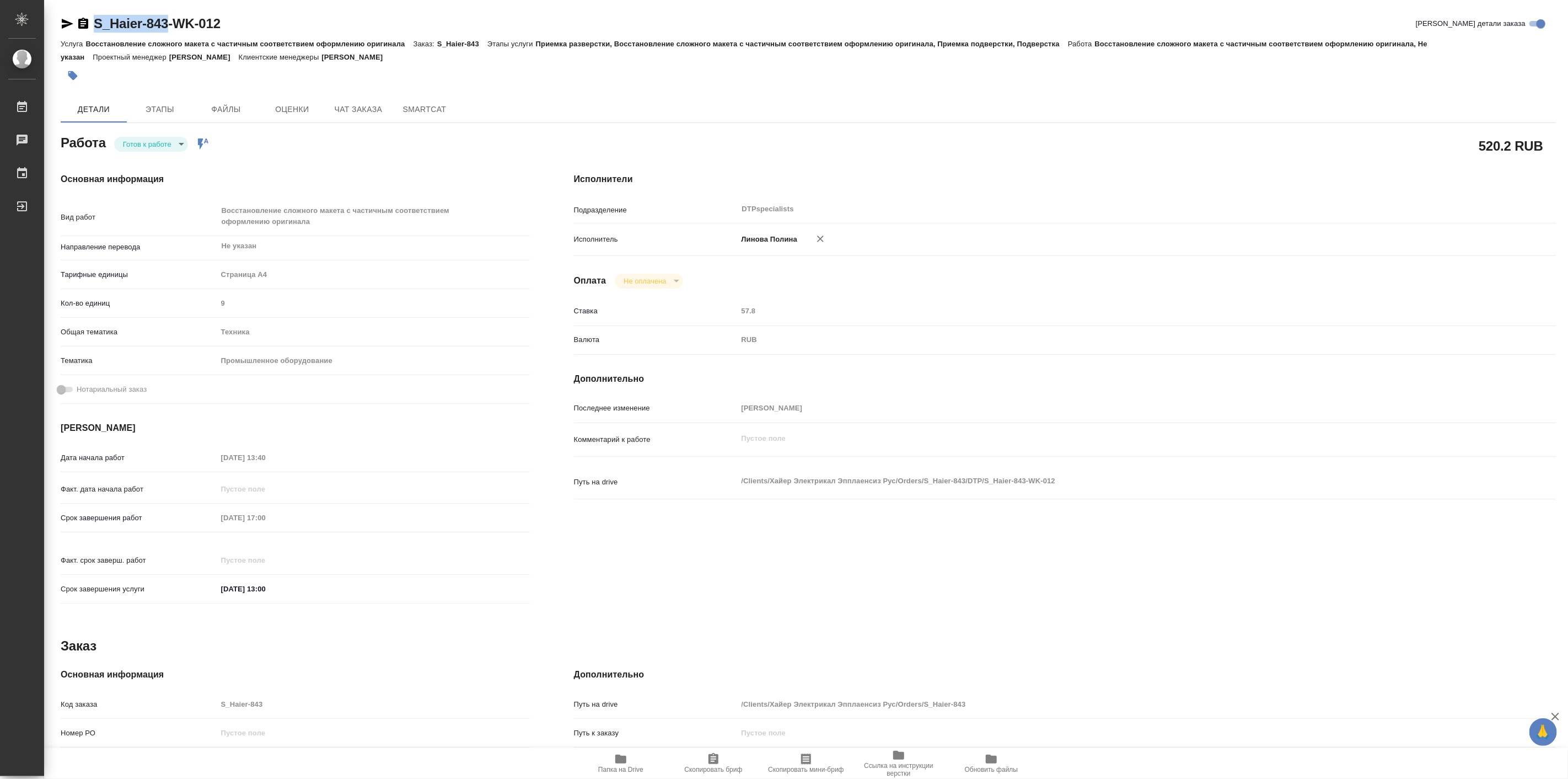
drag, startPoint x: 85, startPoint y: 2, endPoint x: 170, endPoint y: 24, distance: 87.8
click at [170, 24] on div "S_Haier-843-WK-012 Кратко детали заказа Услуга Восстановление сложного макета с…" at bounding box center [808, 481] width 1507 height 963
copy link "S_Haier-843"
type textarea "x"
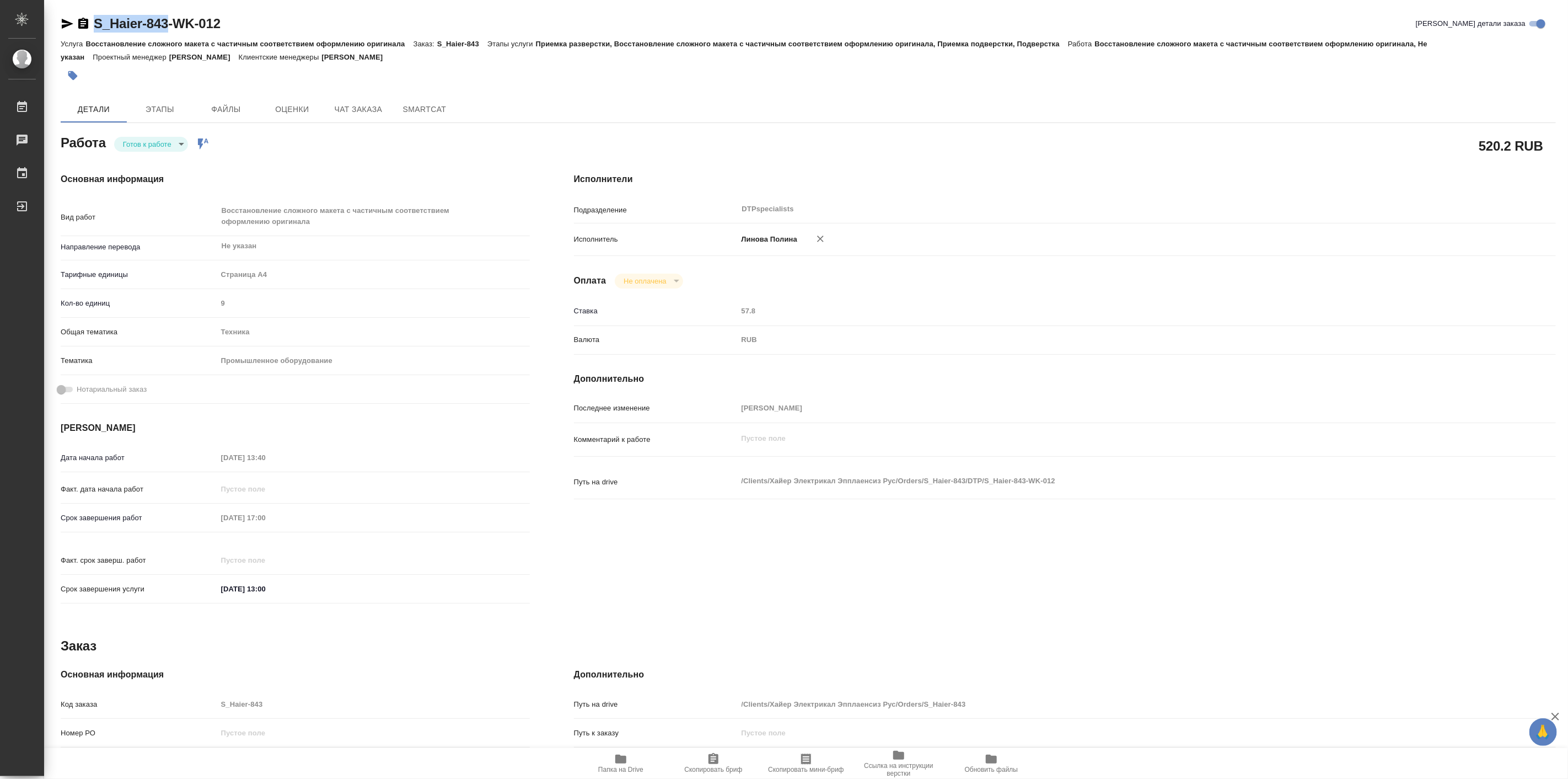
type textarea "x"
click at [153, 144] on body "🙏 .cls-1 fill:#fff; AWATERA Linova Polina Работы Чаты График Выйти S_Haier-843-…" at bounding box center [784, 389] width 1568 height 779
type textarea "x"
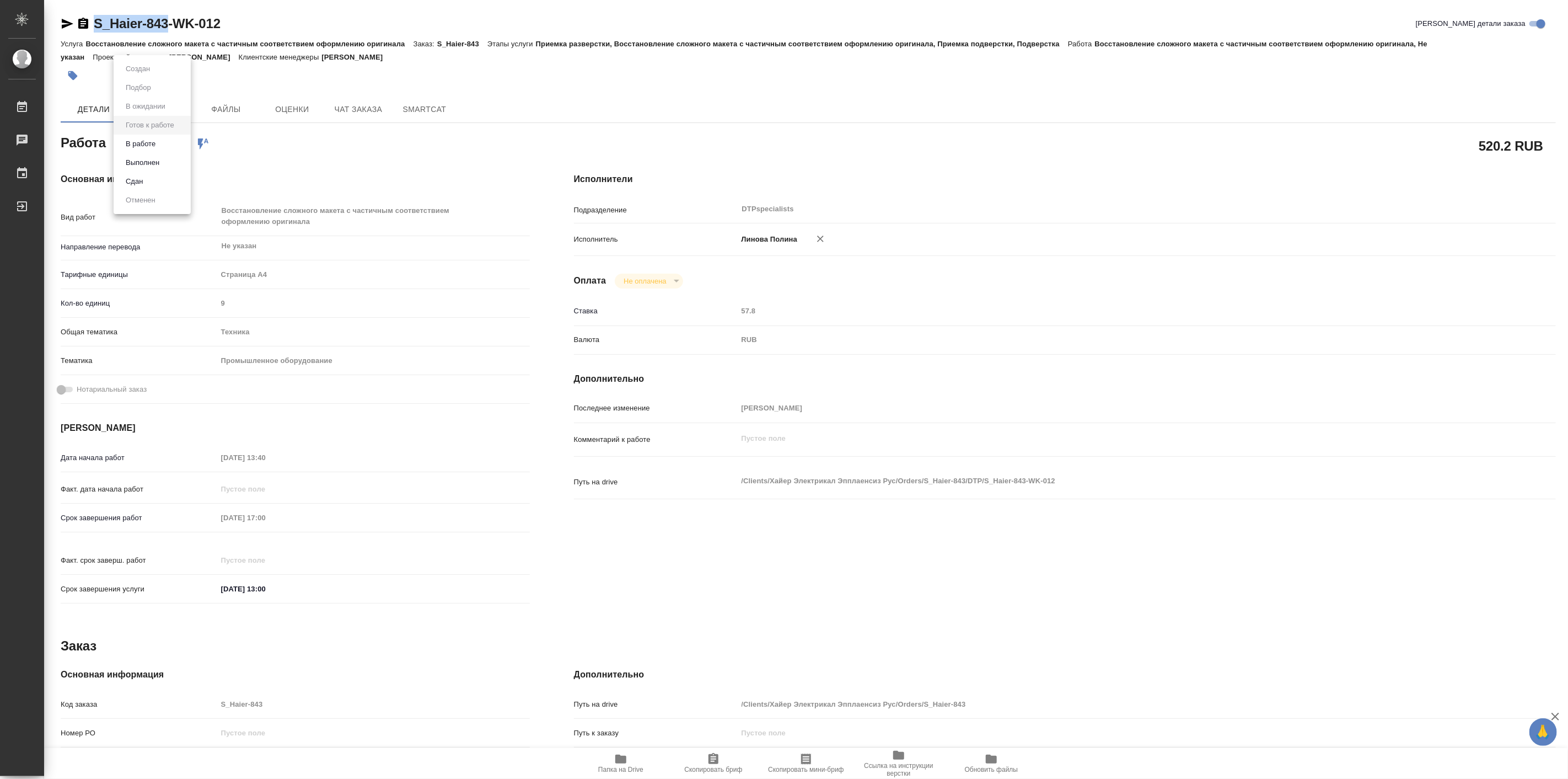
type textarea "x"
click at [153, 144] on button "В работе" at bounding box center [141, 144] width 37 height 12
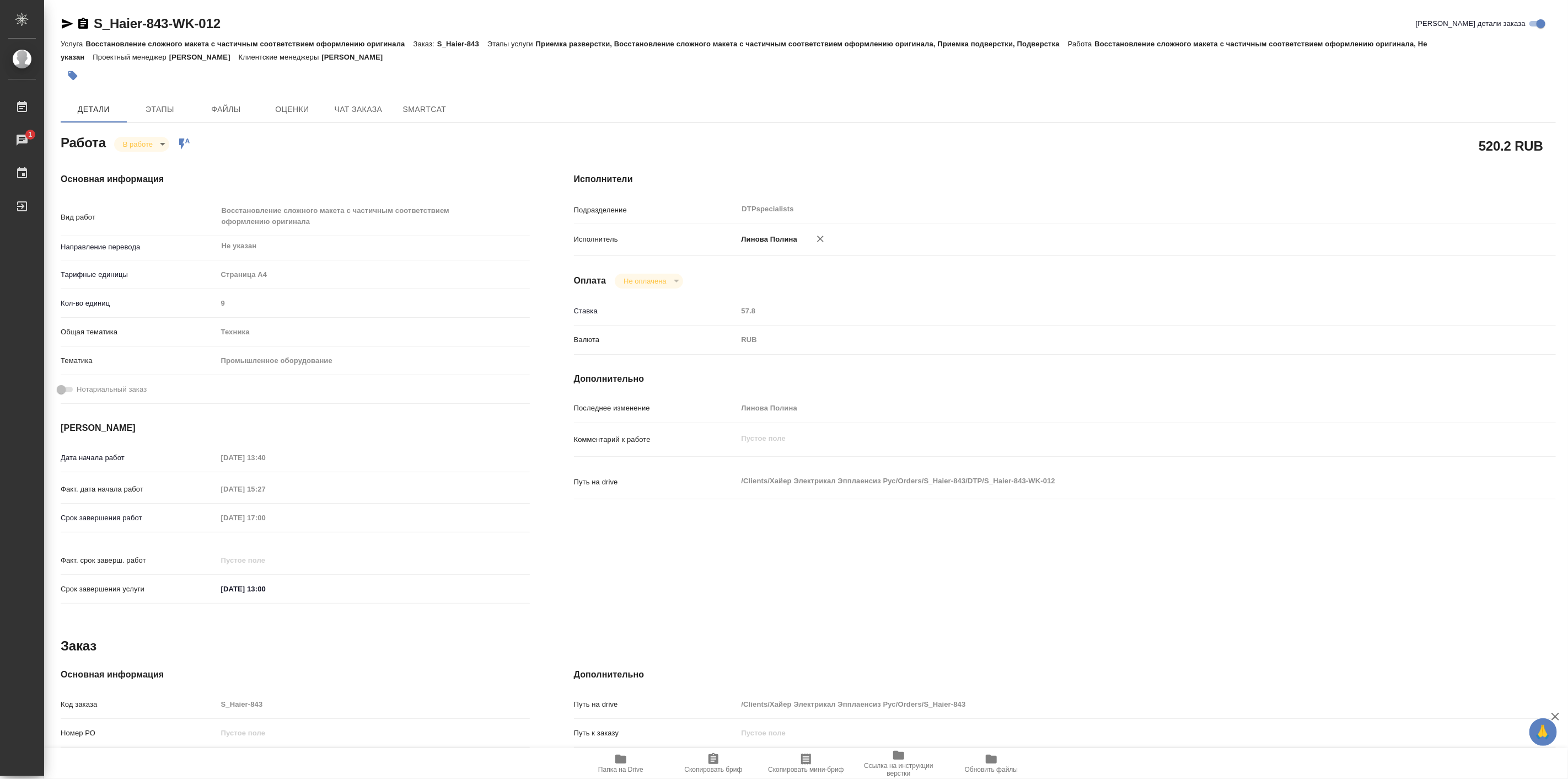
type textarea "x"
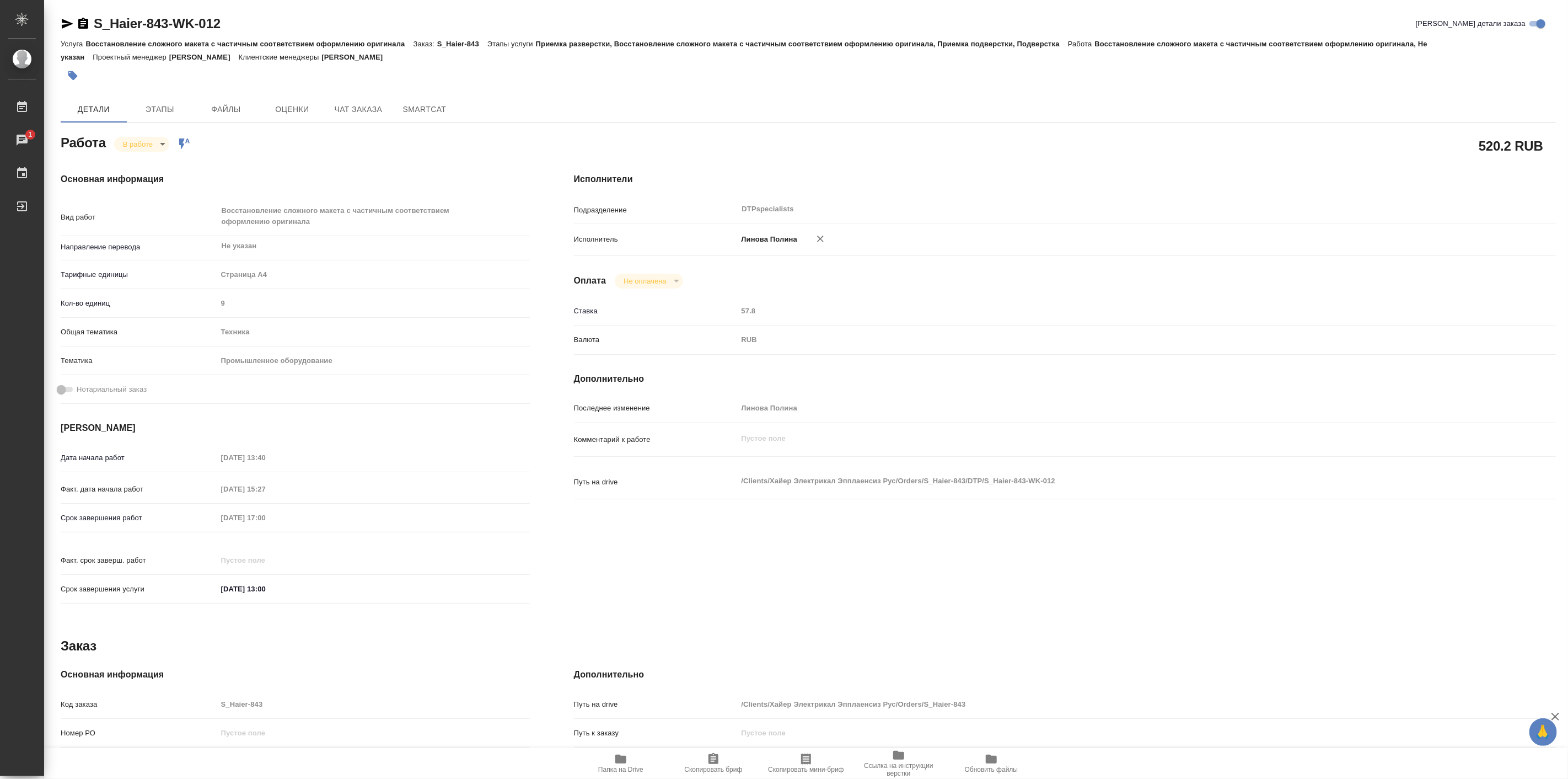
type textarea "x"
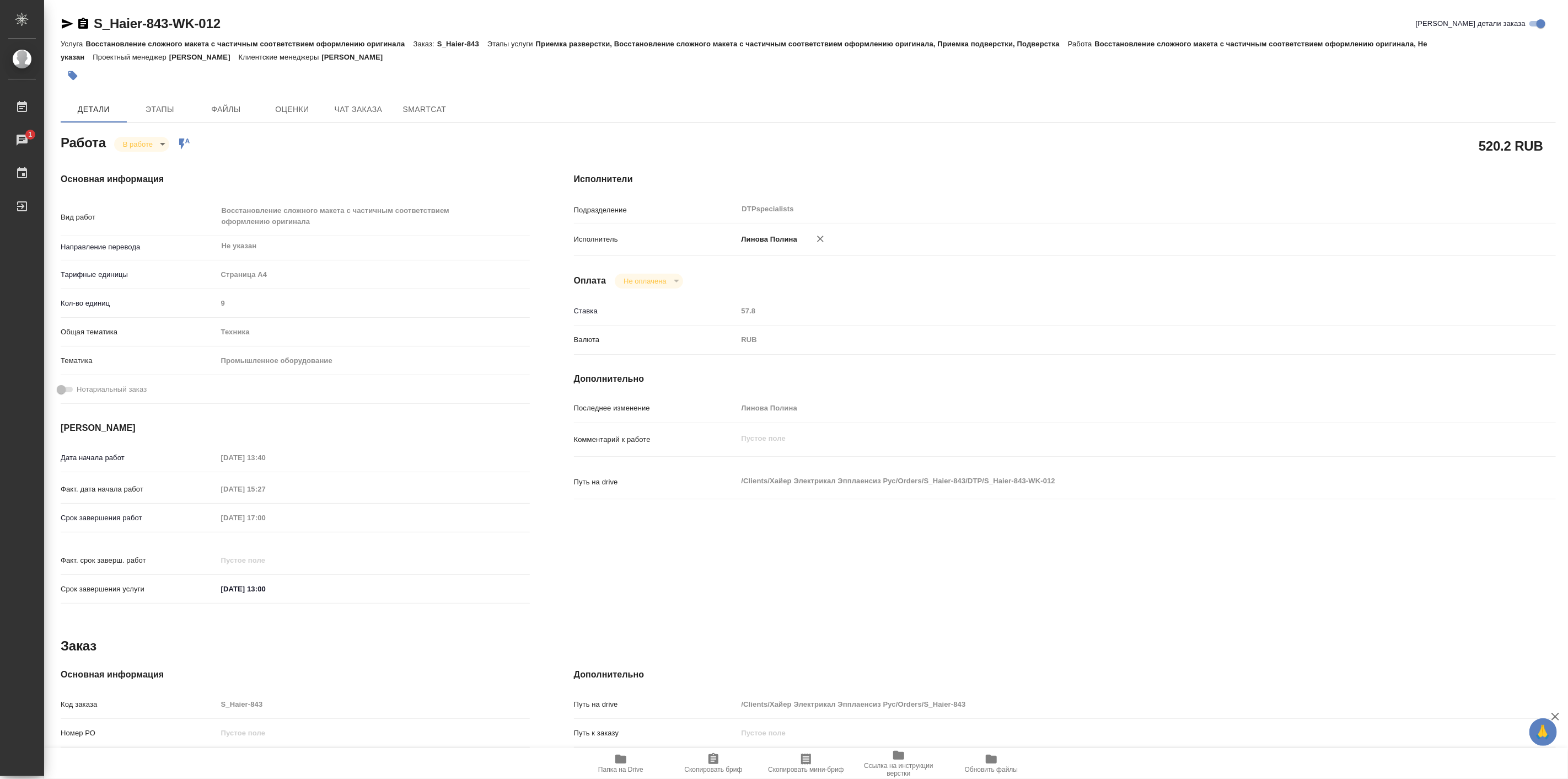
type textarea "x"
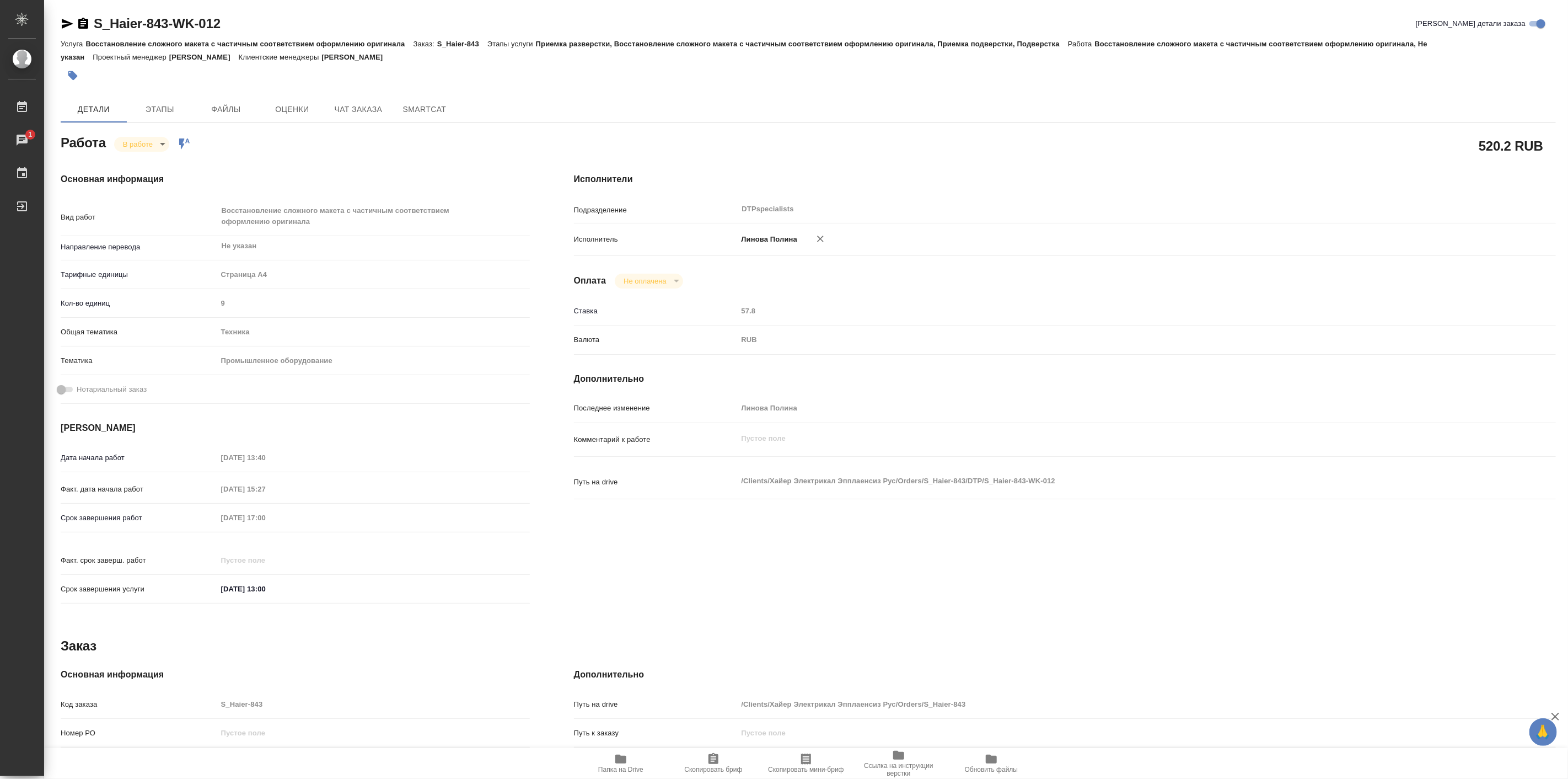
click at [620, 767] on span "Папка на Drive" at bounding box center [621, 769] width 45 height 8
click at [149, 140] on body "🙏 .cls-1 fill:#fff; AWATERA Linova Polina Работы 1 Чаты График Выйти S_Haier-84…" at bounding box center [784, 389] width 1568 height 779
click at [167, 163] on li "Выполнен" at bounding box center [150, 163] width 73 height 19
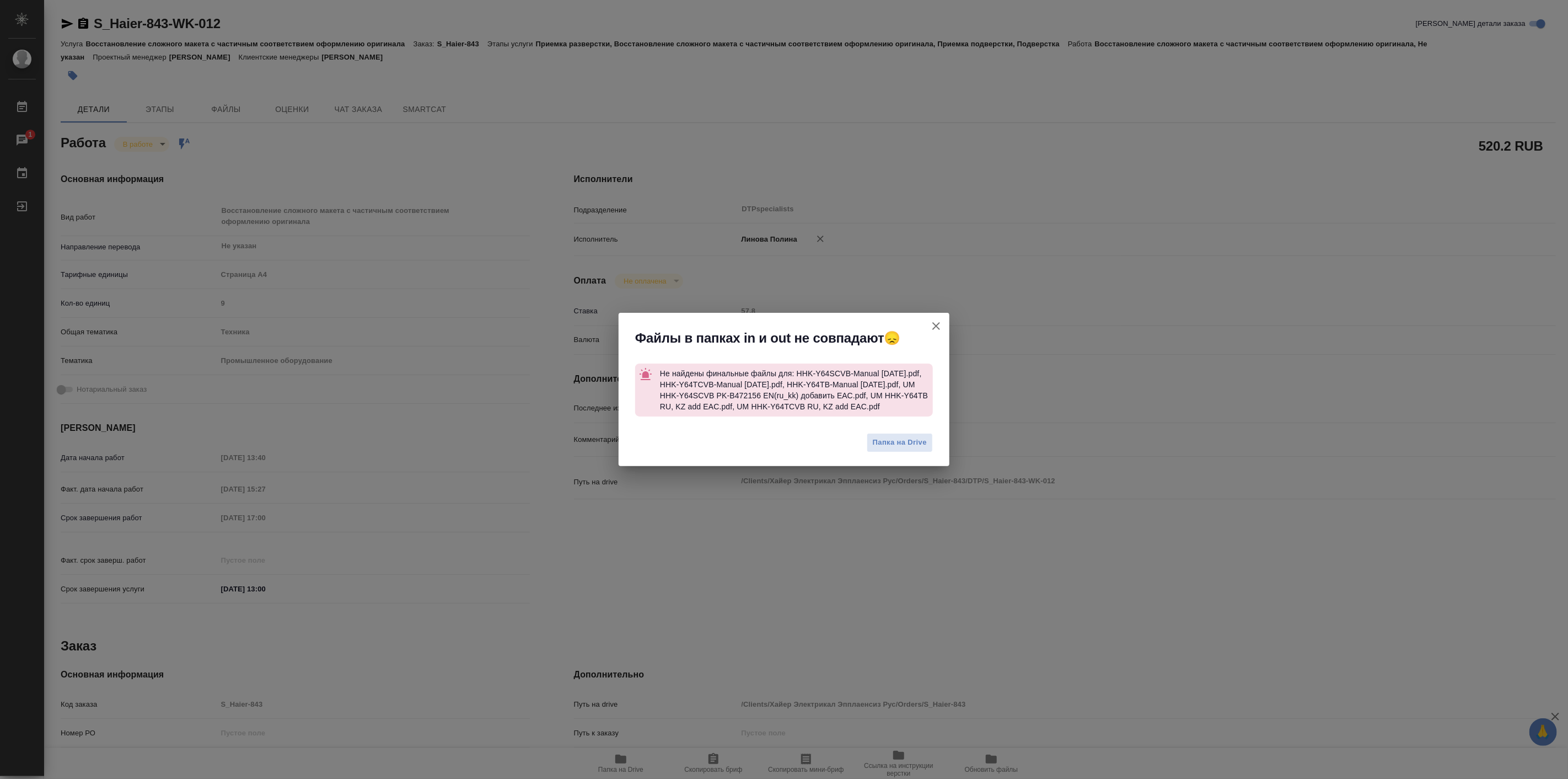
type textarea "x"
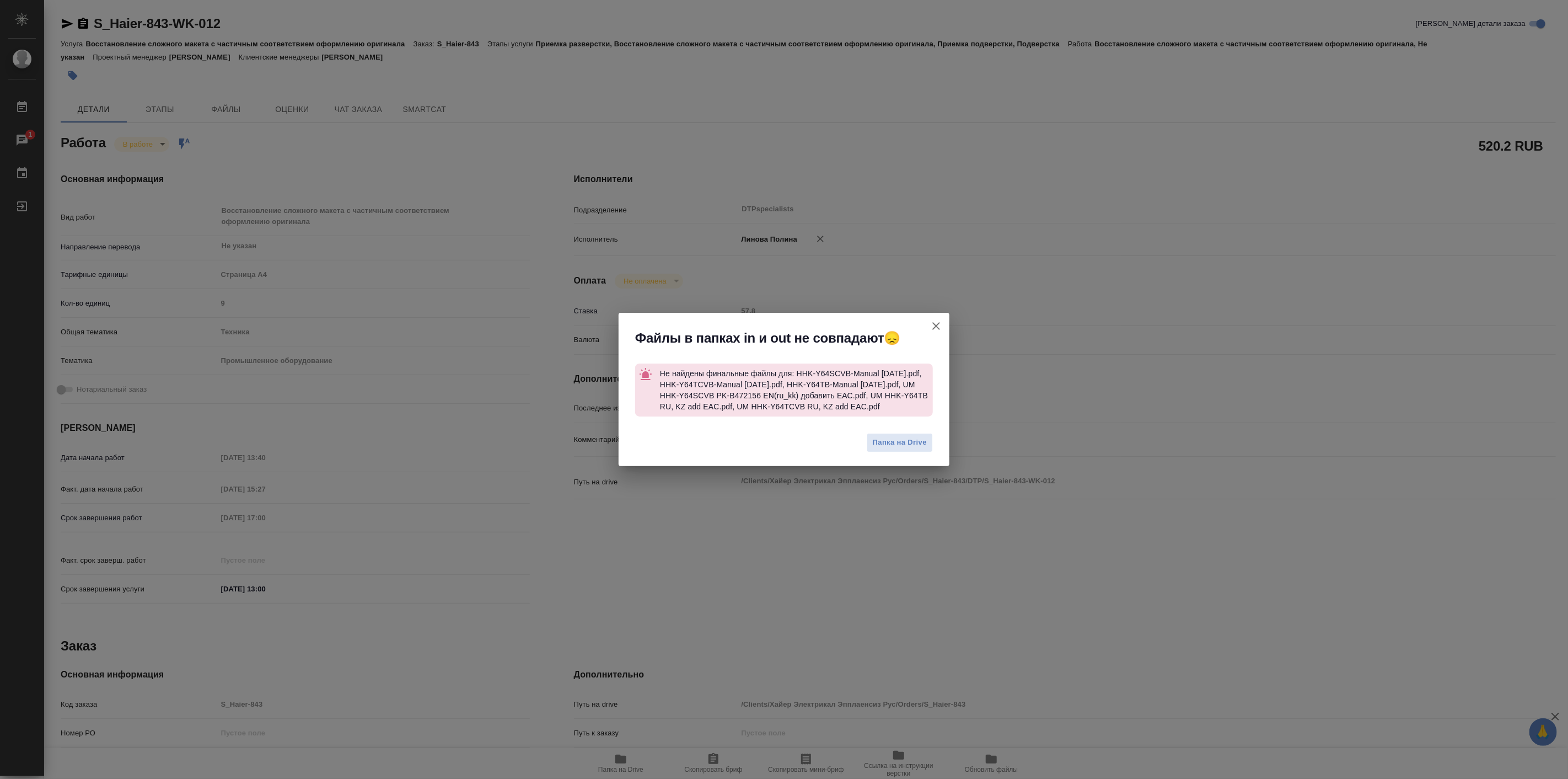
type textarea "x"
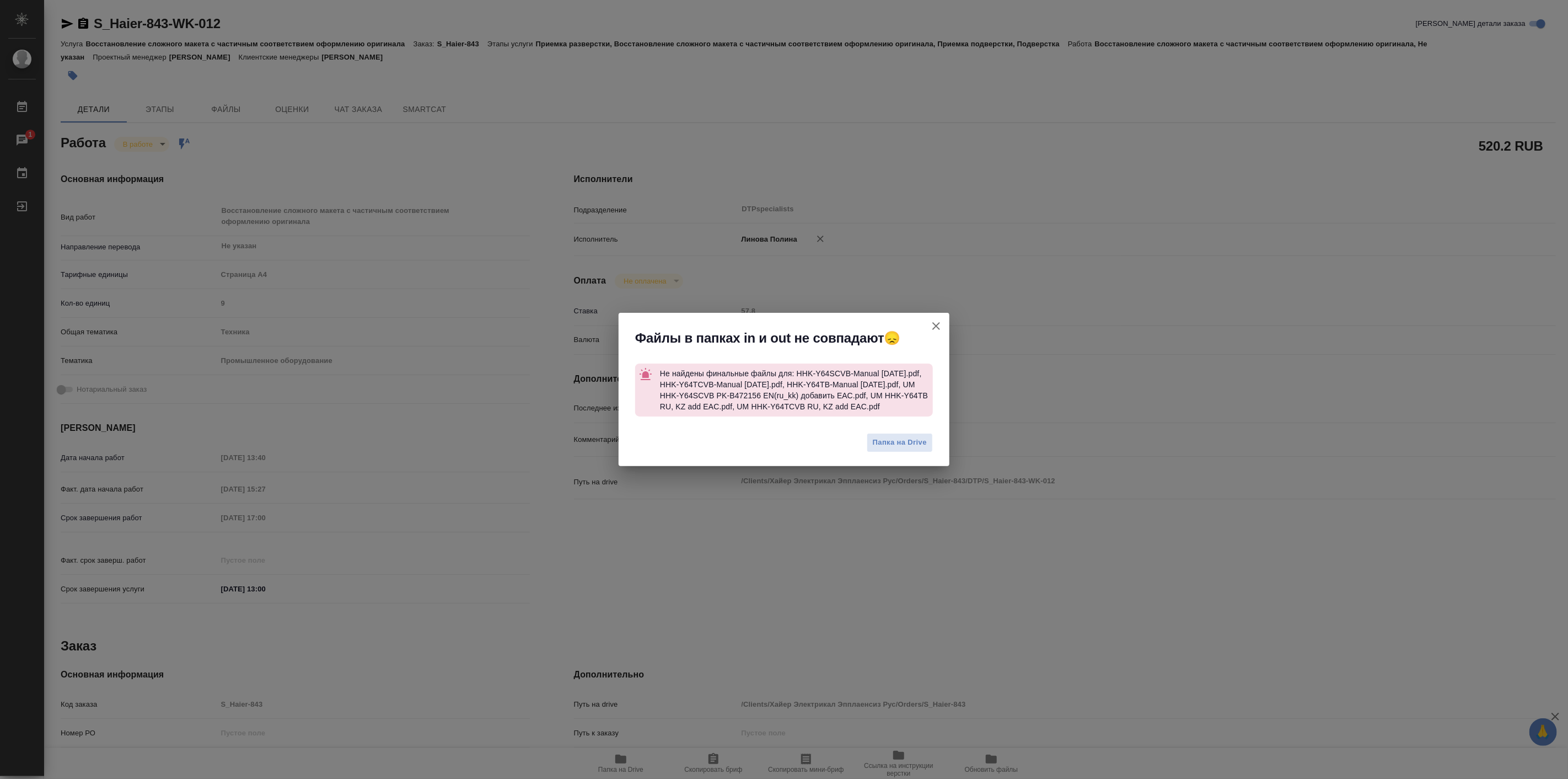
type textarea "x"
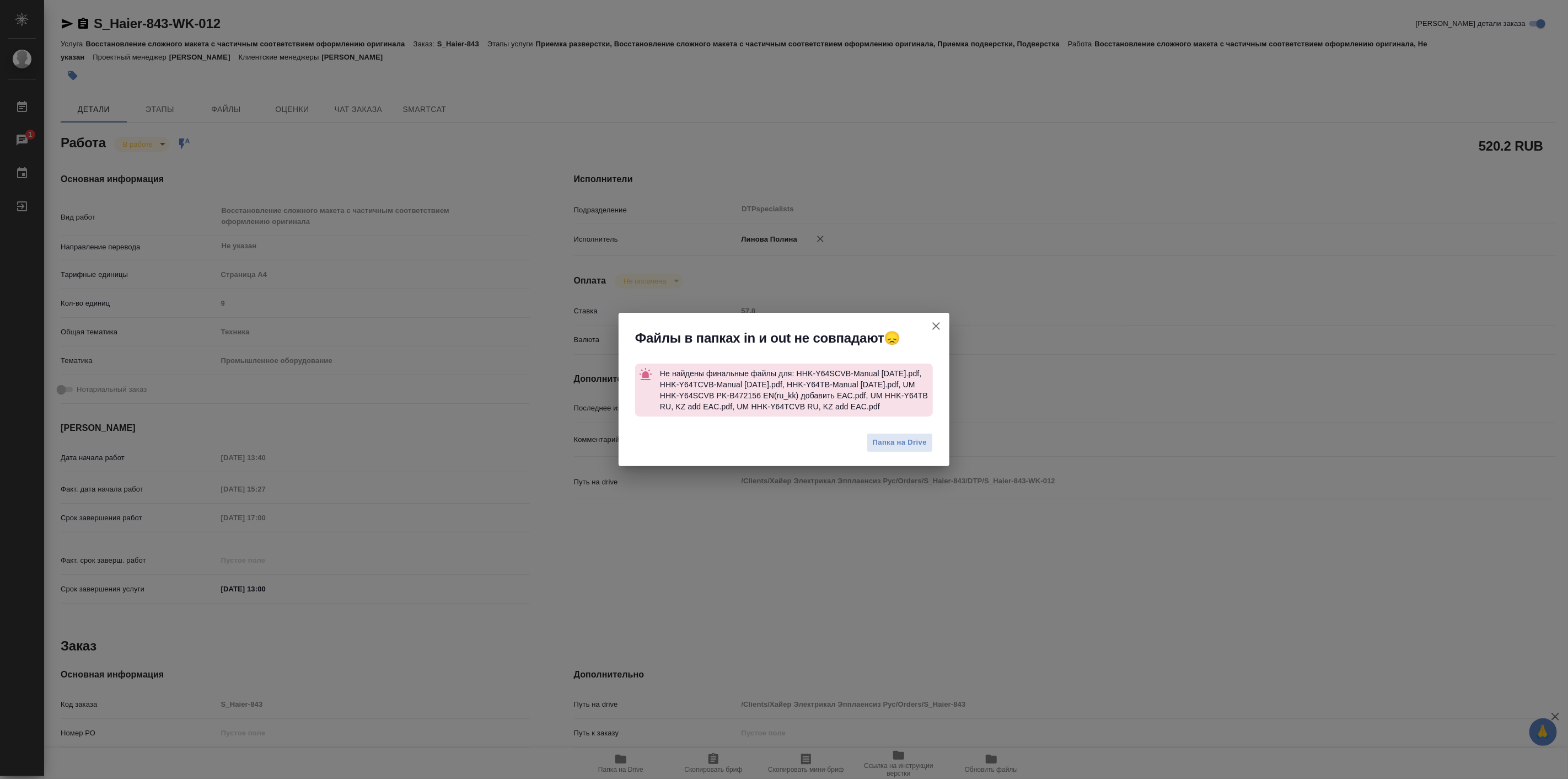
type textarea "x"
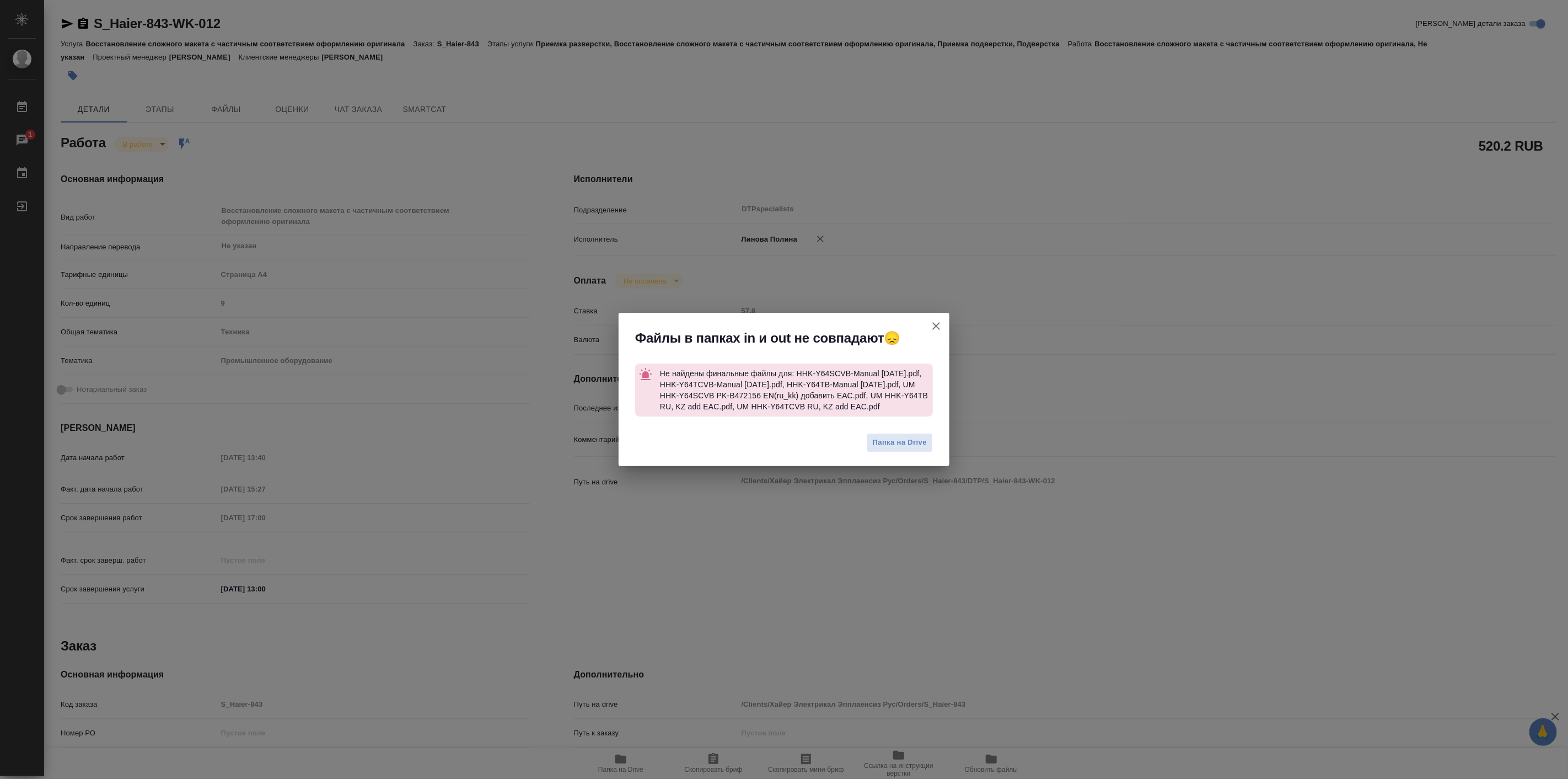
click at [936, 319] on icon "button" at bounding box center [936, 326] width 13 height 13
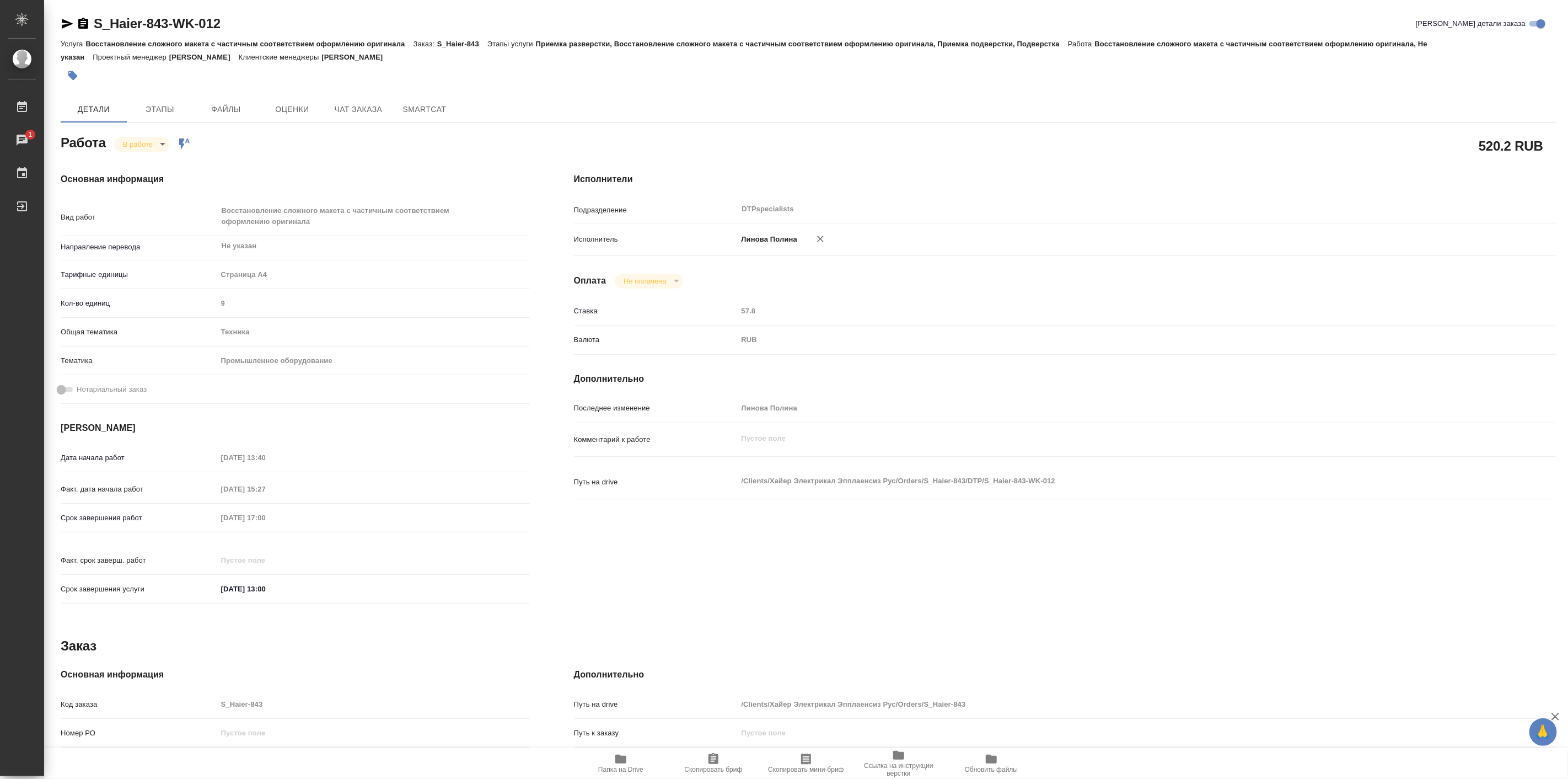
type textarea "x"
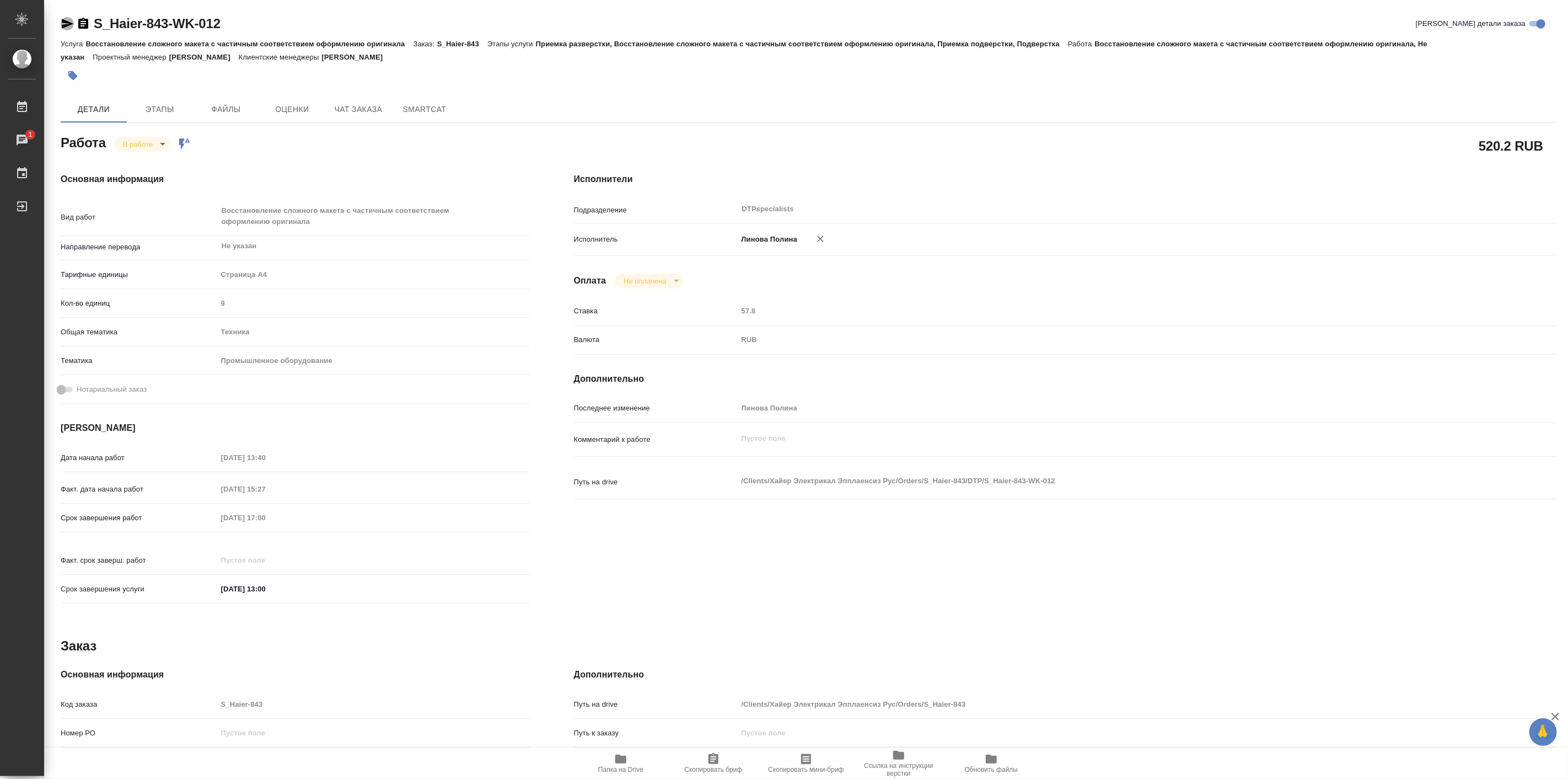
click at [63, 23] on icon "button" at bounding box center [68, 24] width 13 height 13
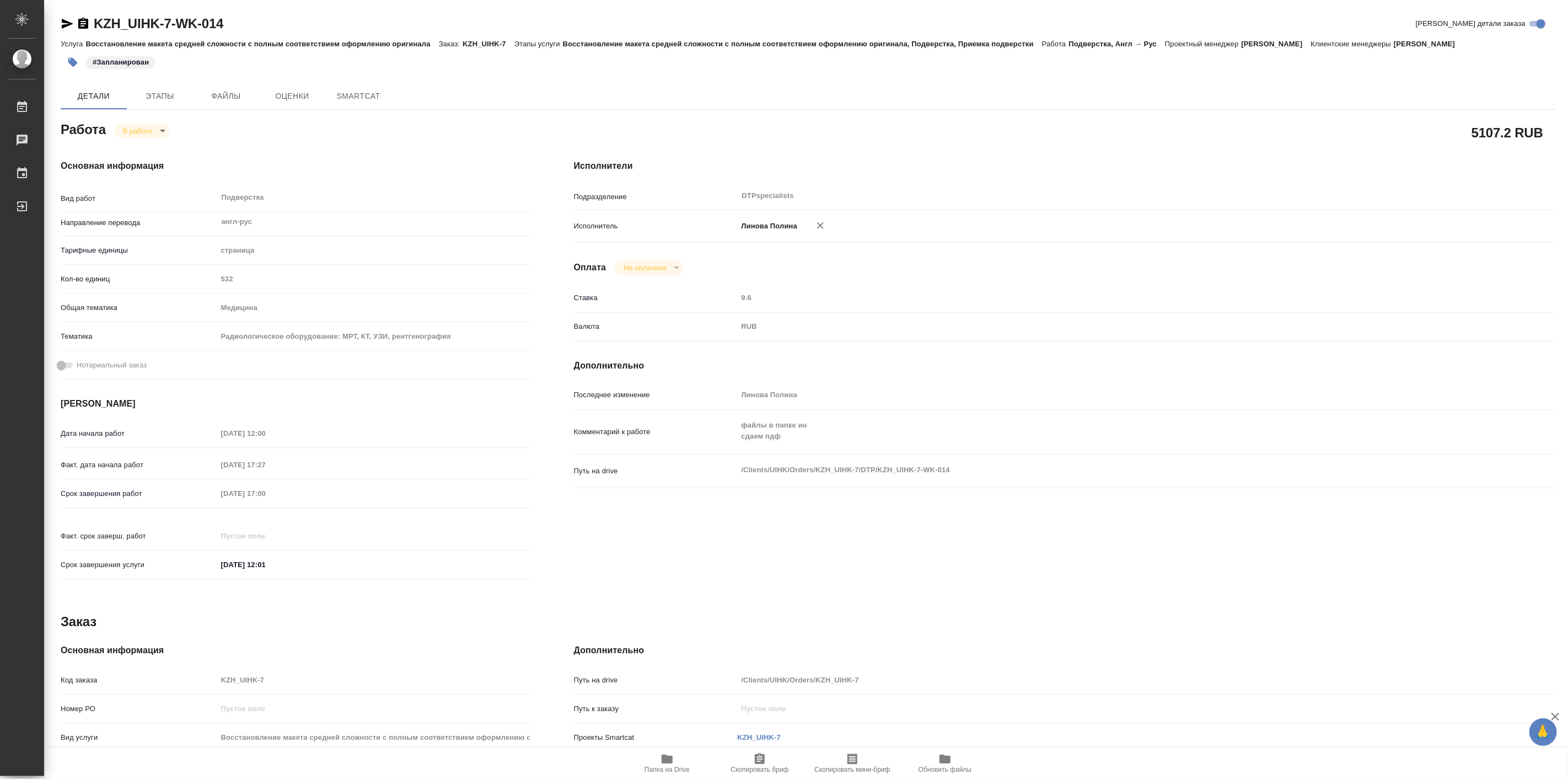
type textarea "x"
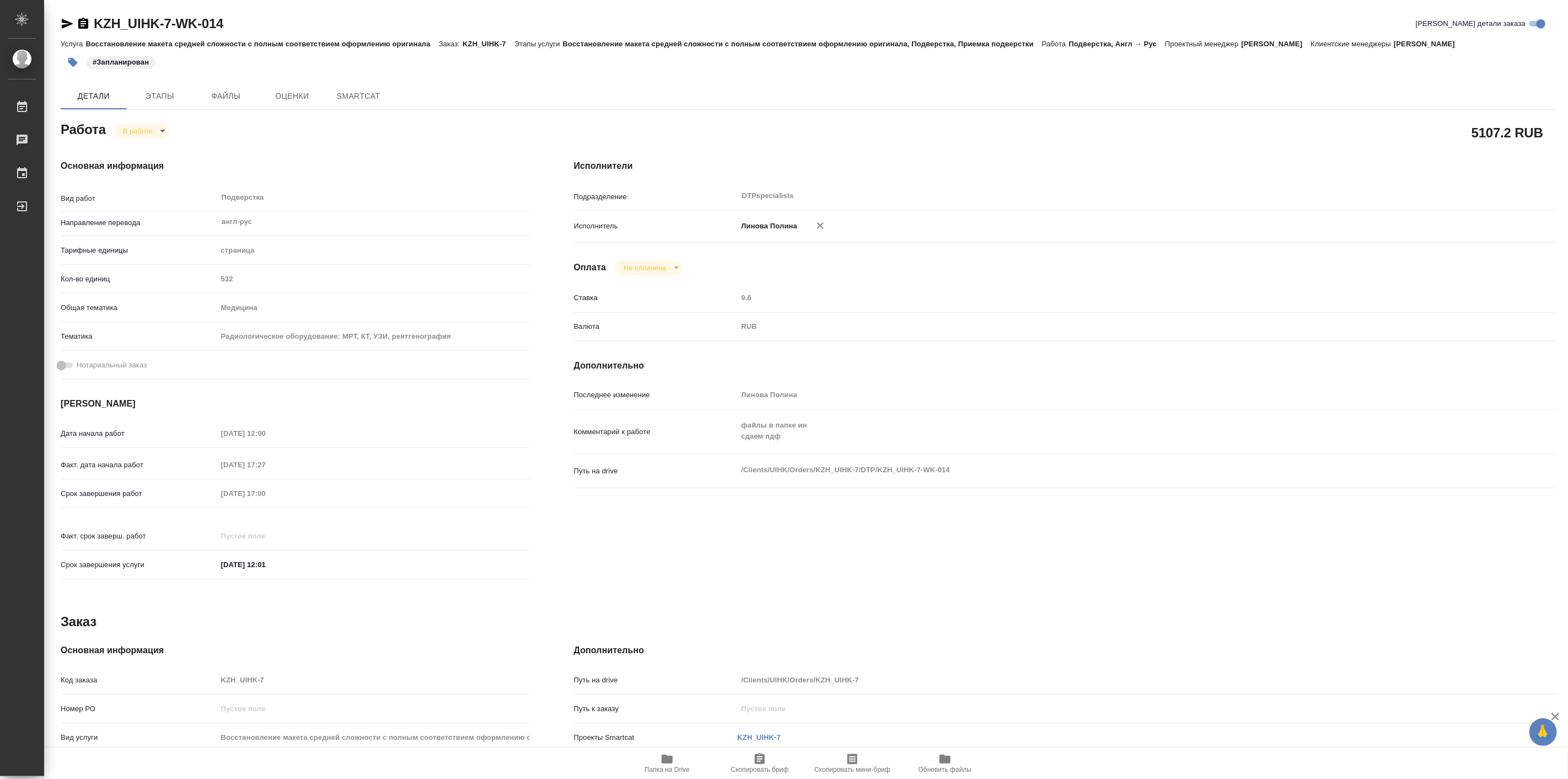
type textarea "x"
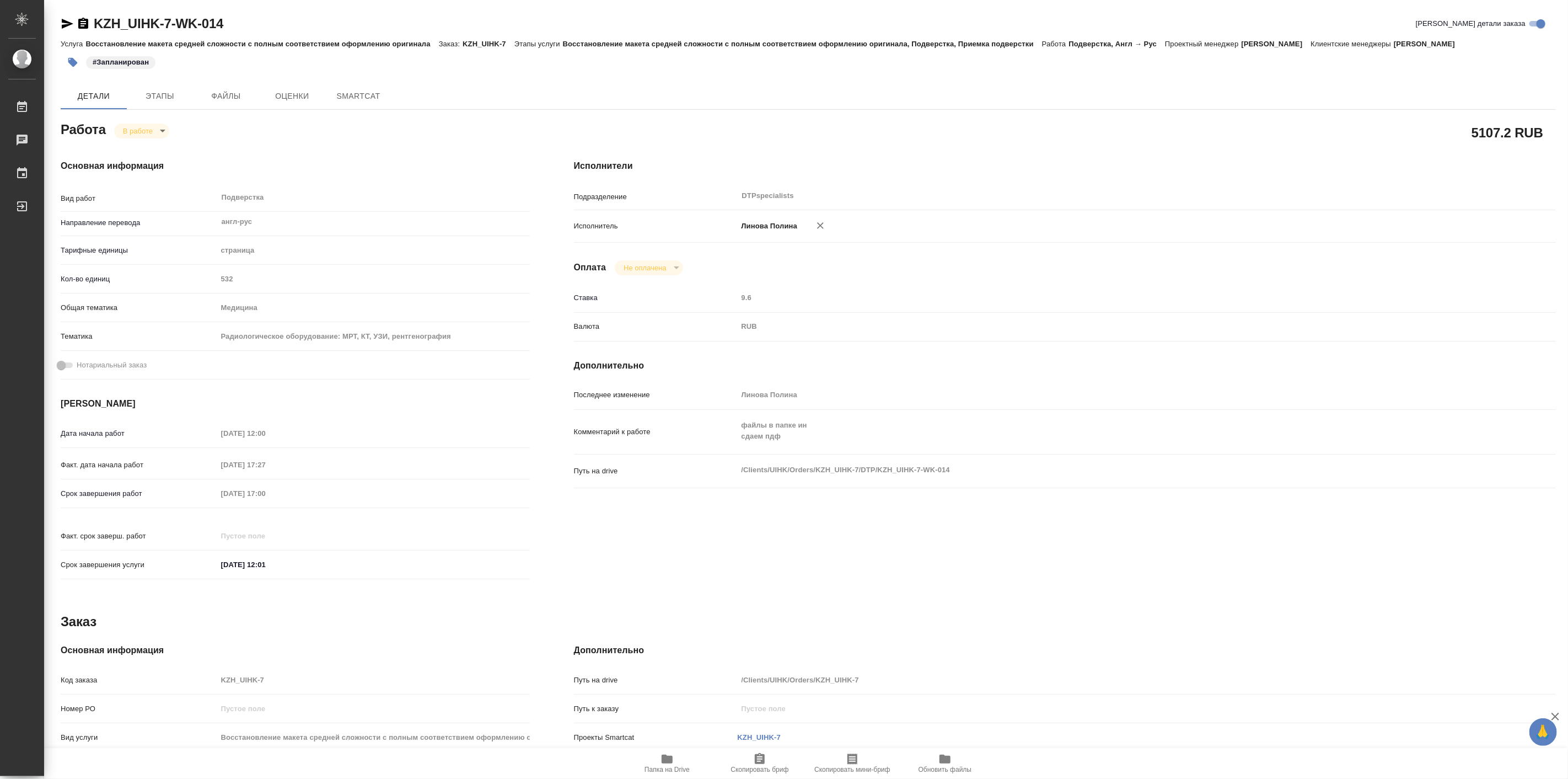
type textarea "x"
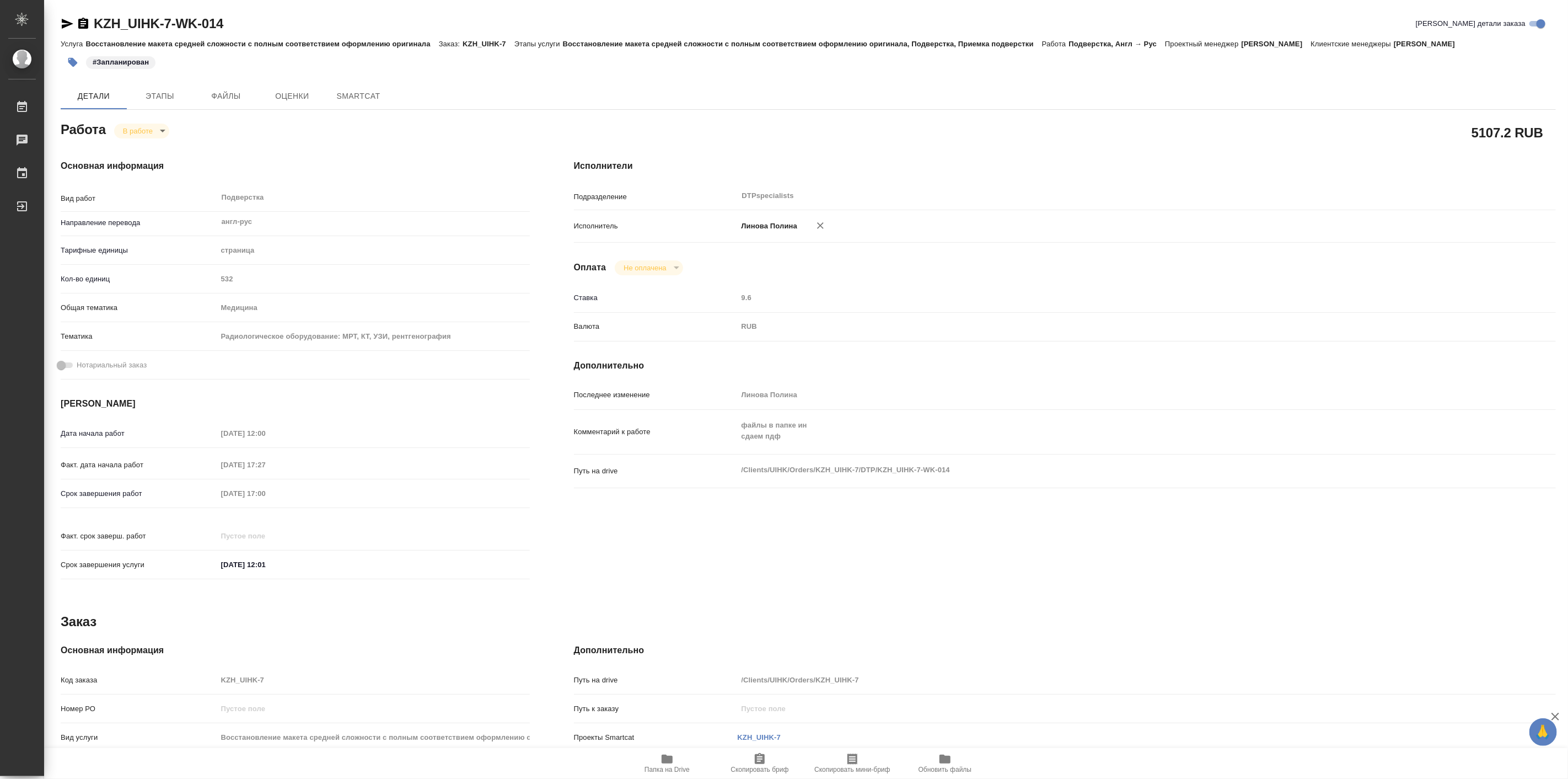
type textarea "x"
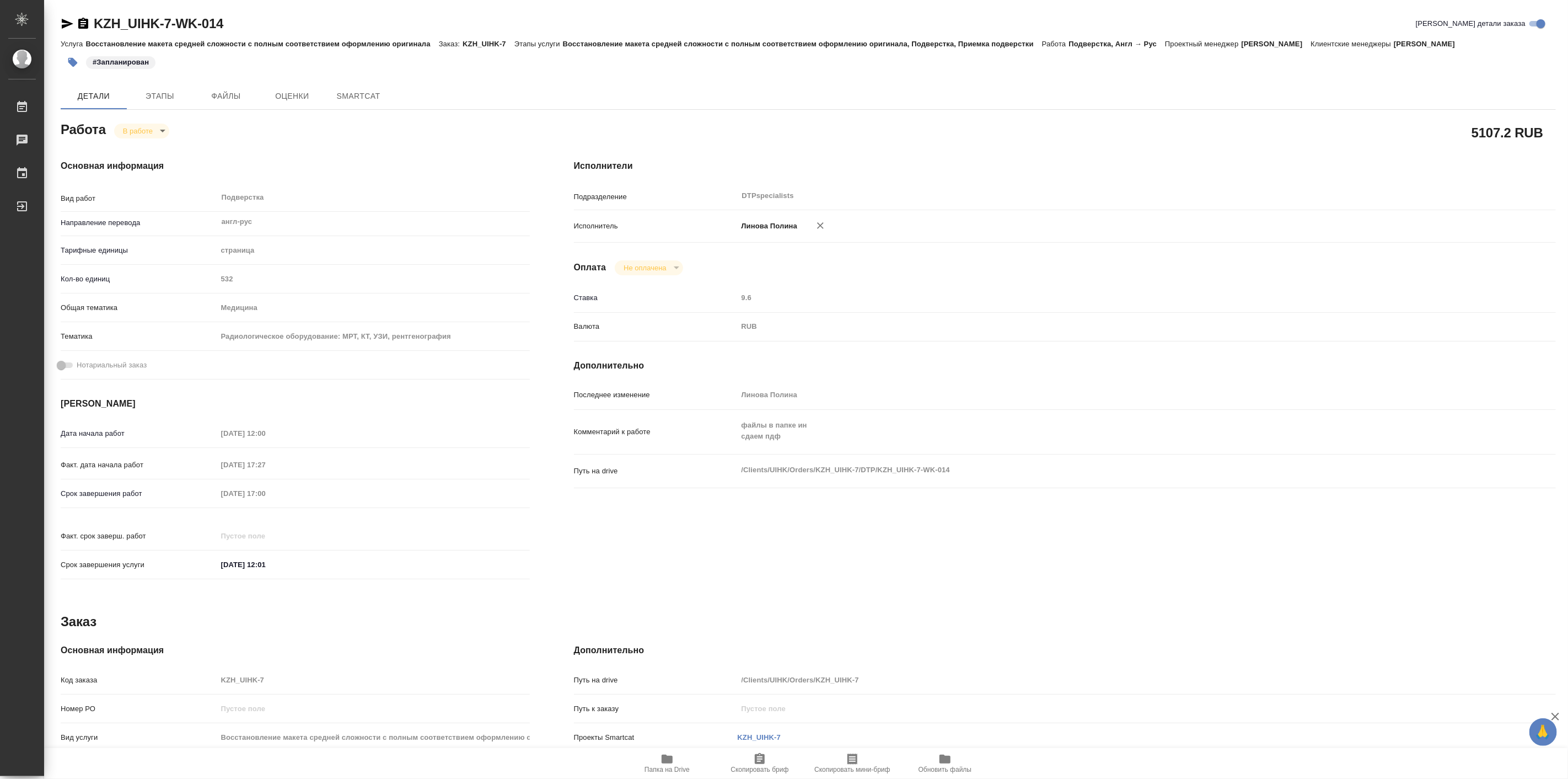
type textarea "x"
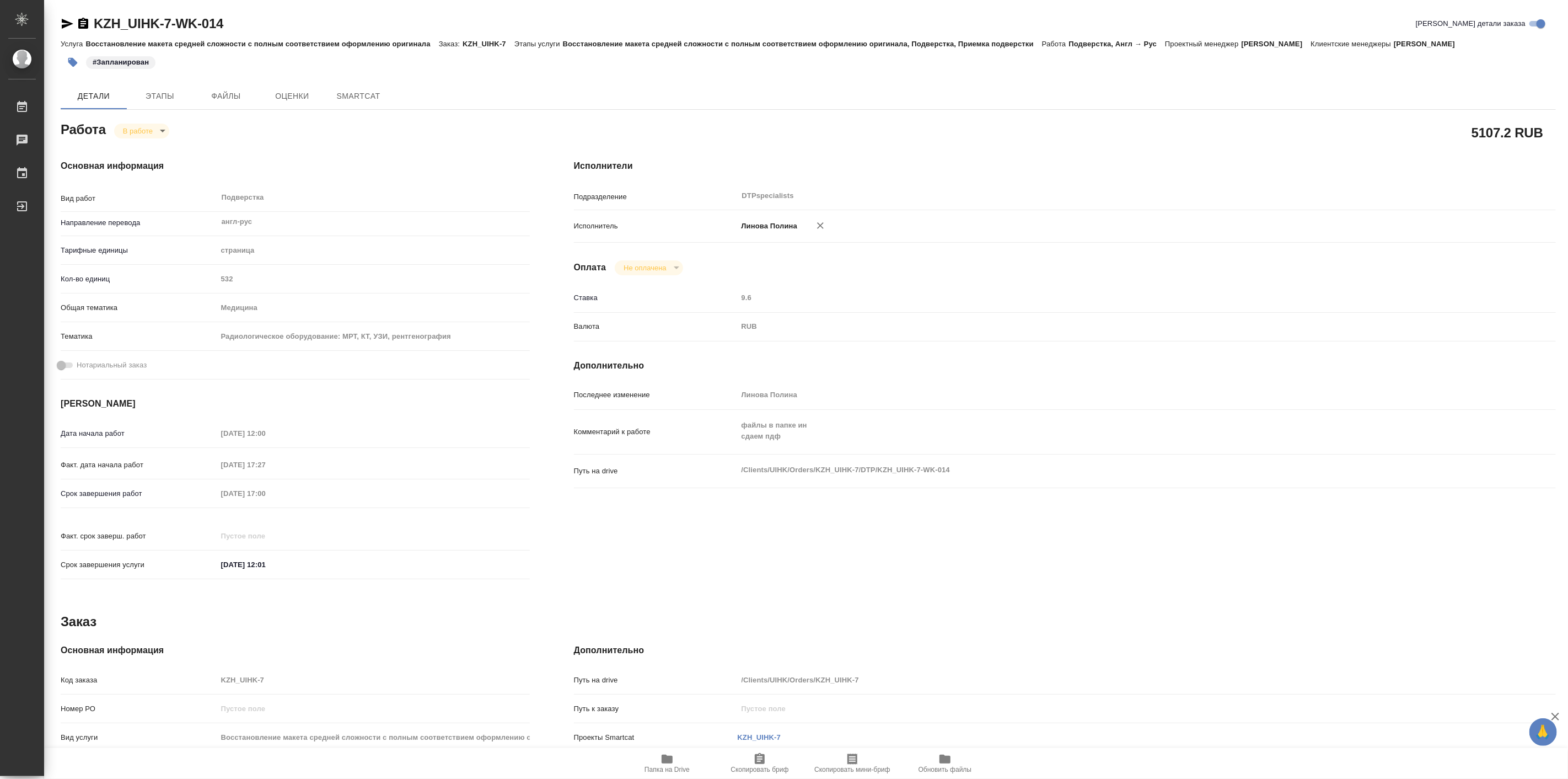
type textarea "x"
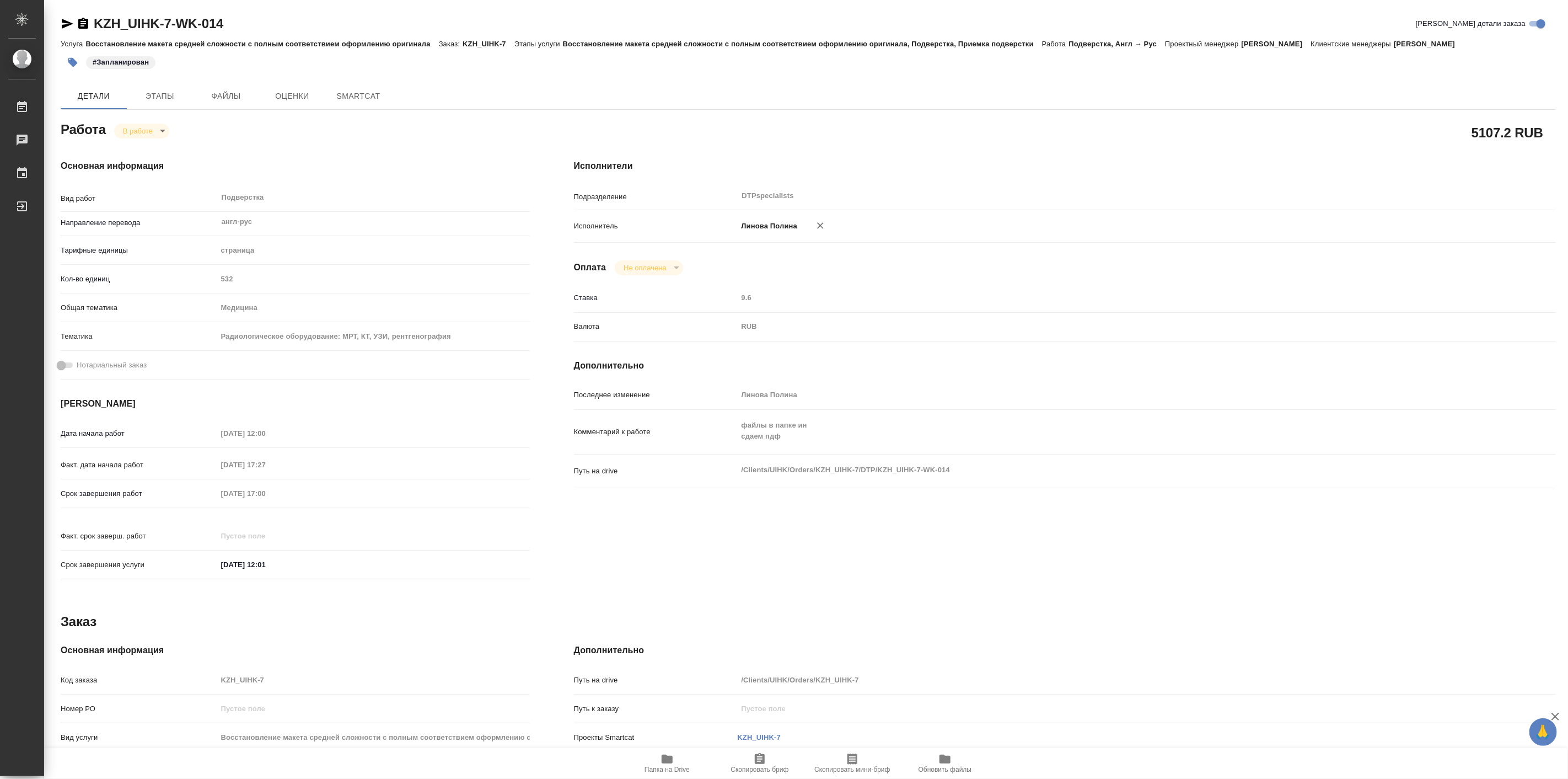
type textarea "x"
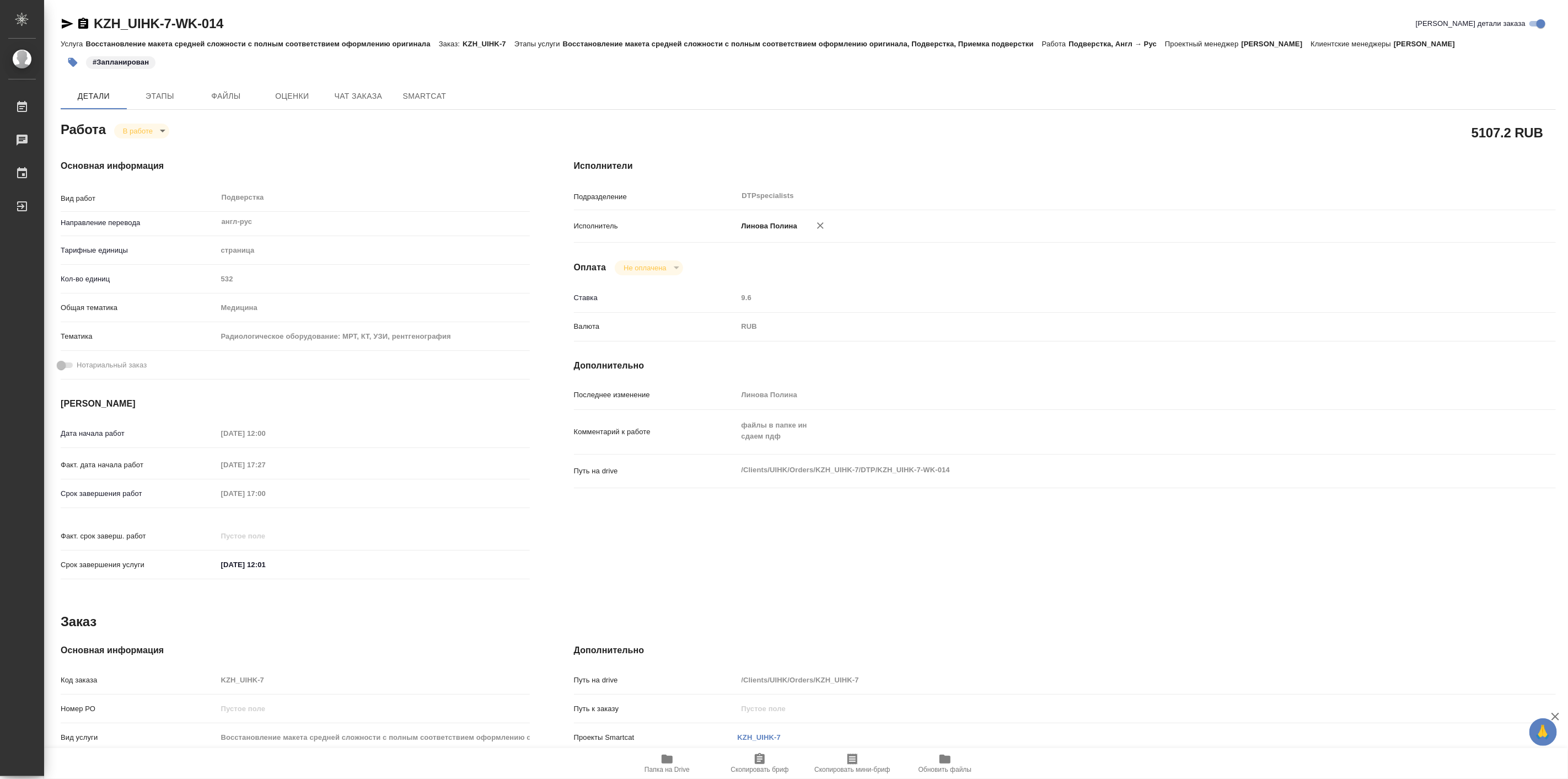
type textarea "x"
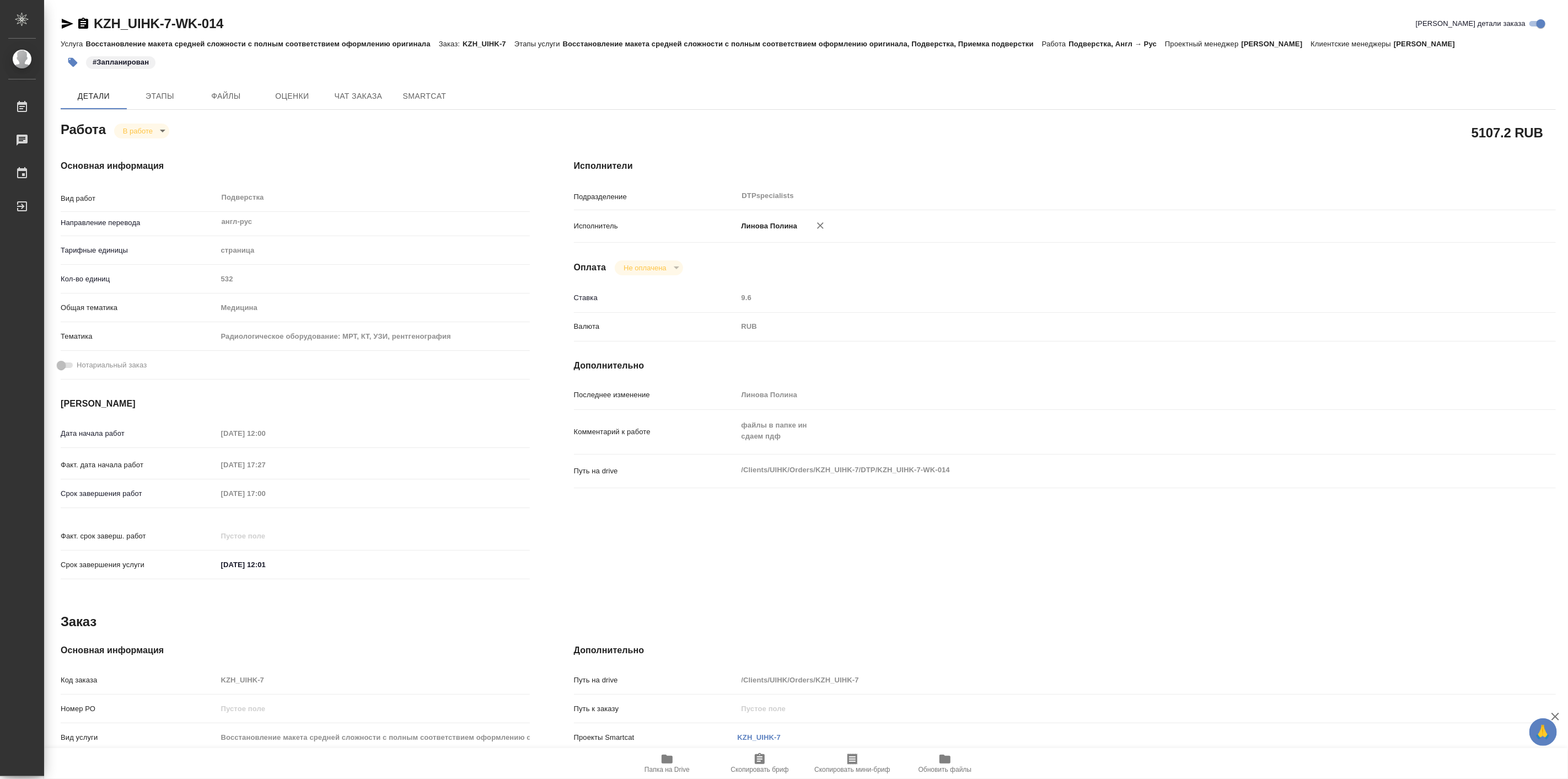
type textarea "x"
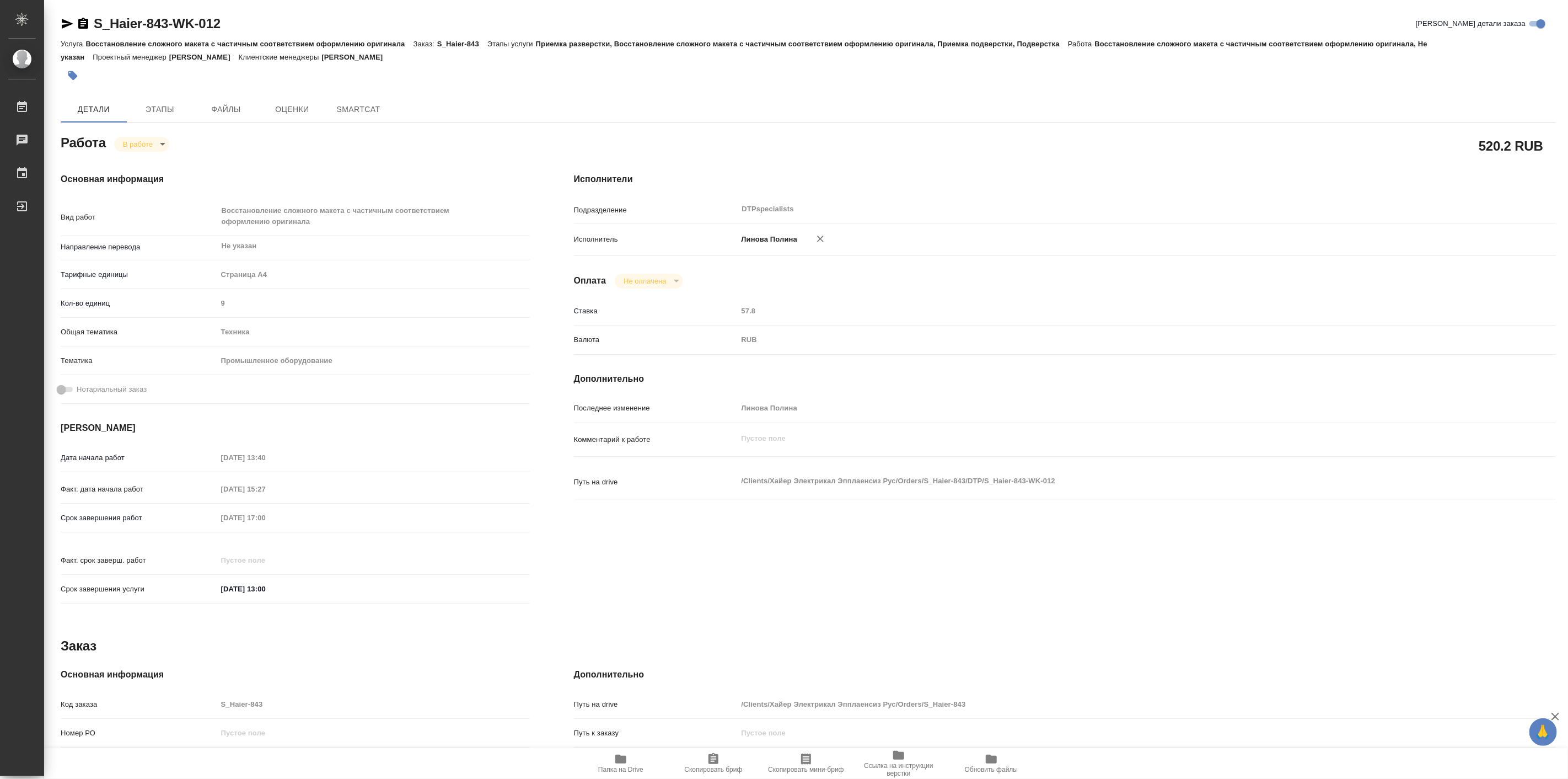
type textarea "x"
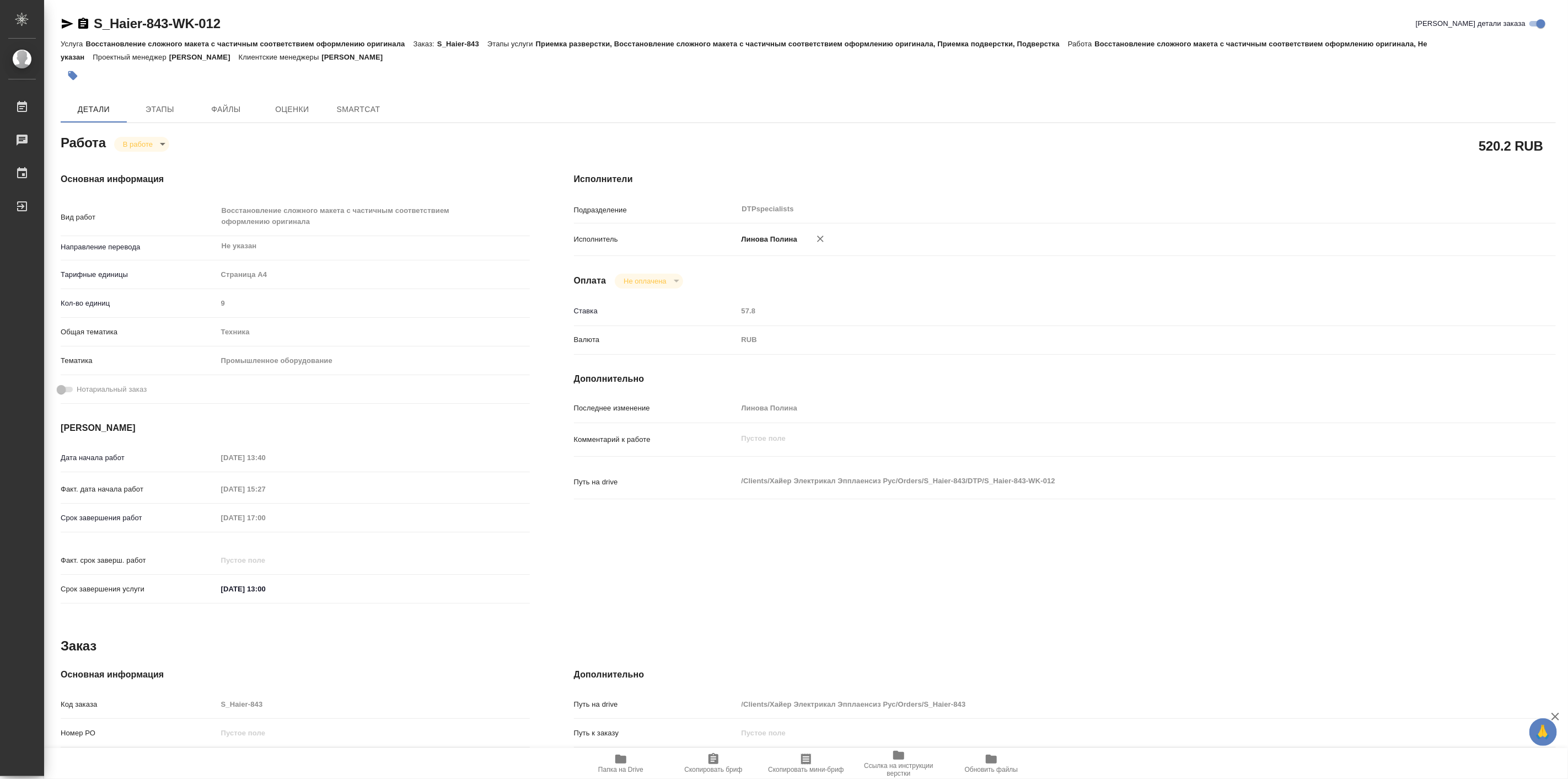
type textarea "x"
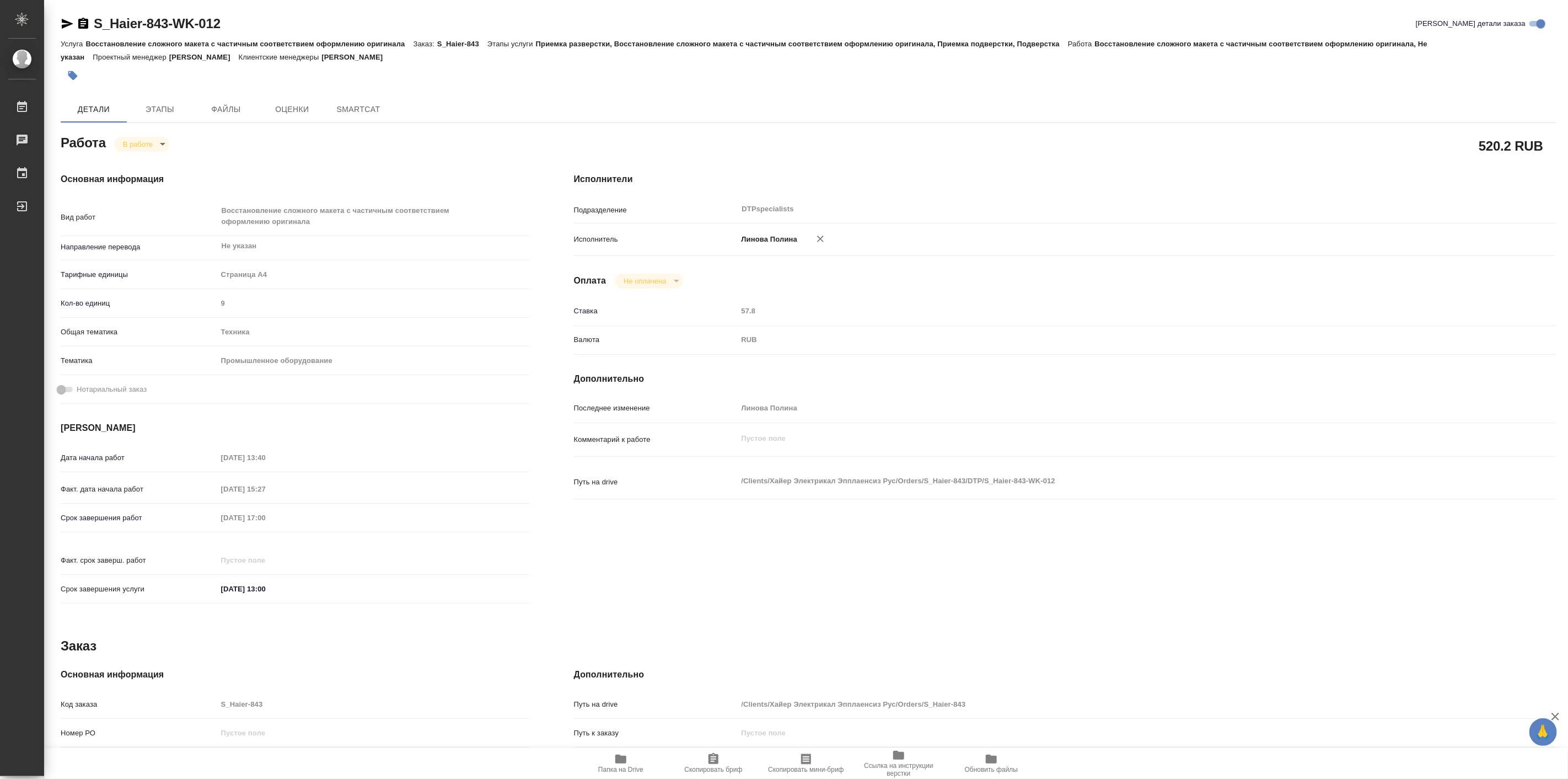
type textarea "x"
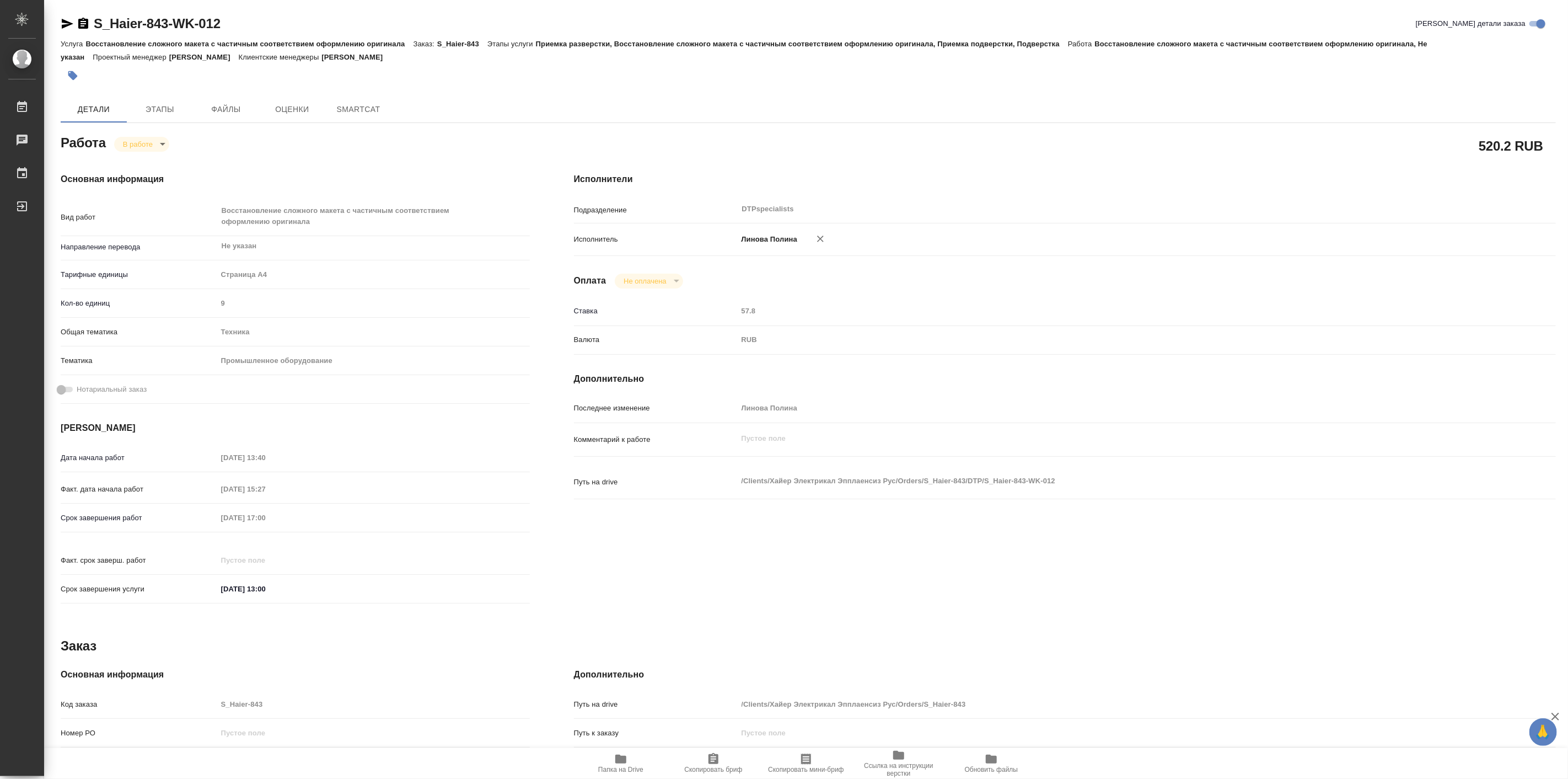
type textarea "x"
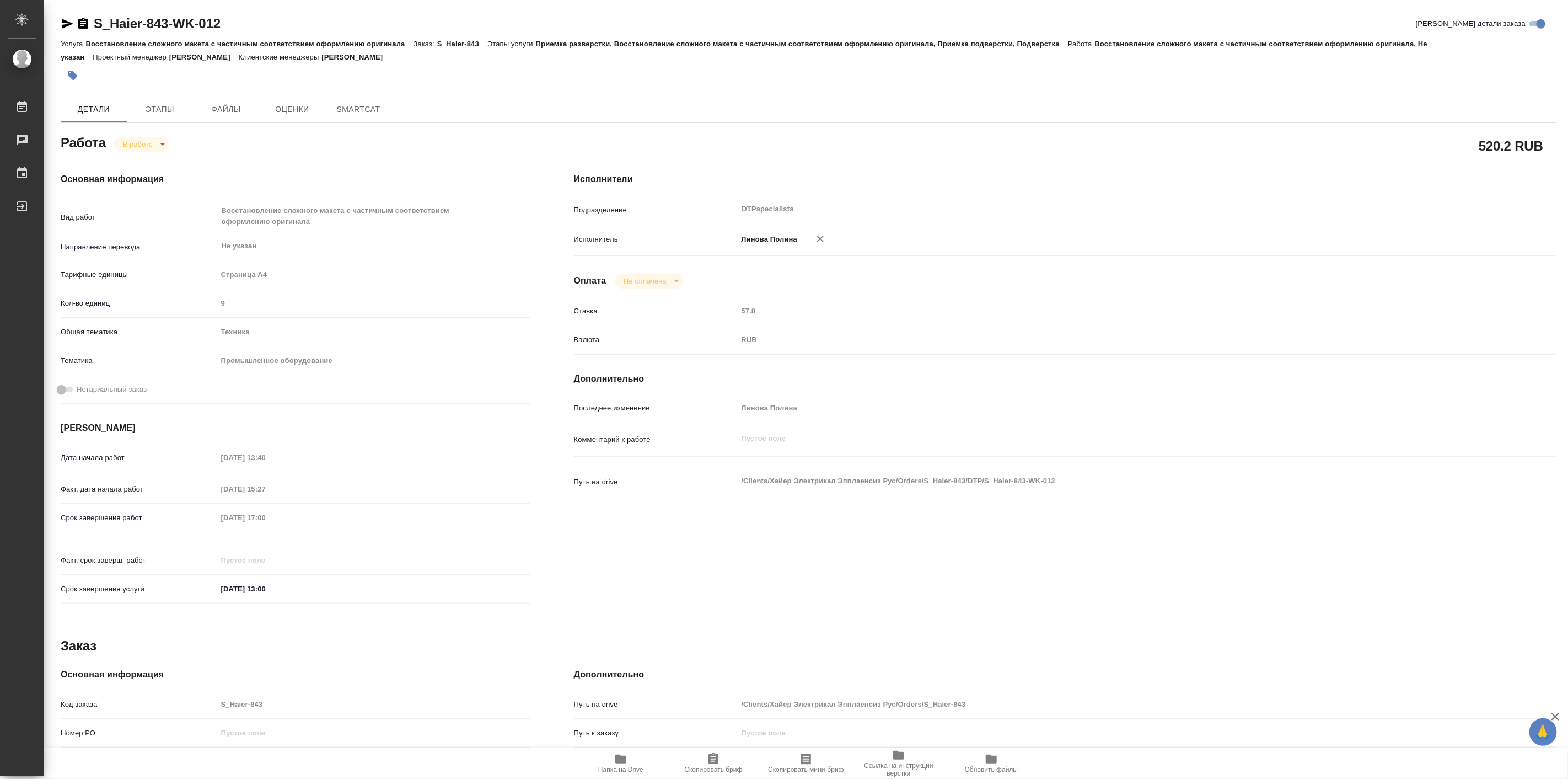
type textarea "x"
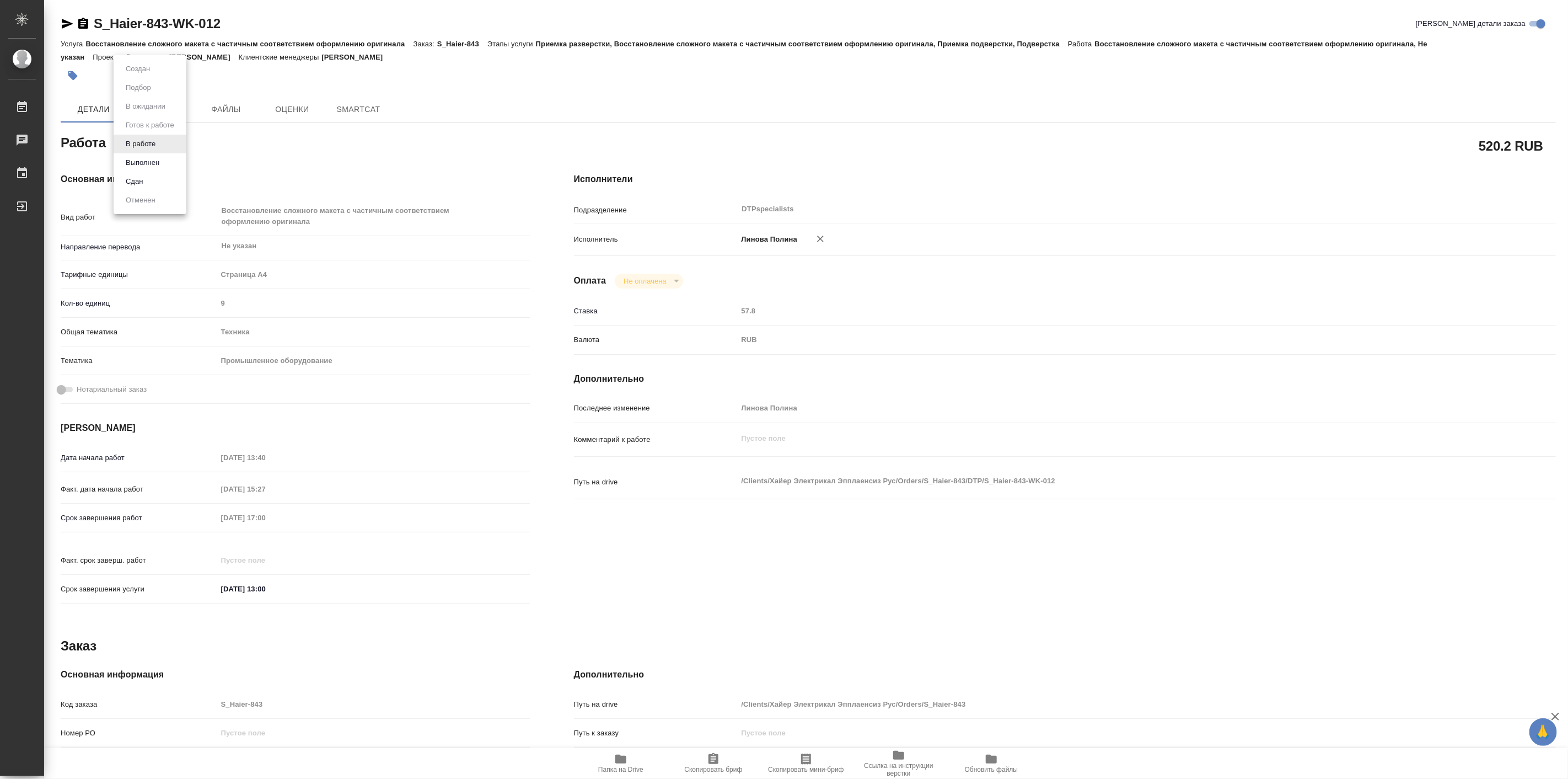
type textarea "x"
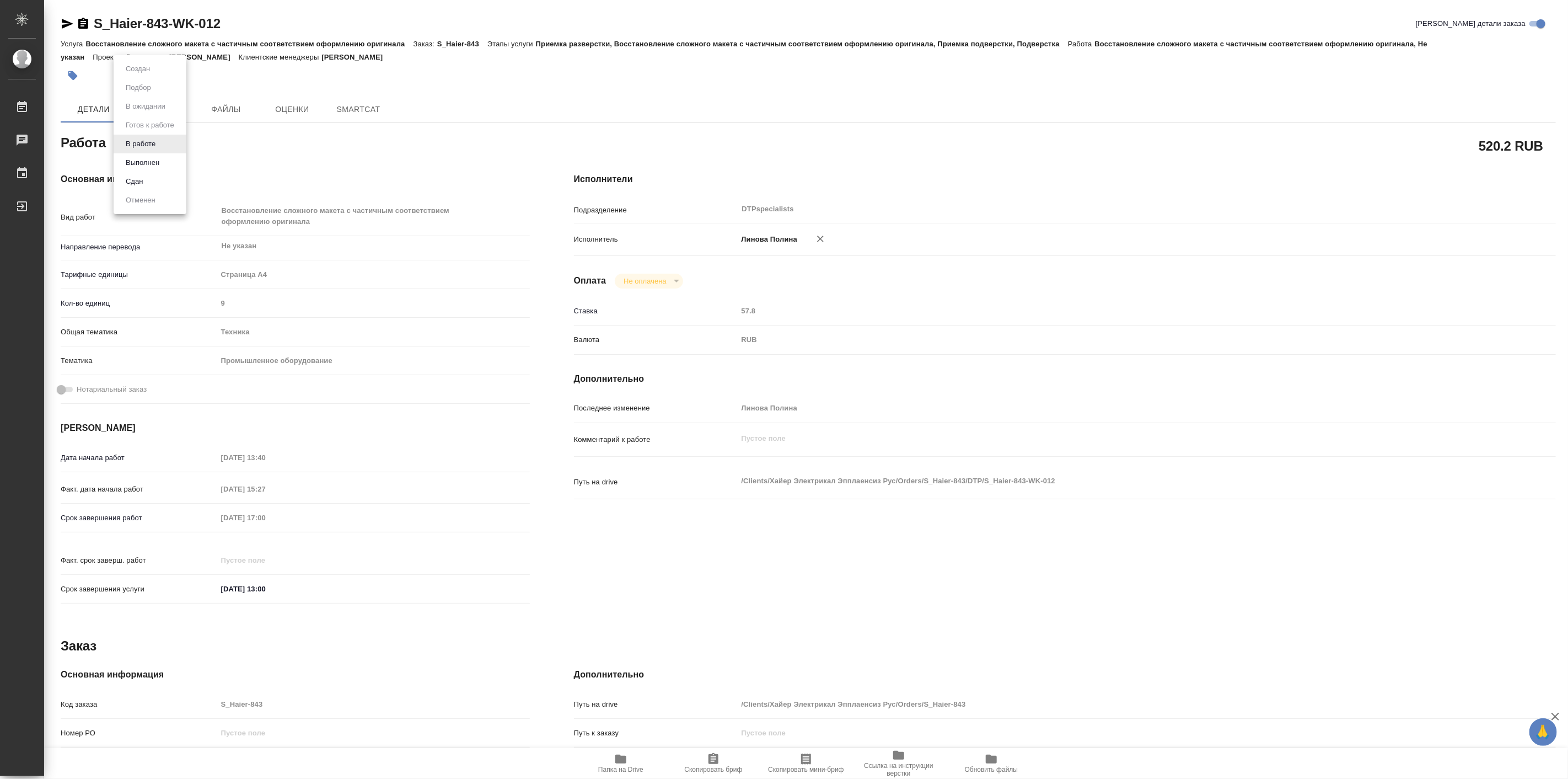
click at [149, 146] on body "🙏 .cls-1 fill:#fff; AWATERA Linova Polina Работы Чаты График Выйти S_Haier-843-…" at bounding box center [784, 389] width 1568 height 779
type textarea "x"
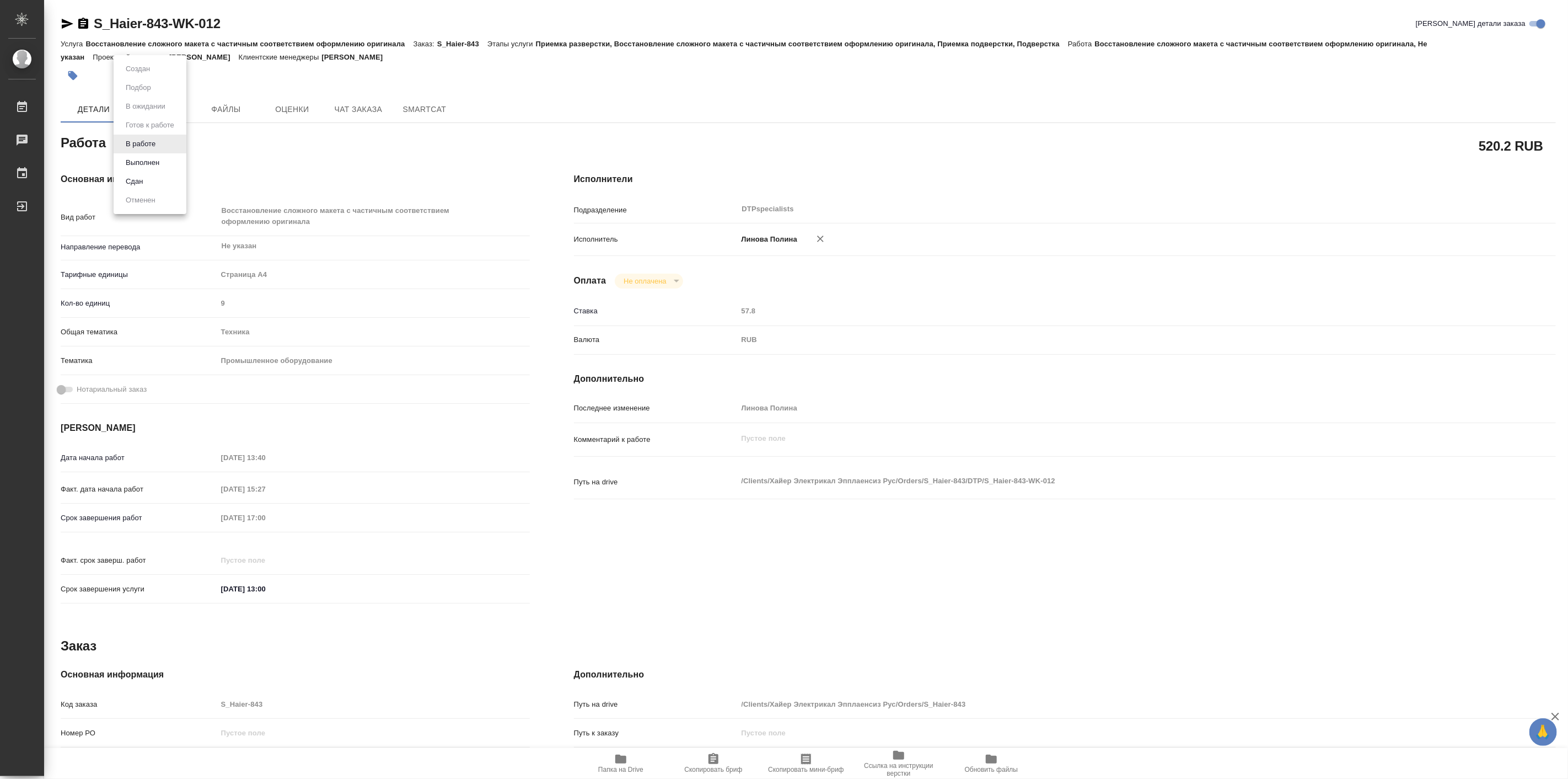
type textarea "x"
click at [163, 163] on button "Выполнен" at bounding box center [142, 163] width 40 height 12
type textarea "x"
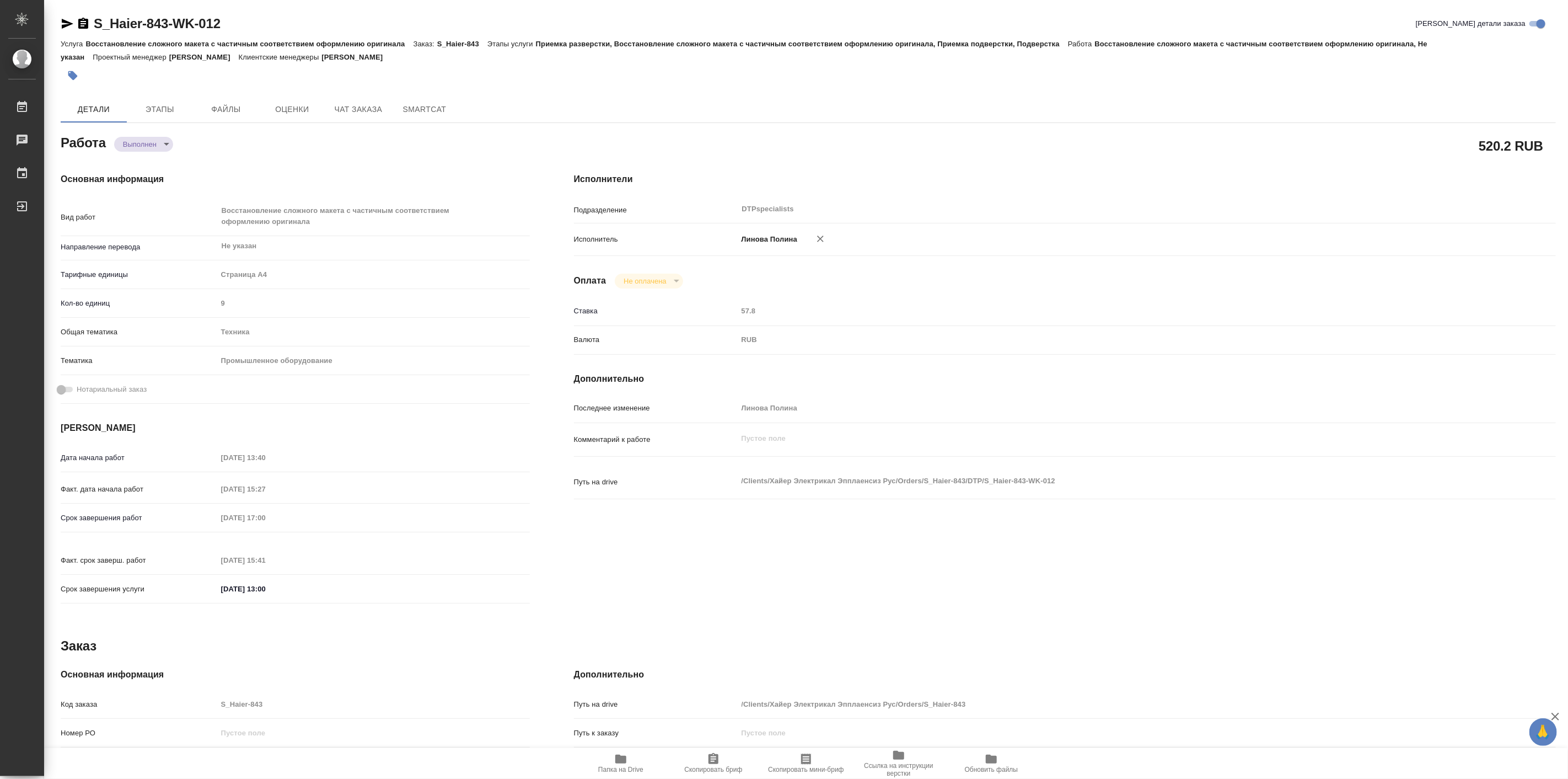
type textarea "x"
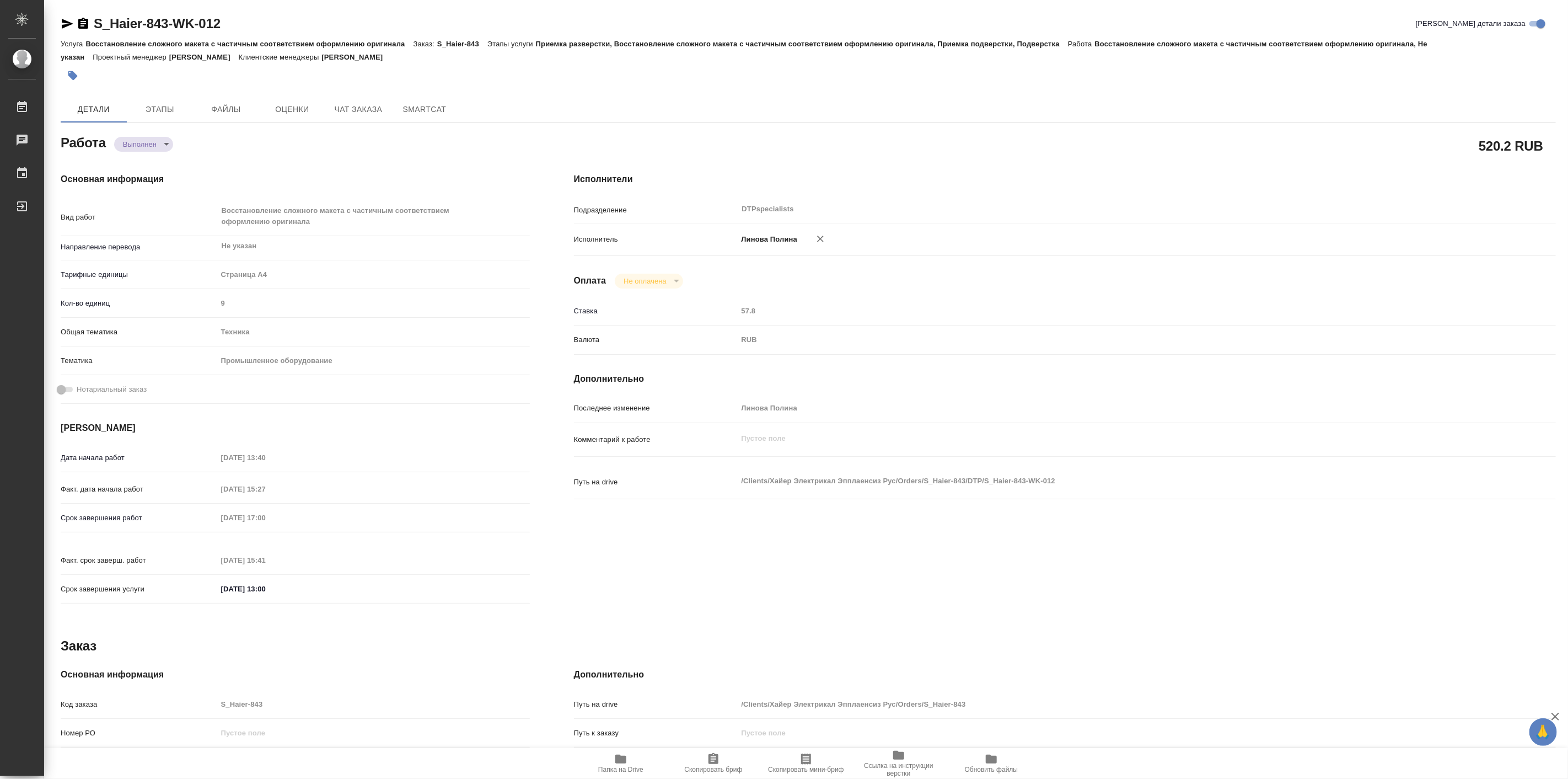
type textarea "x"
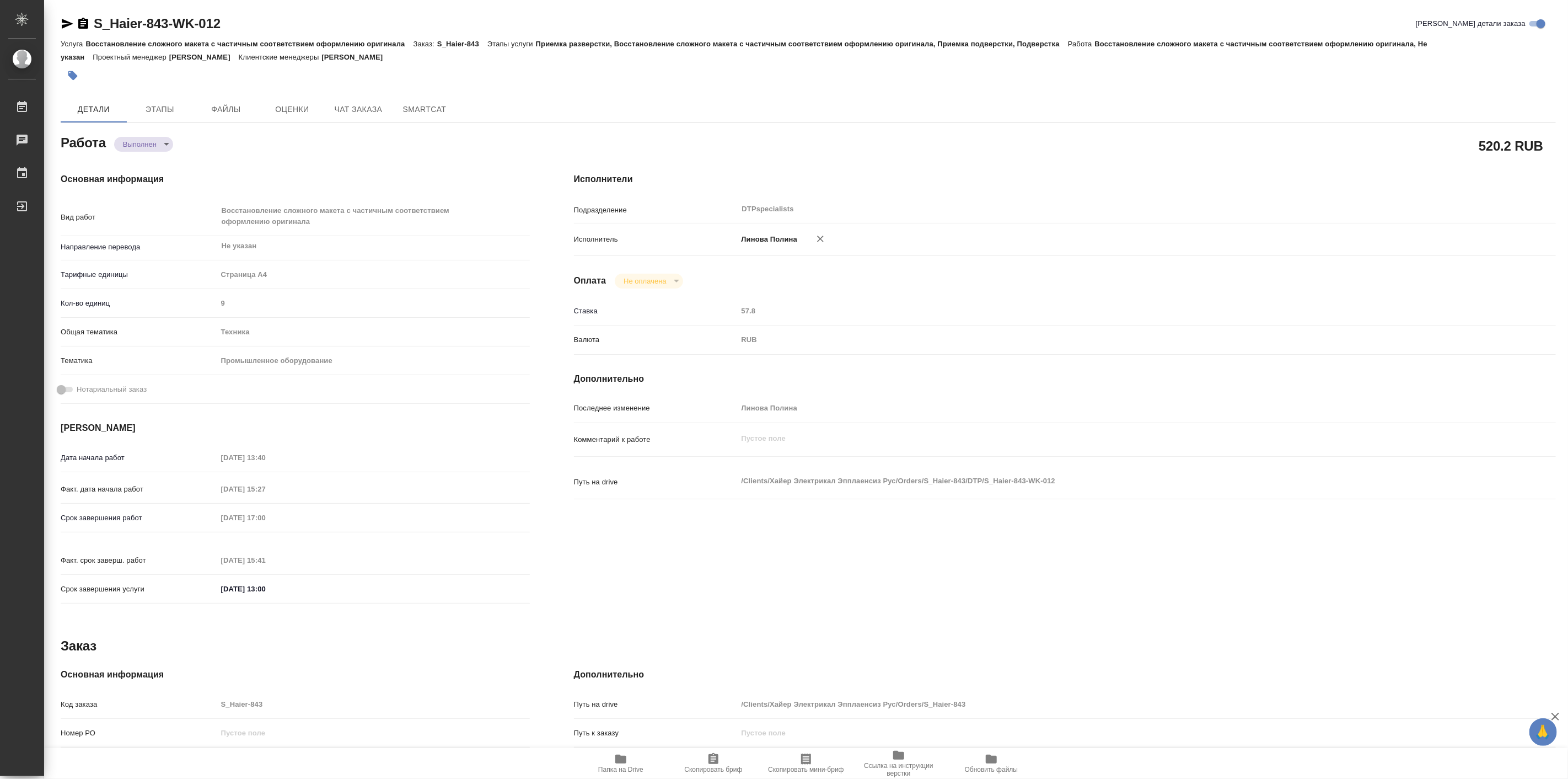
type textarea "x"
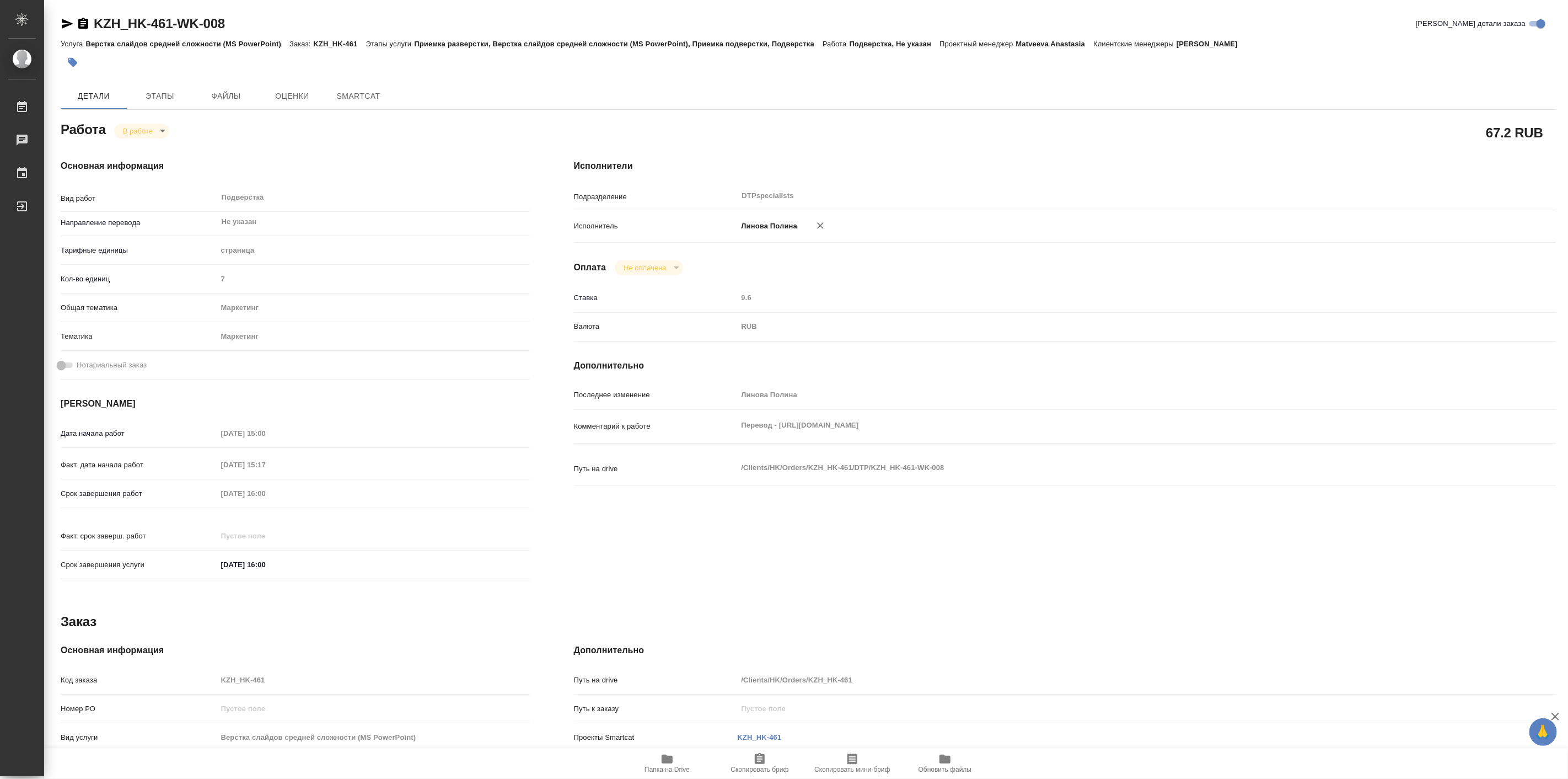
type textarea "x"
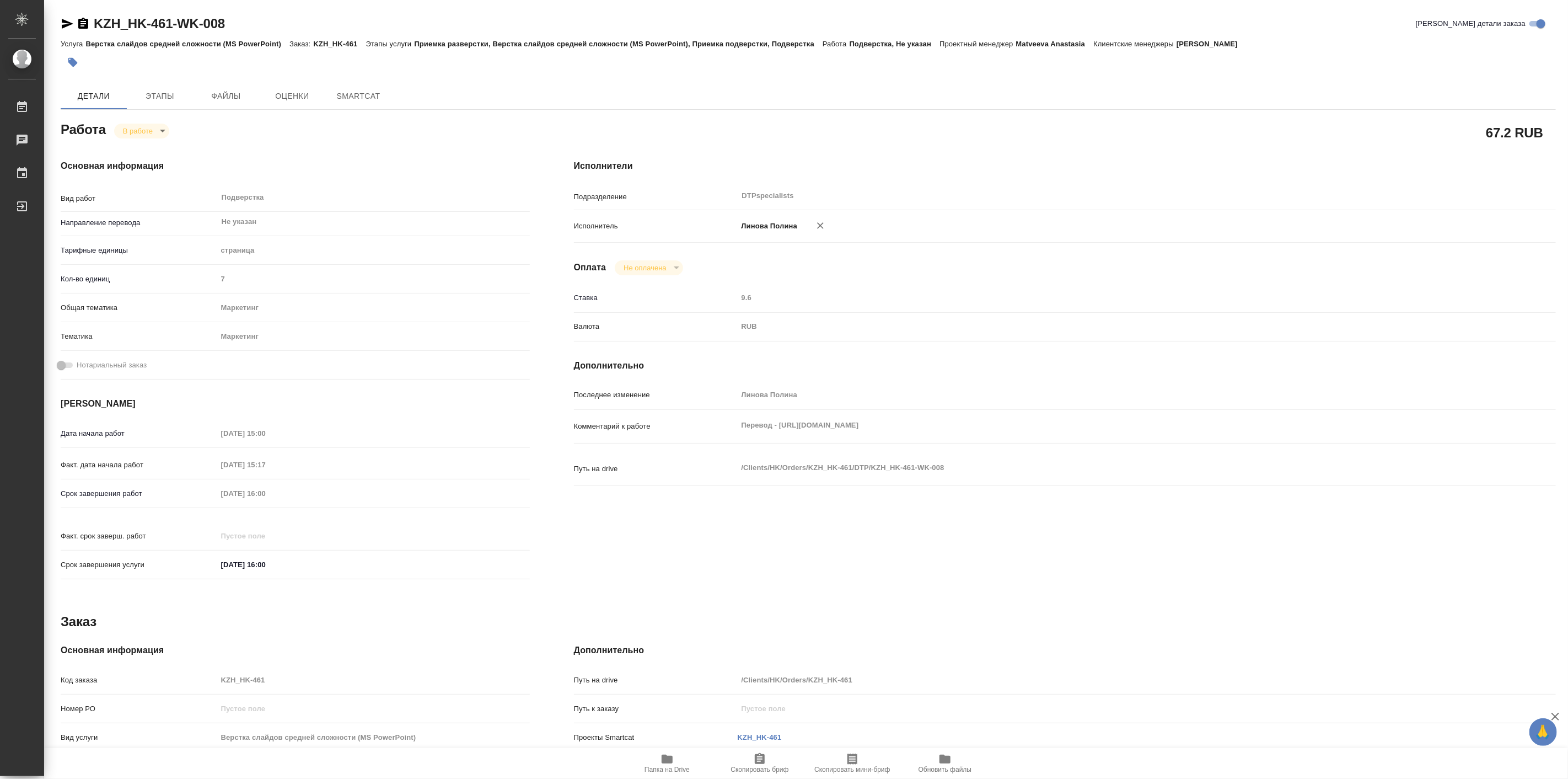
type textarea "x"
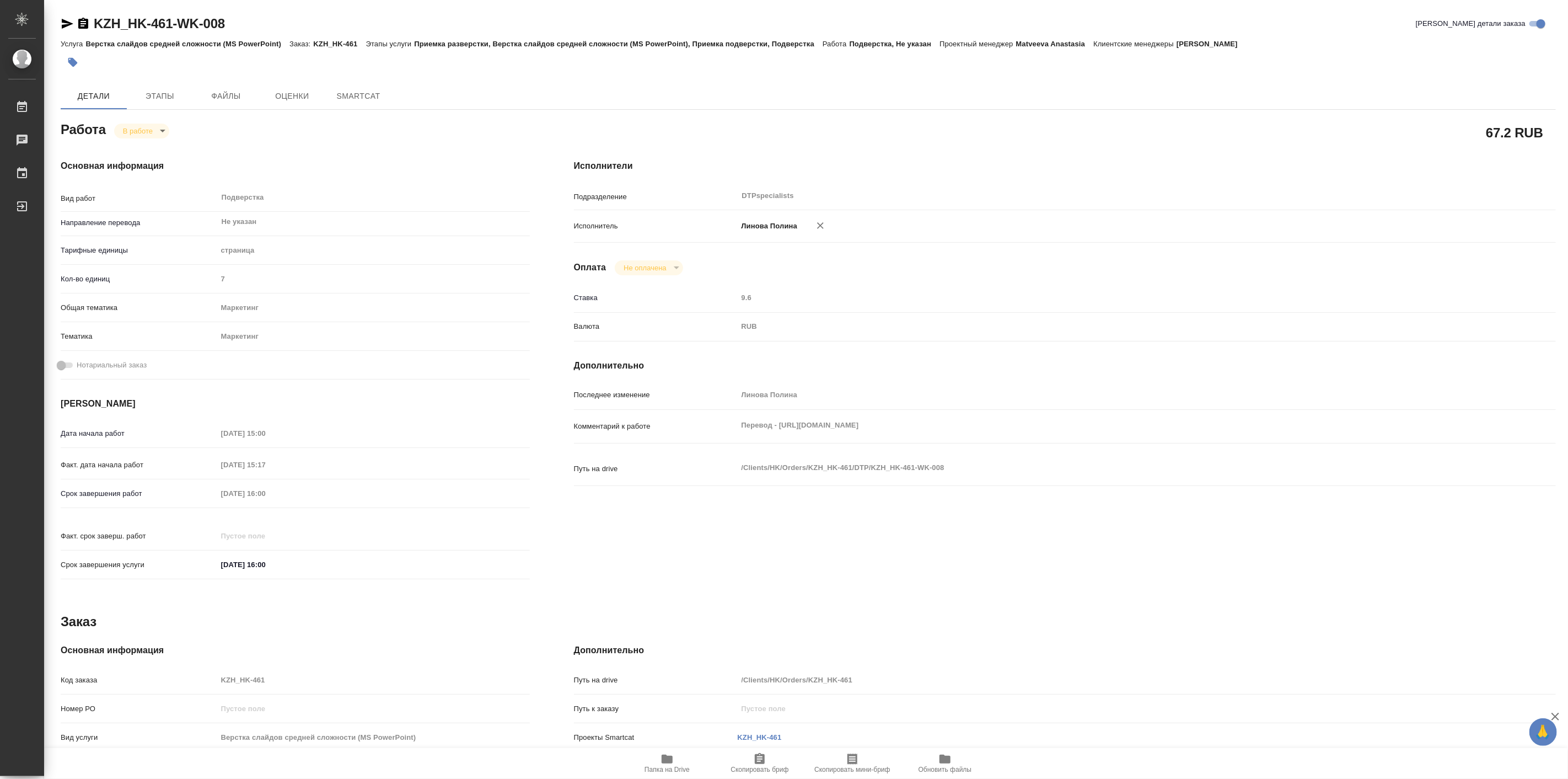
type textarea "x"
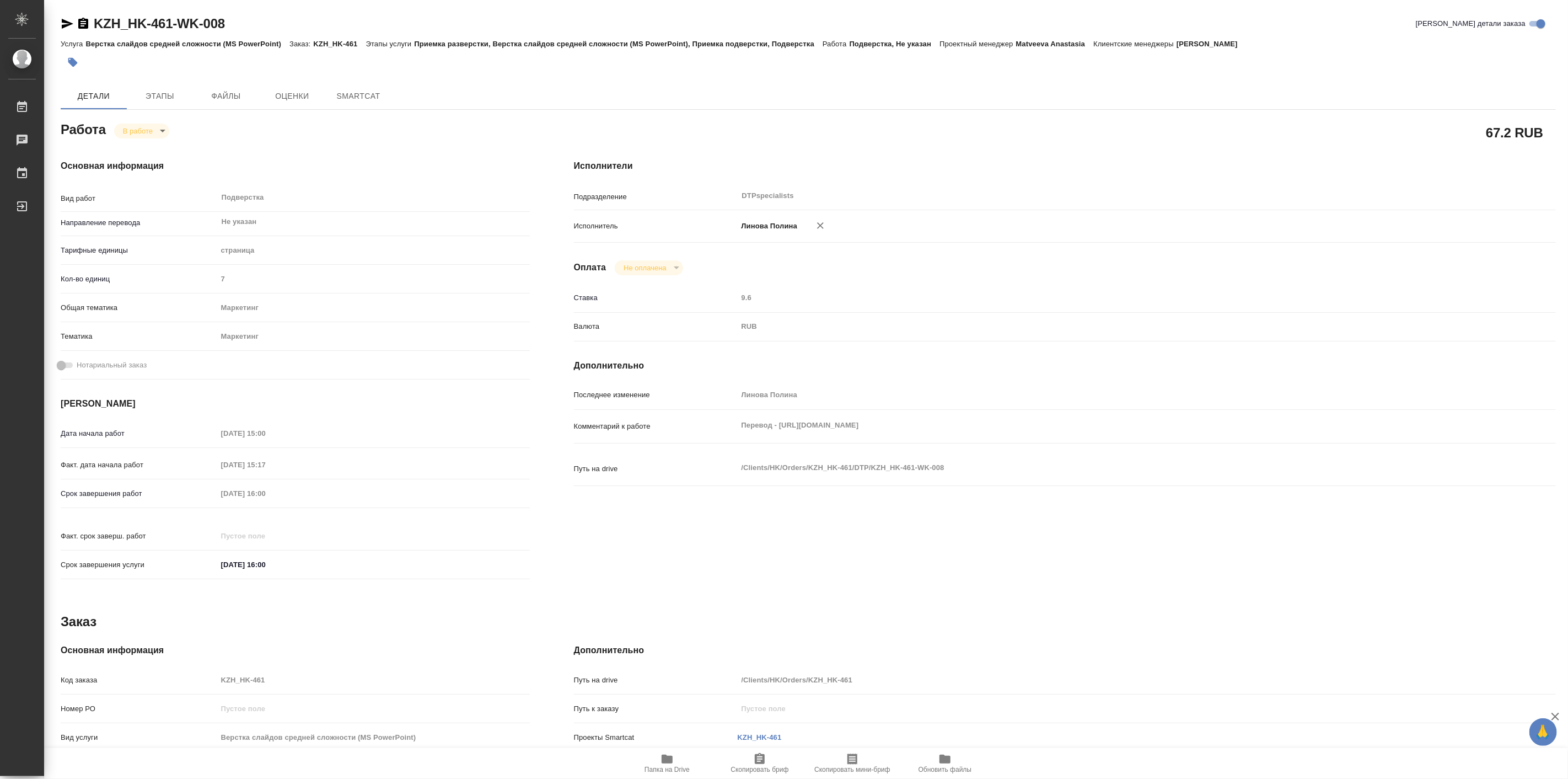
type textarea "x"
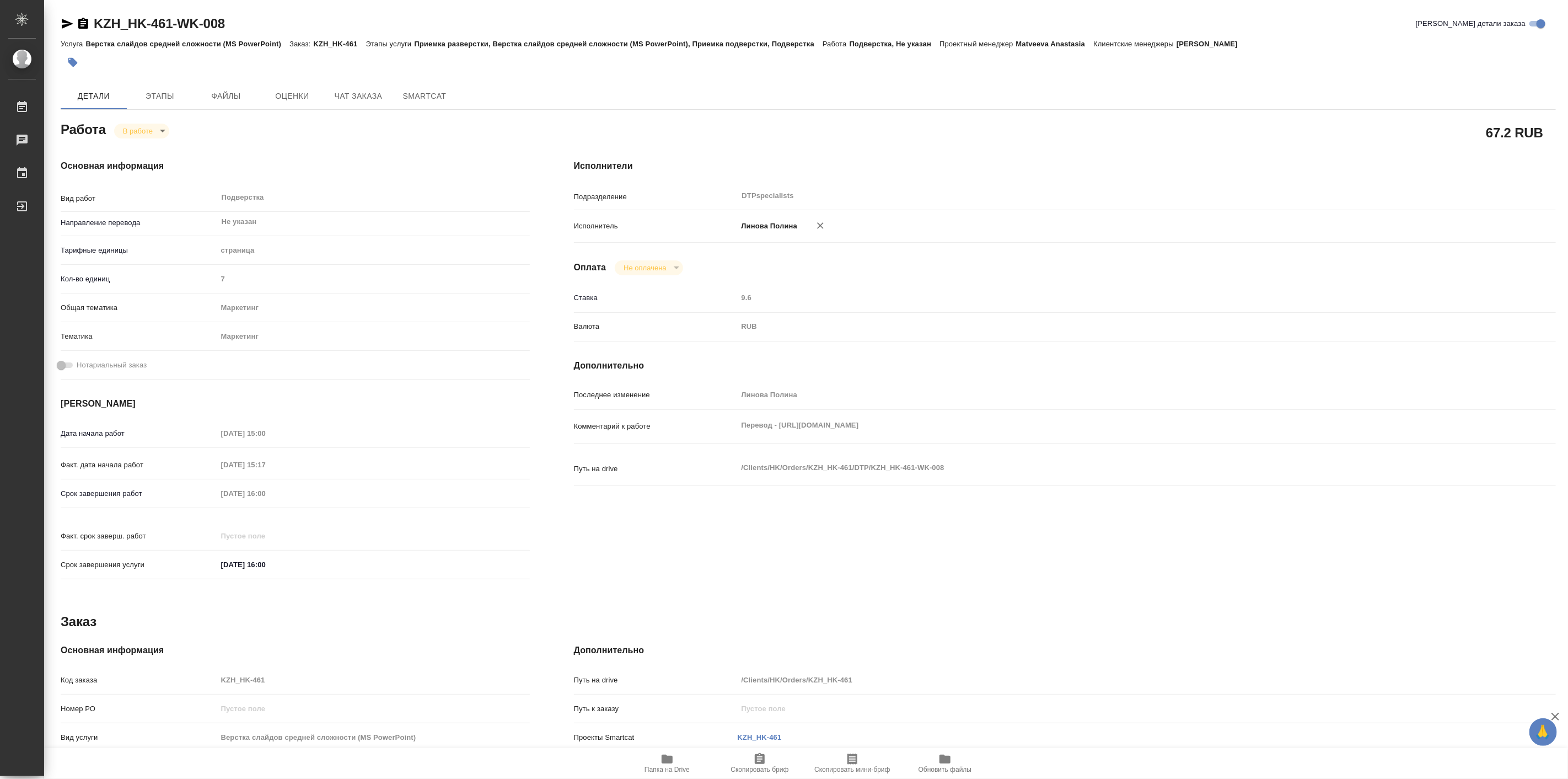
click at [670, 753] on icon "button" at bounding box center [667, 759] width 13 height 13
type textarea "x"
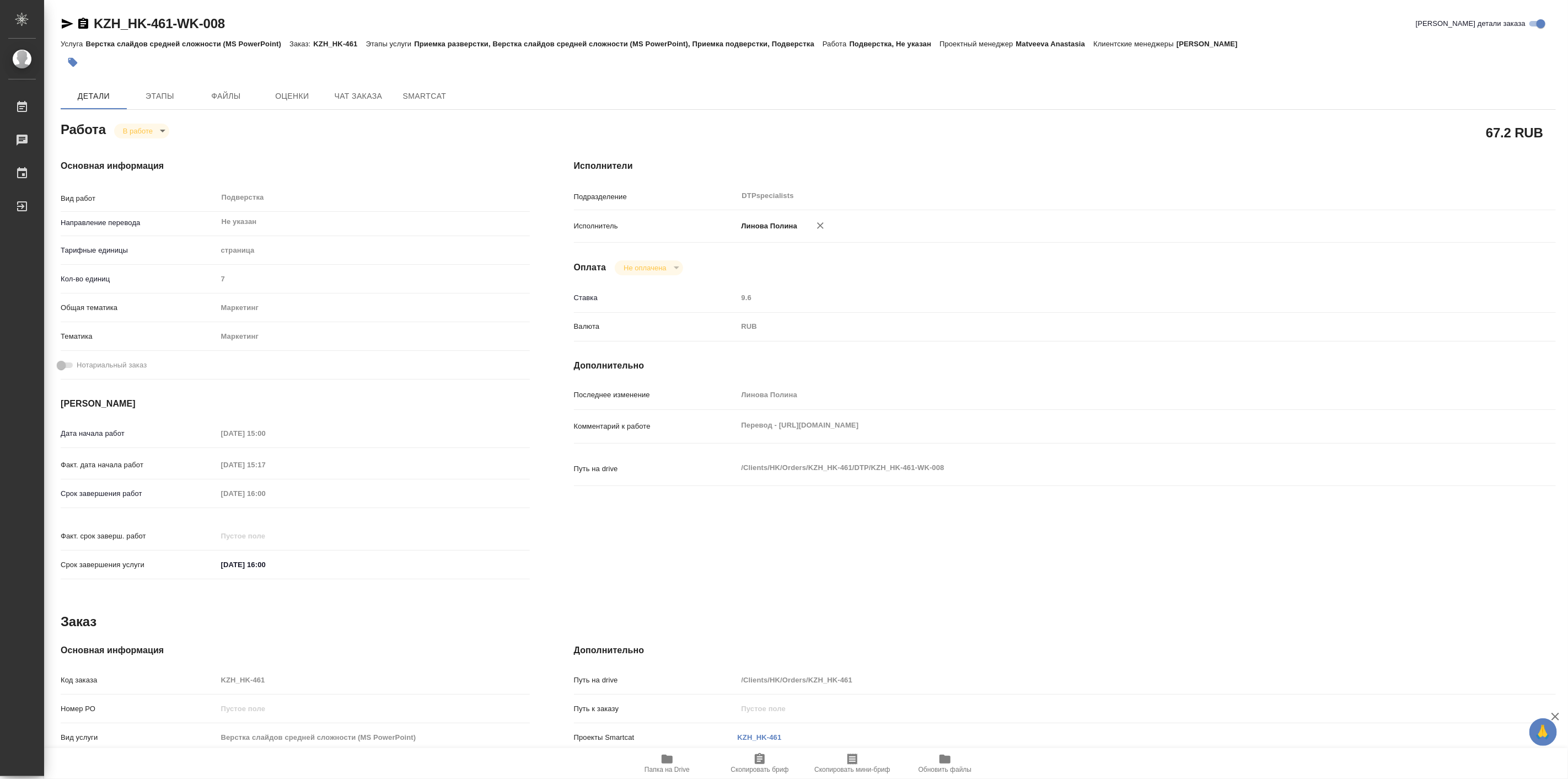
type textarea "x"
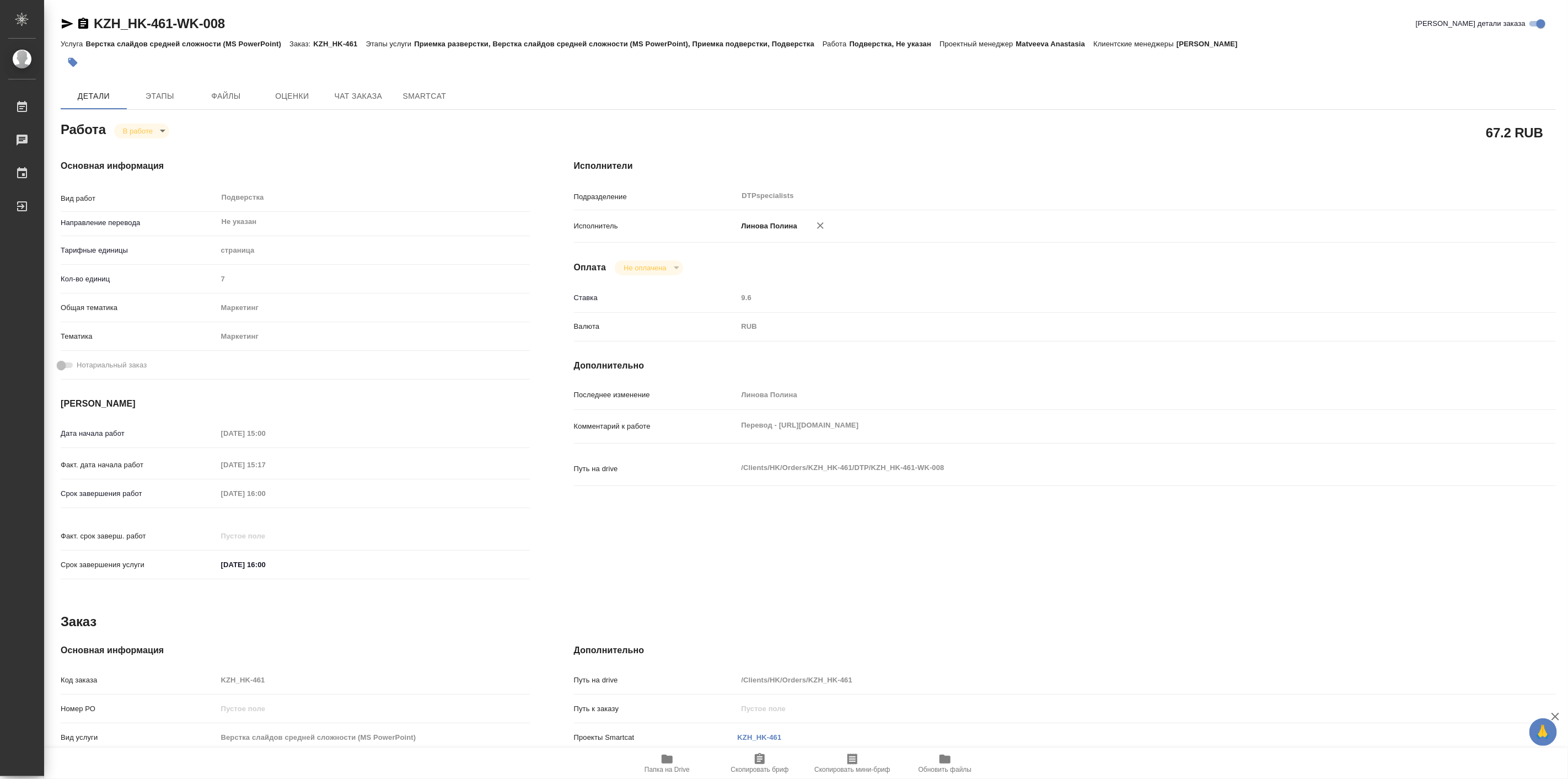
type textarea "x"
click at [156, 125] on body "🙏 .cls-1 fill:#fff; AWATERA [PERSON_NAME] Работы 0 Чаты График Выйти KZH_HK-461…" at bounding box center [784, 389] width 1568 height 779
click at [158, 148] on button "Выполнен" at bounding box center [142, 149] width 40 height 12
type textarea "x"
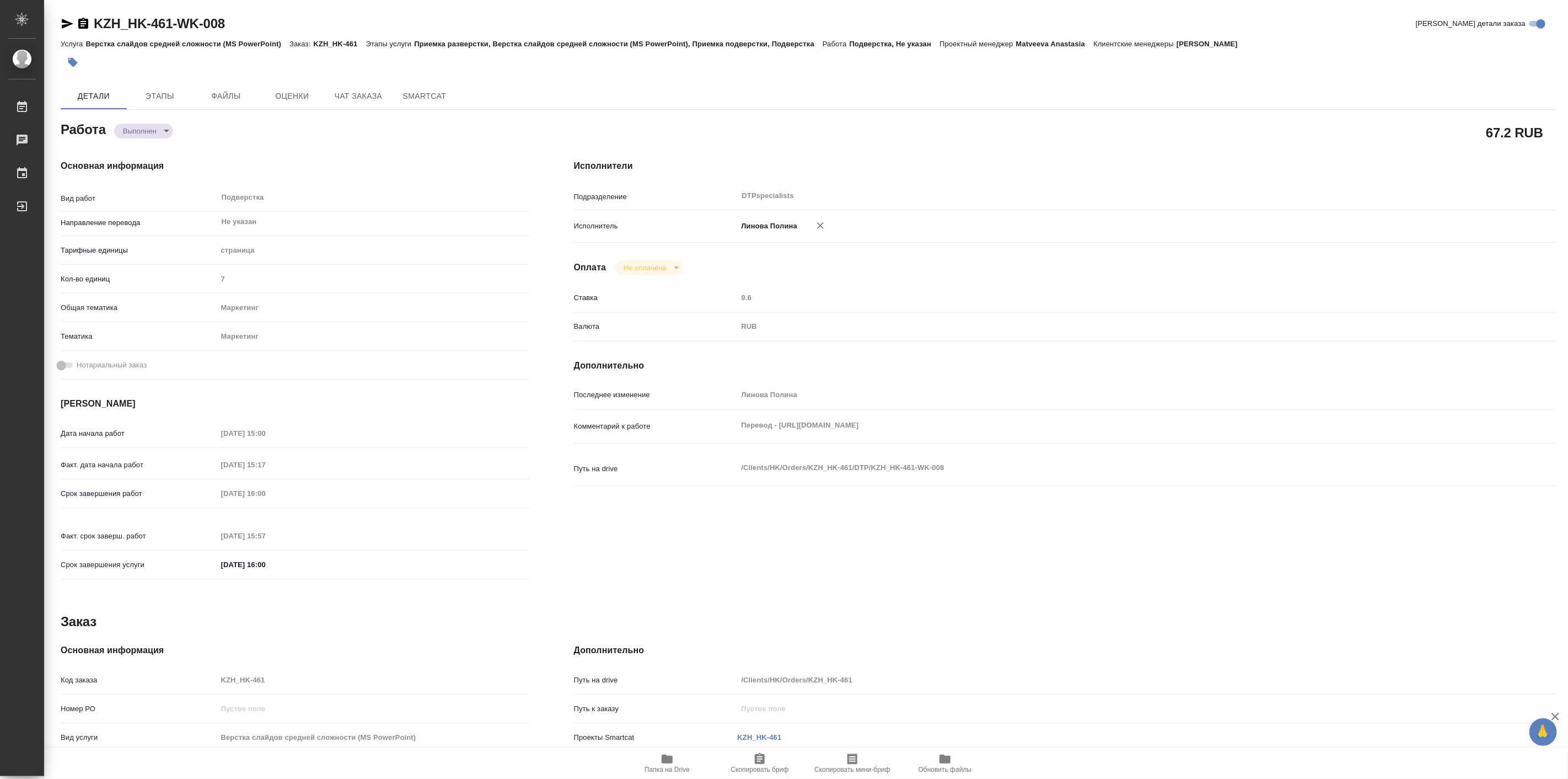
type textarea "x"
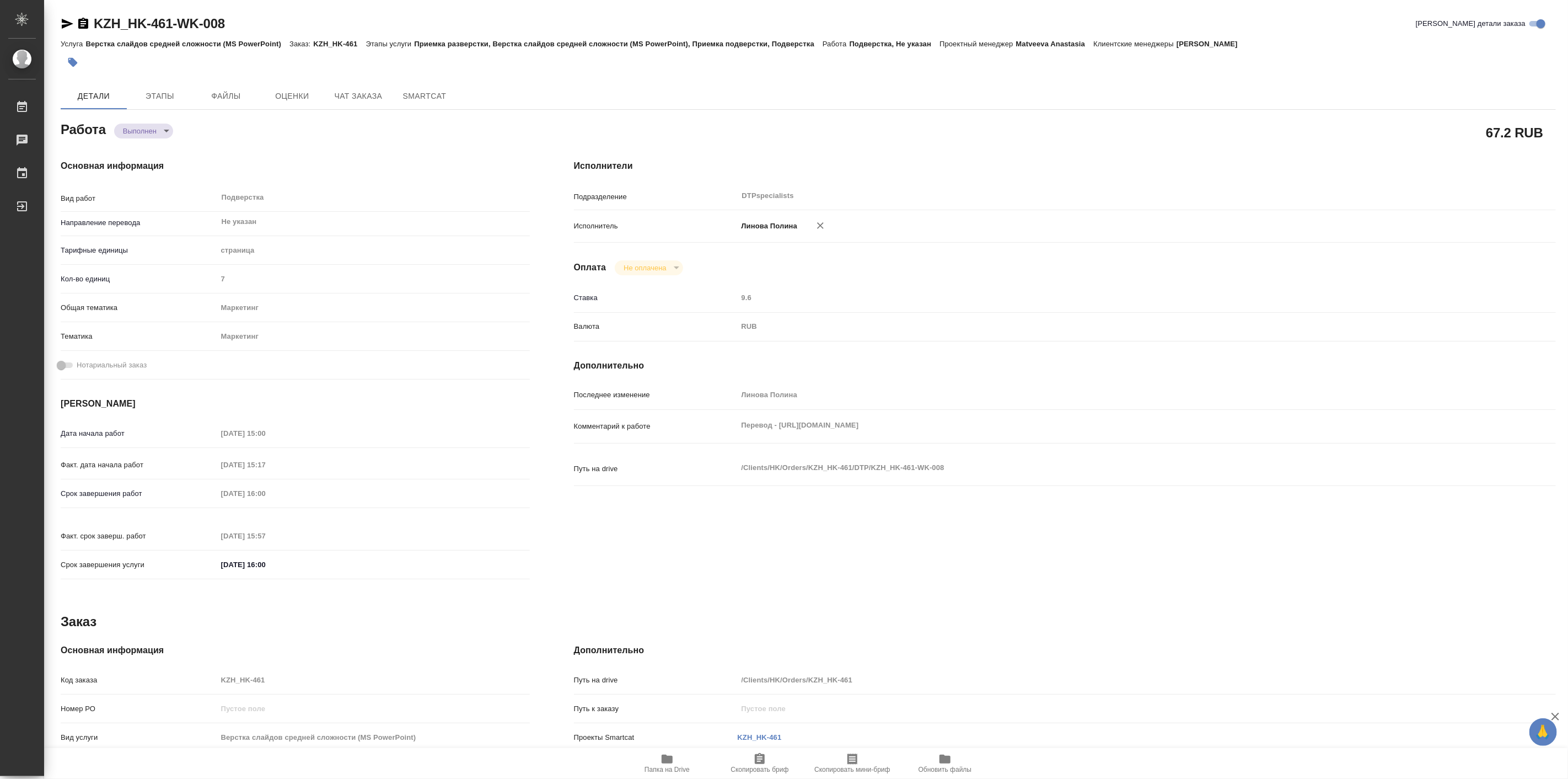
type textarea "x"
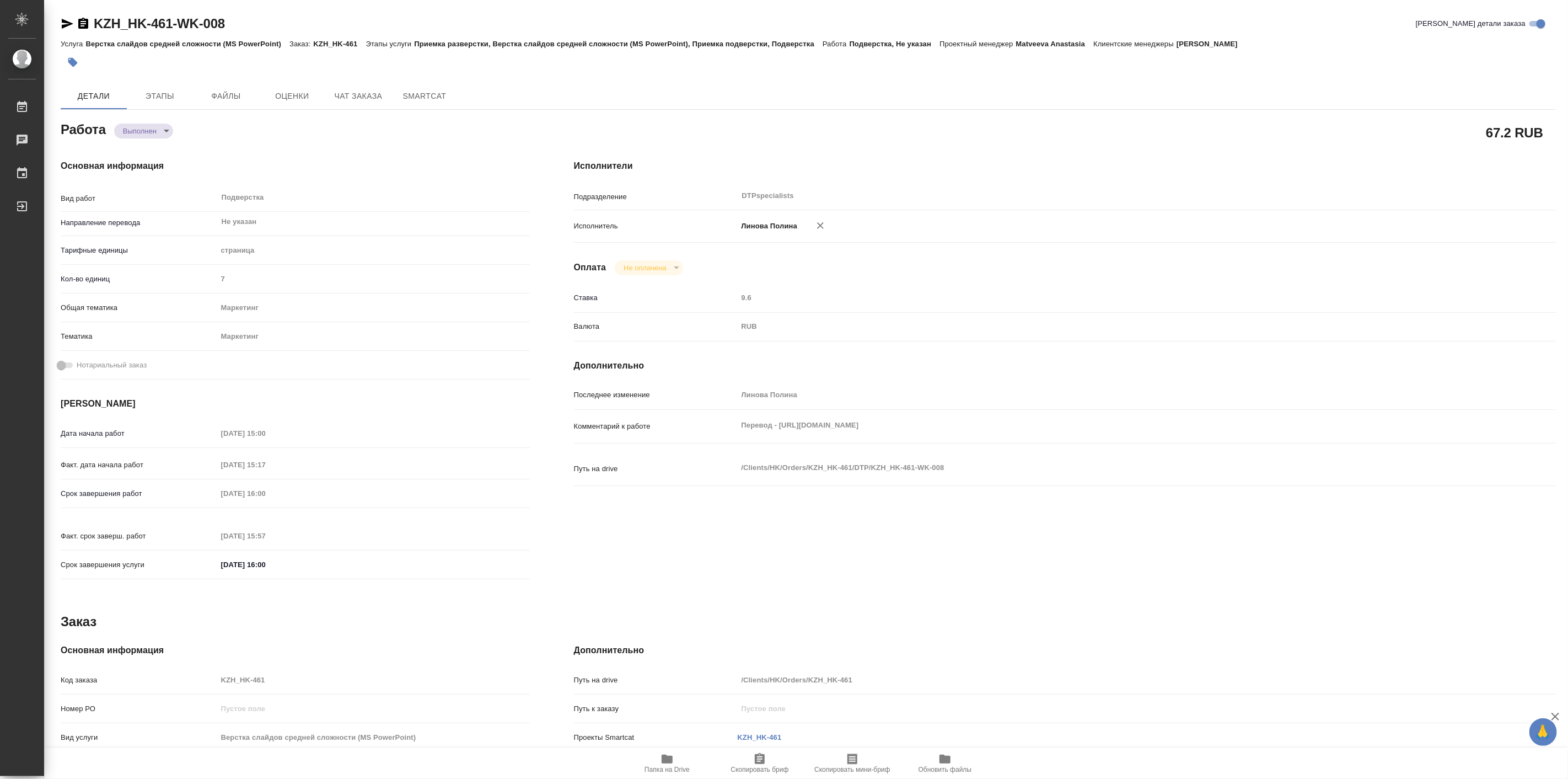
type textarea "x"
